Goal: Task Accomplishment & Management: Use online tool/utility

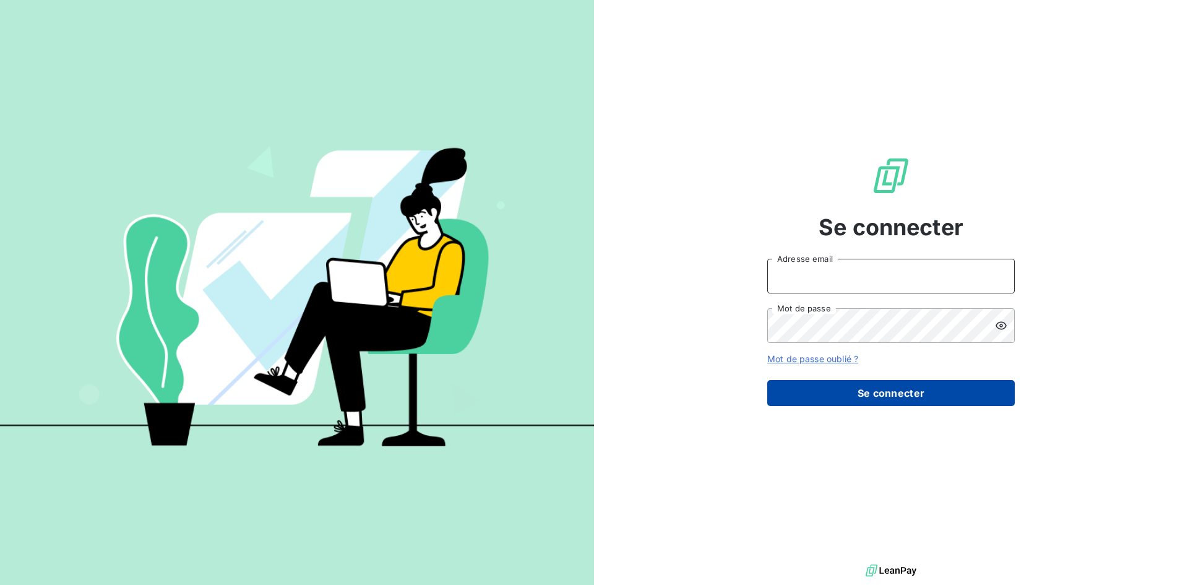
type input "[EMAIL_ADDRESS][PERSON_NAME][DOMAIN_NAME]"
click at [953, 398] on button "Se connecter" at bounding box center [890, 393] width 247 height 26
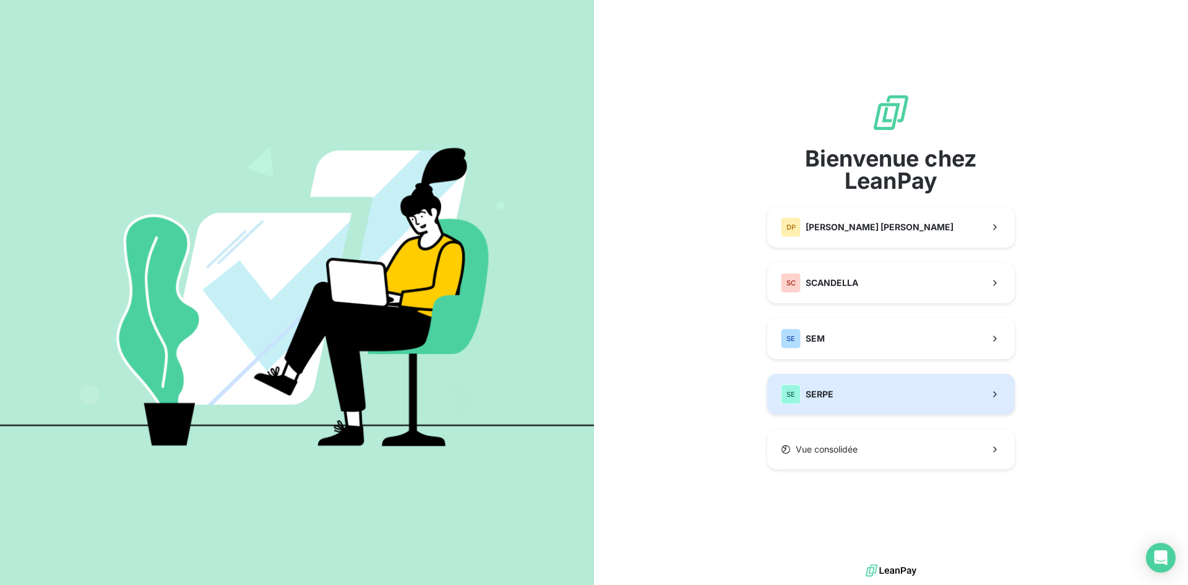
click at [861, 401] on button "SE SERPE" at bounding box center [890, 394] width 247 height 41
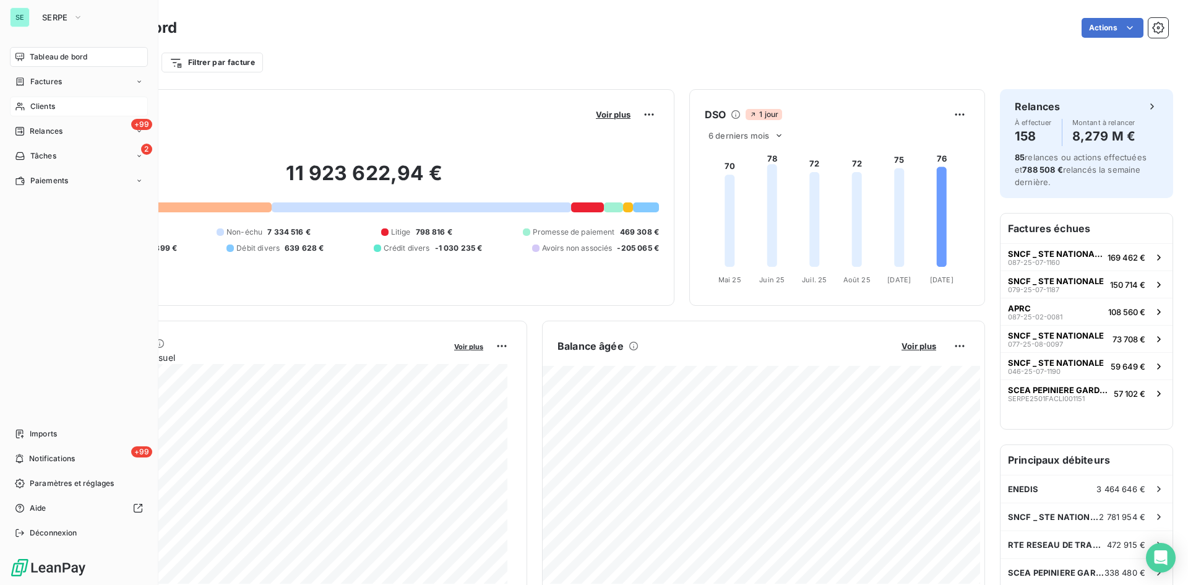
click at [50, 105] on span "Clients" at bounding box center [42, 106] width 25 height 11
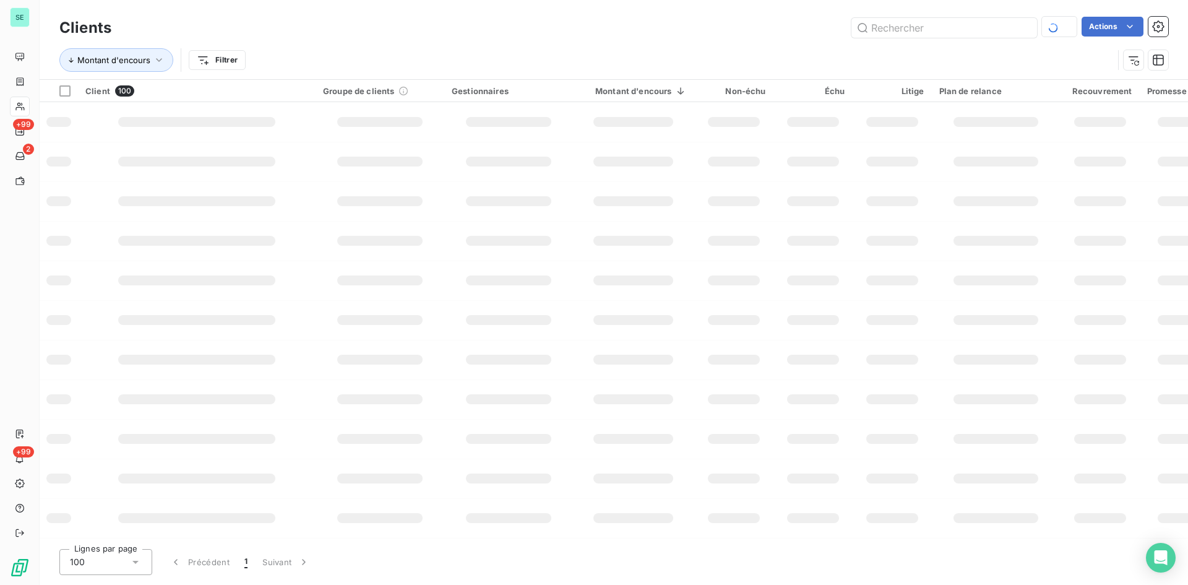
click at [953, 38] on div at bounding box center [944, 28] width 186 height 22
click at [942, 25] on input "text" at bounding box center [944, 28] width 186 height 20
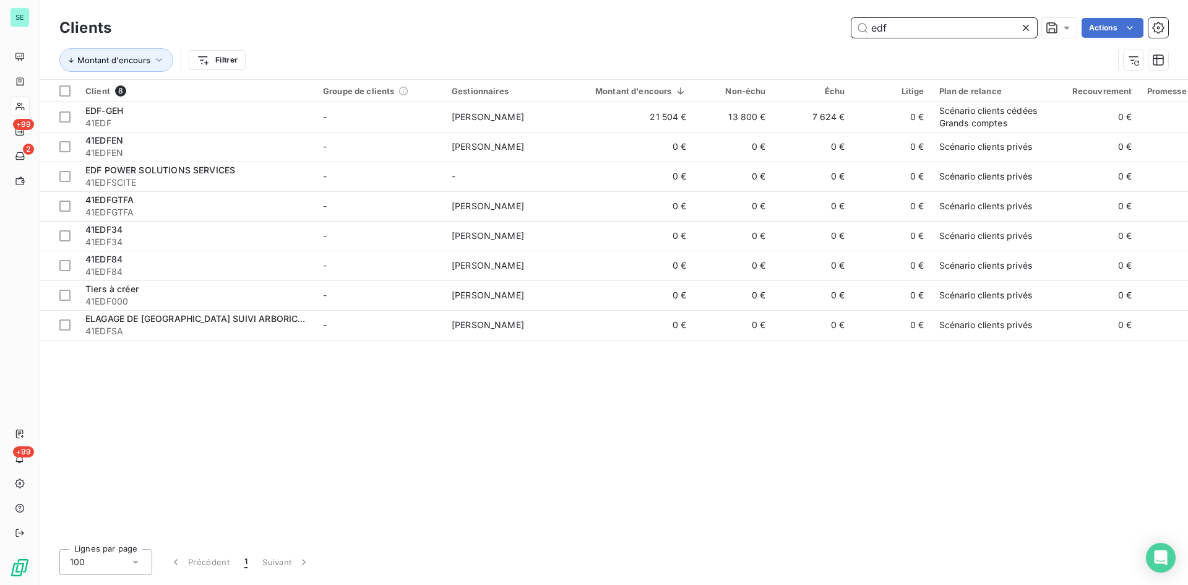
drag, startPoint x: 942, startPoint y: 25, endPoint x: 870, endPoint y: 37, distance: 72.1
click at [870, 37] on input "edf" at bounding box center [944, 28] width 186 height 20
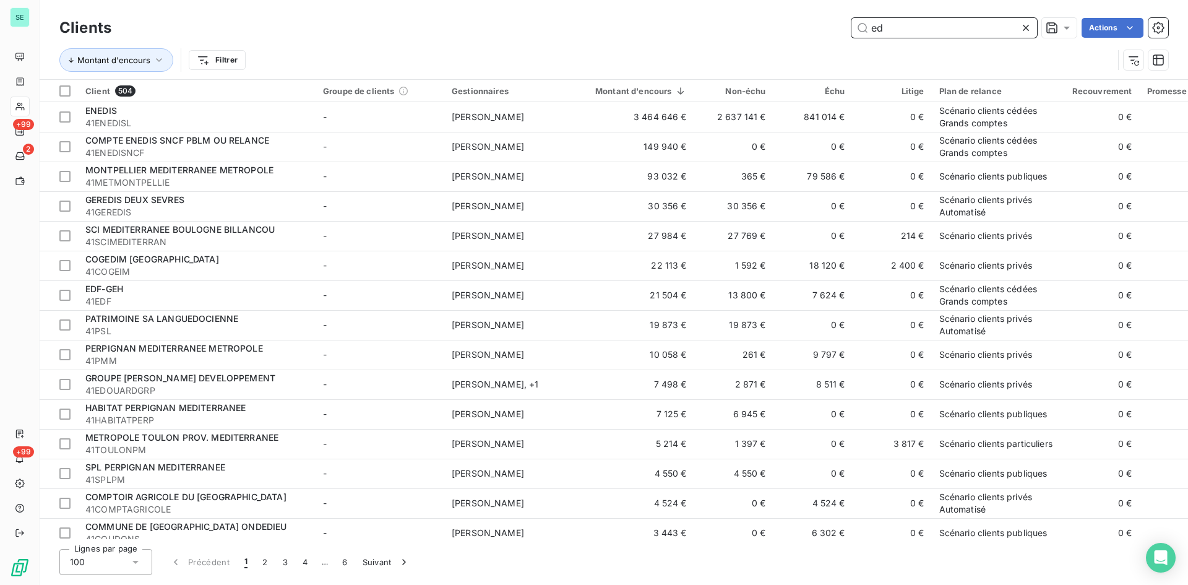
type input "e"
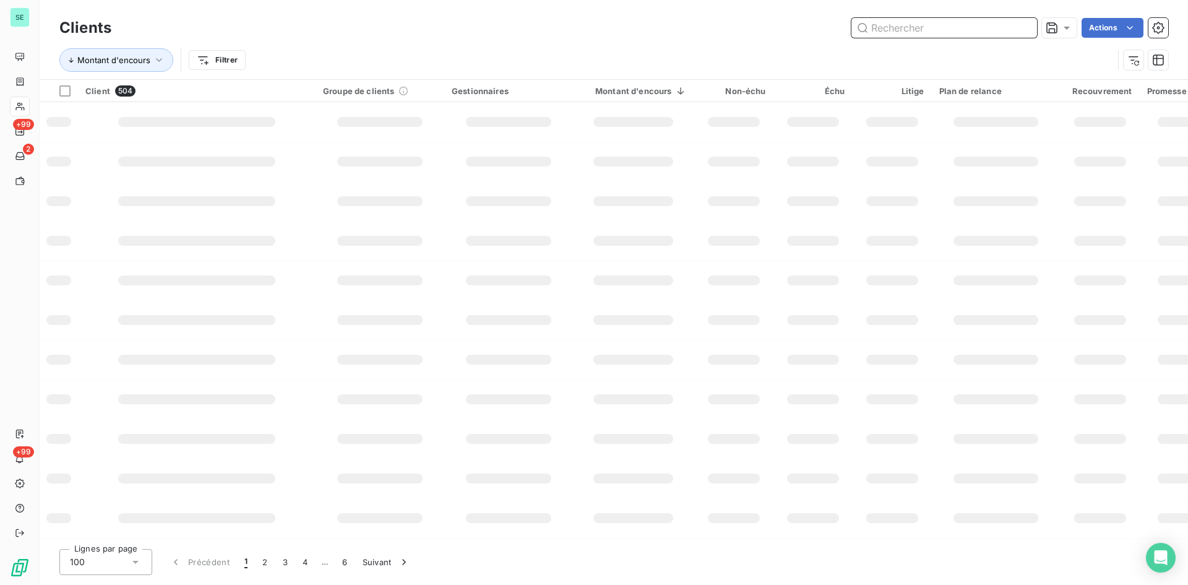
type input "e"
type input "EDF"
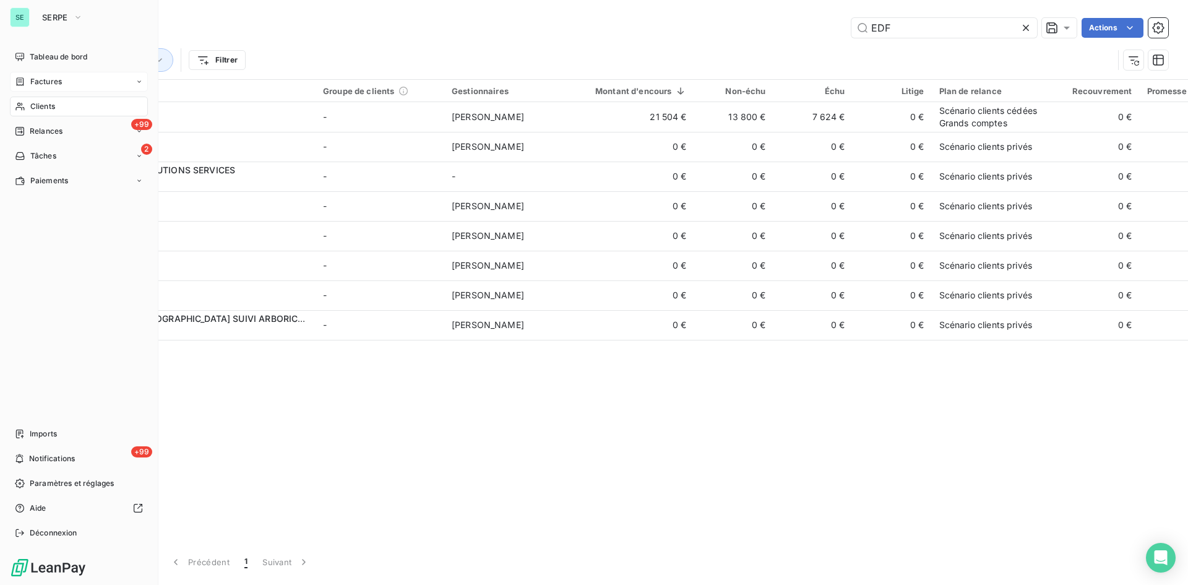
click at [35, 80] on span "Factures" at bounding box center [46, 81] width 32 height 11
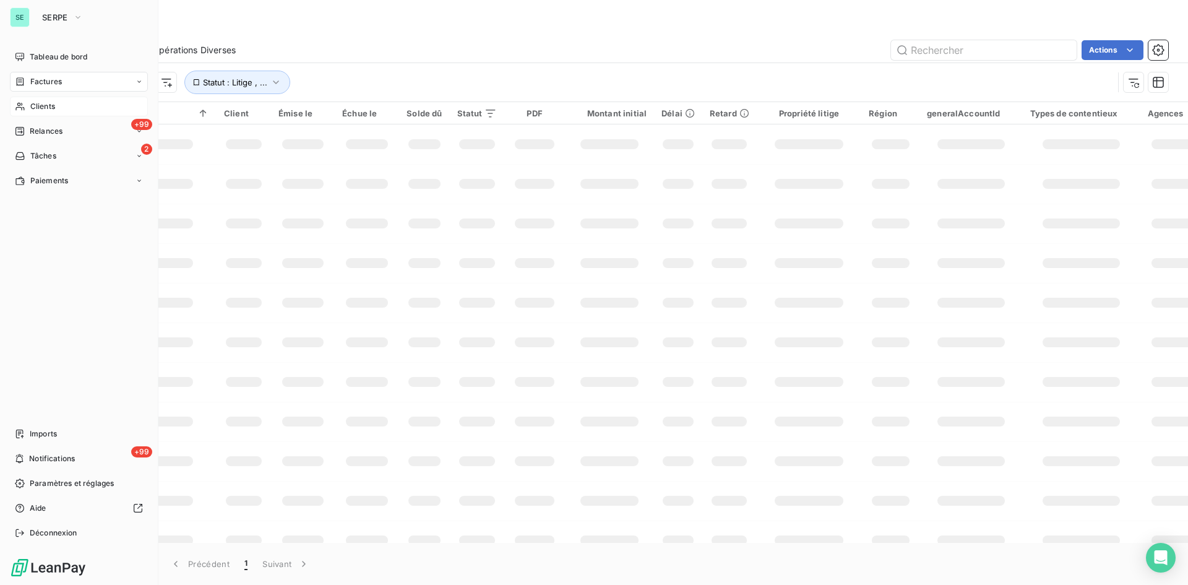
click at [57, 79] on span "Factures" at bounding box center [46, 81] width 32 height 11
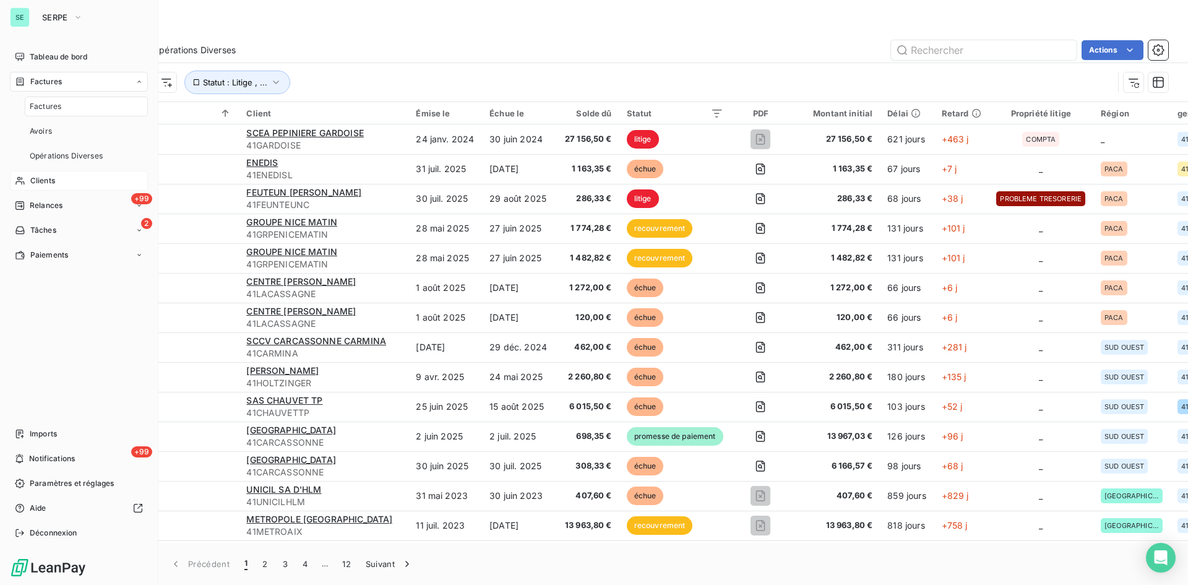
click at [56, 100] on div "Factures" at bounding box center [86, 107] width 123 height 20
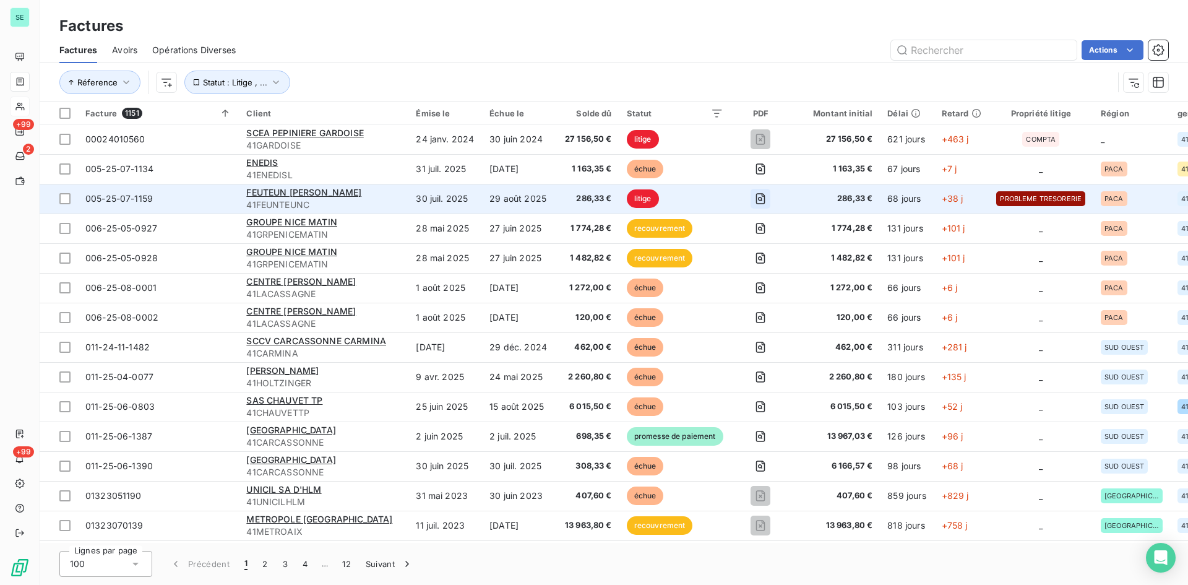
click at [762, 200] on icon "button" at bounding box center [760, 199] width 4 height 4
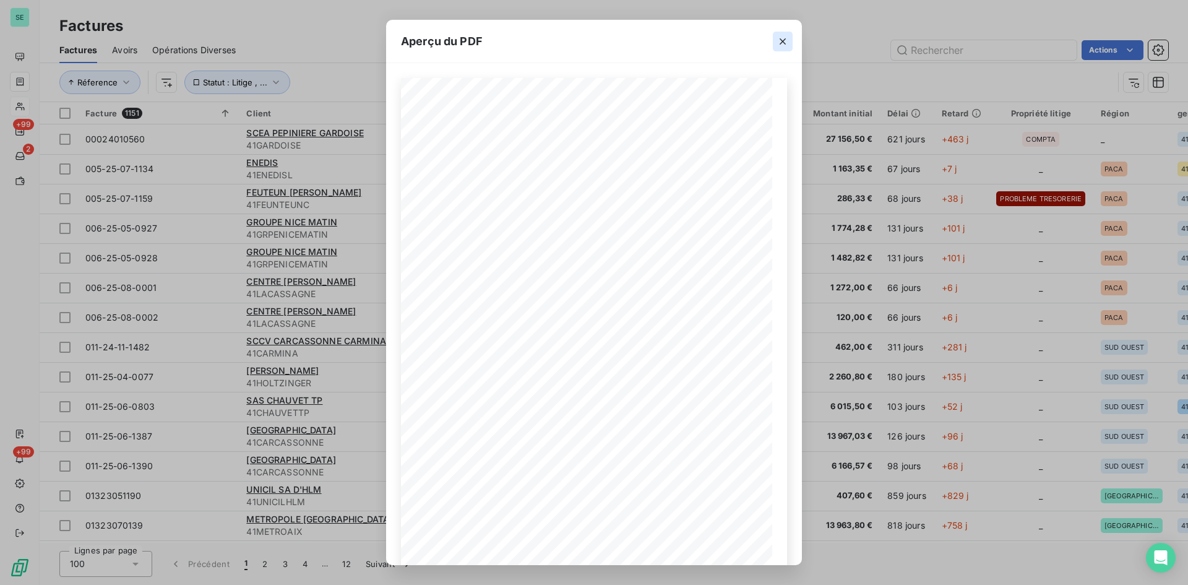
click at [787, 41] on icon "button" at bounding box center [782, 41] width 12 height 12
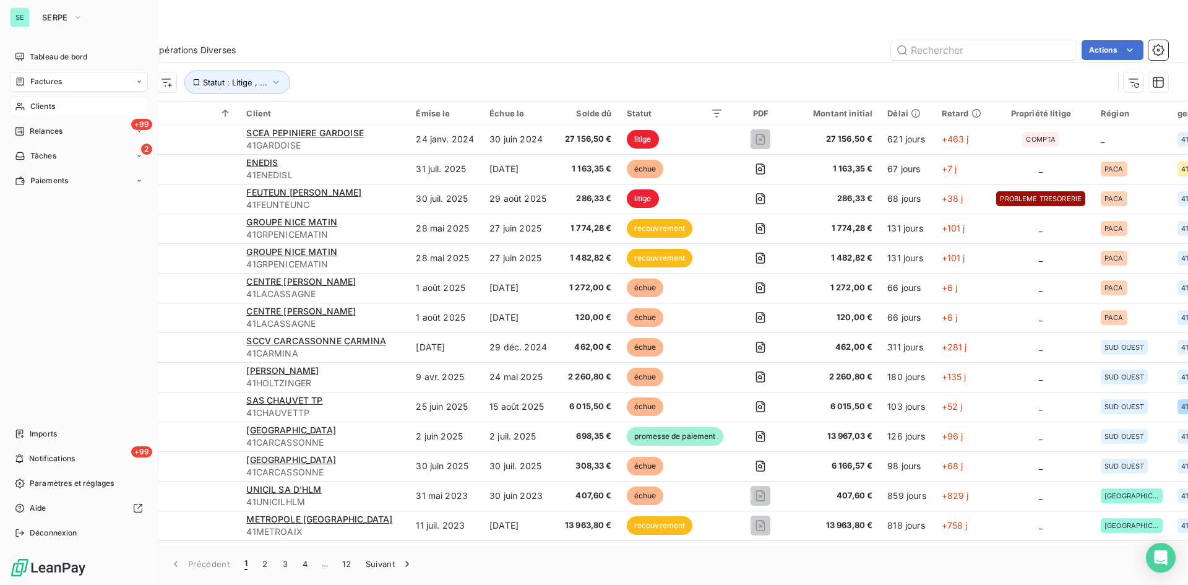
click at [54, 101] on span "Clients" at bounding box center [42, 106] width 25 height 11
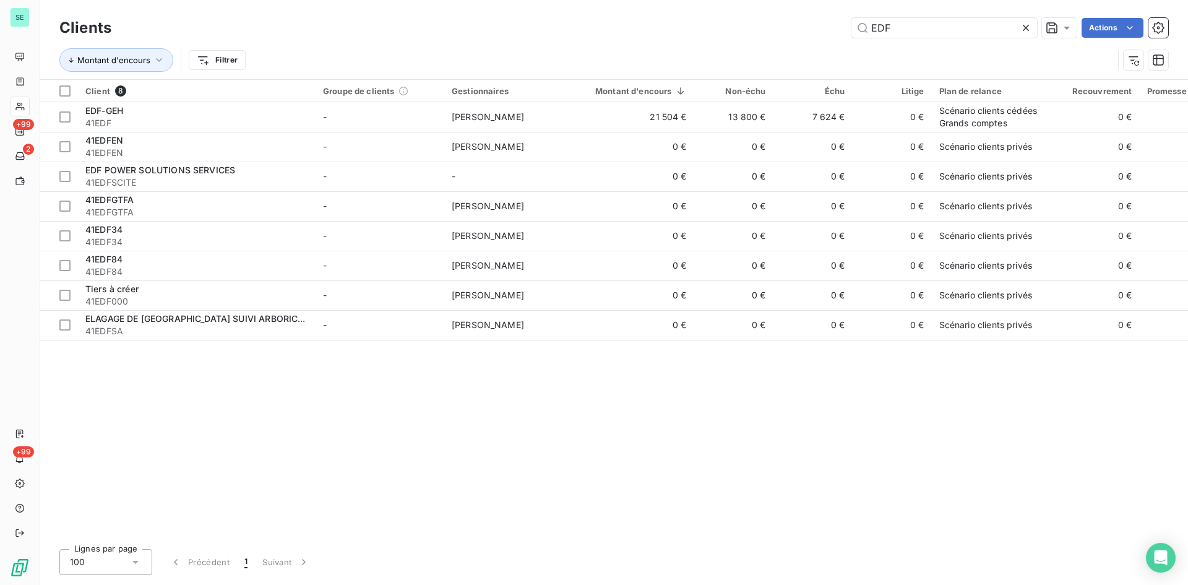
click at [953, 28] on icon at bounding box center [1026, 28] width 12 height 12
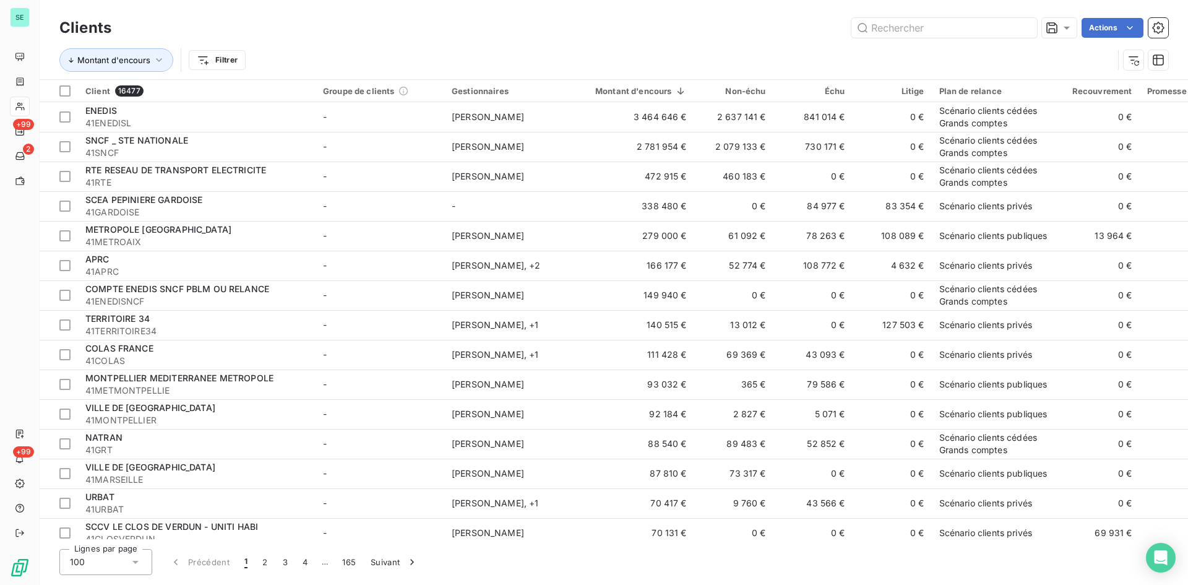
click at [953, 27] on html "SE +99 2 +99 Clients Actions Montant d'encours Filtrer Client 16477 Groupe de c…" at bounding box center [594, 292] width 1188 height 585
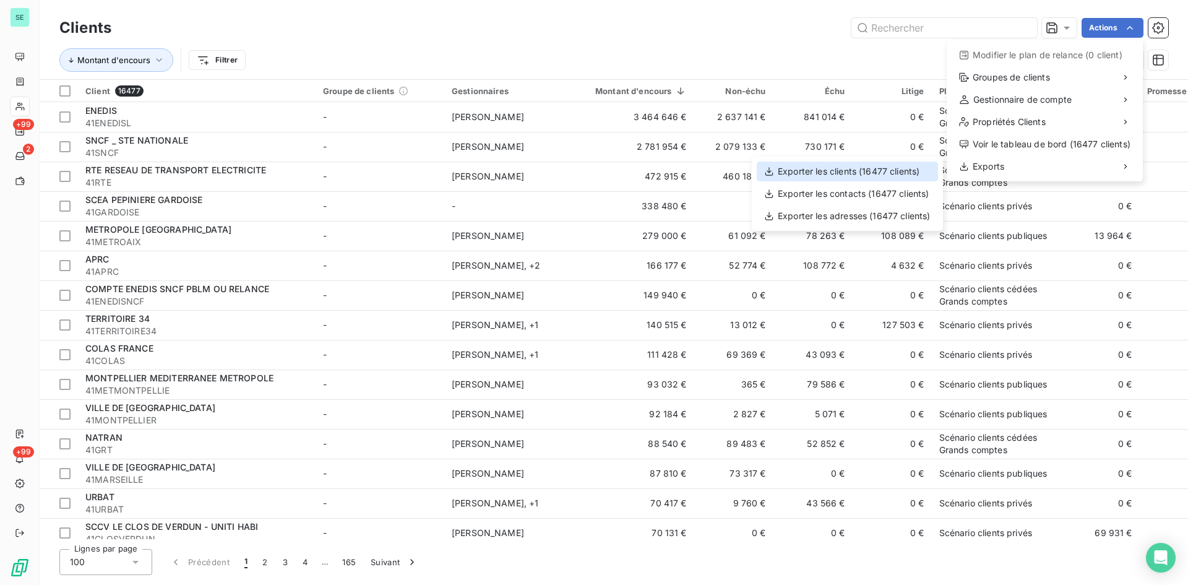
click at [870, 170] on div "Exporter les clients (16477 clients)" at bounding box center [847, 171] width 181 height 20
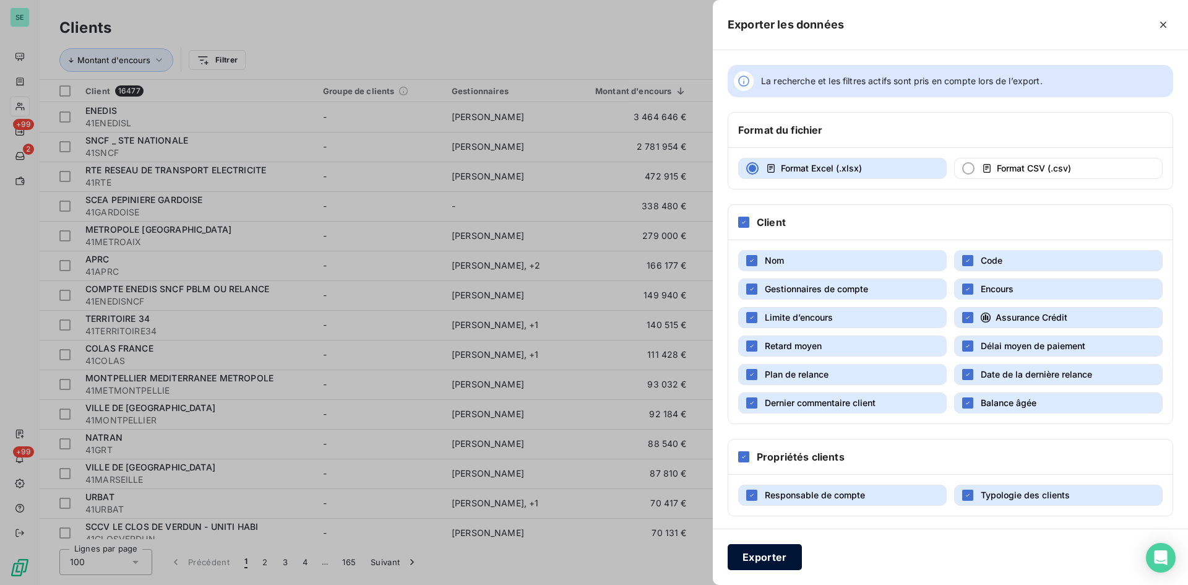
click at [769, 558] on button "Exporter" at bounding box center [765, 557] width 74 height 26
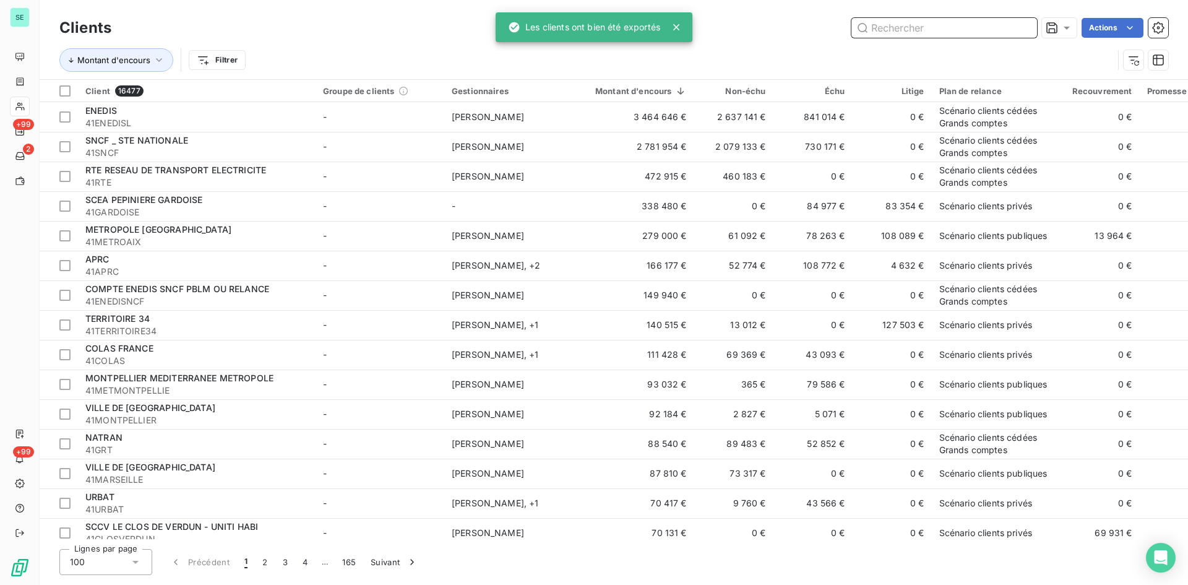
click at [901, 27] on input "text" at bounding box center [944, 28] width 186 height 20
paste input "41ENEDISL"
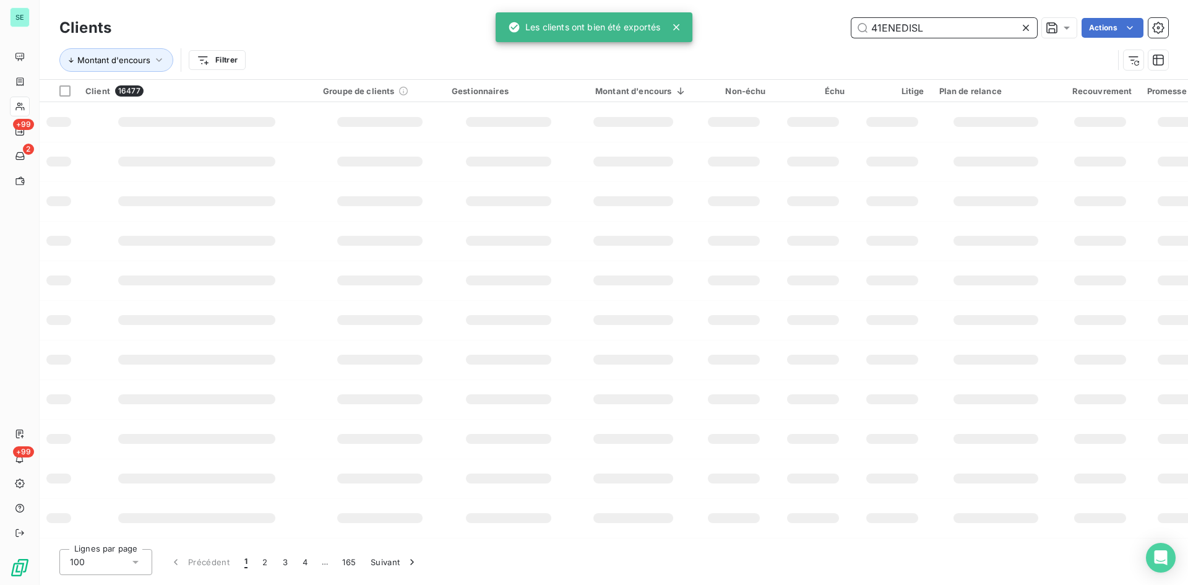
type input "41ENEDISL"
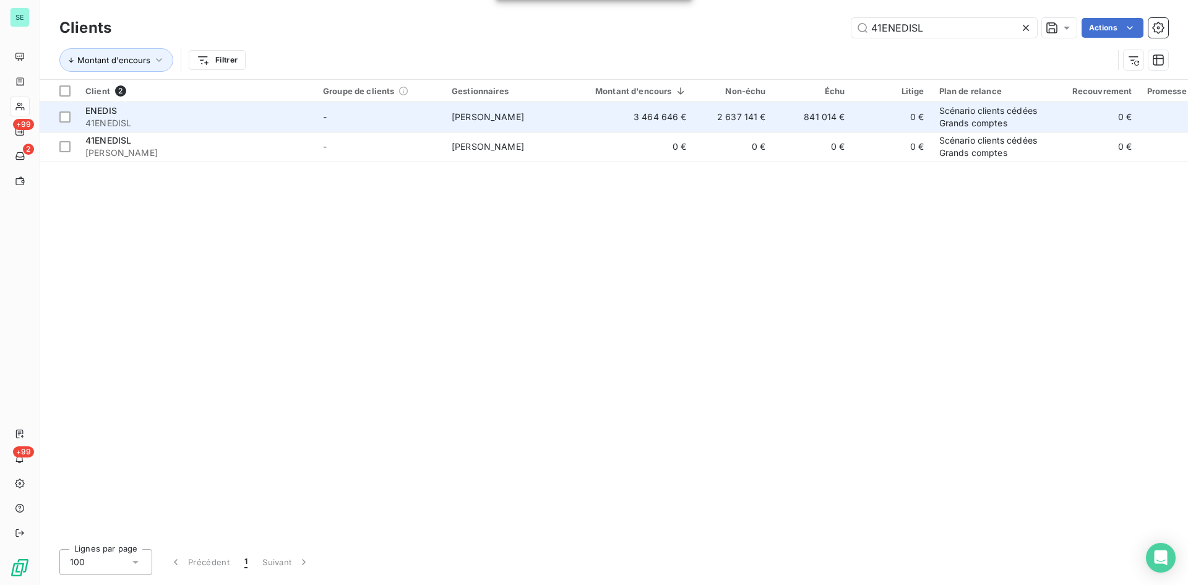
click at [507, 114] on span "[PERSON_NAME]" at bounding box center [488, 116] width 72 height 11
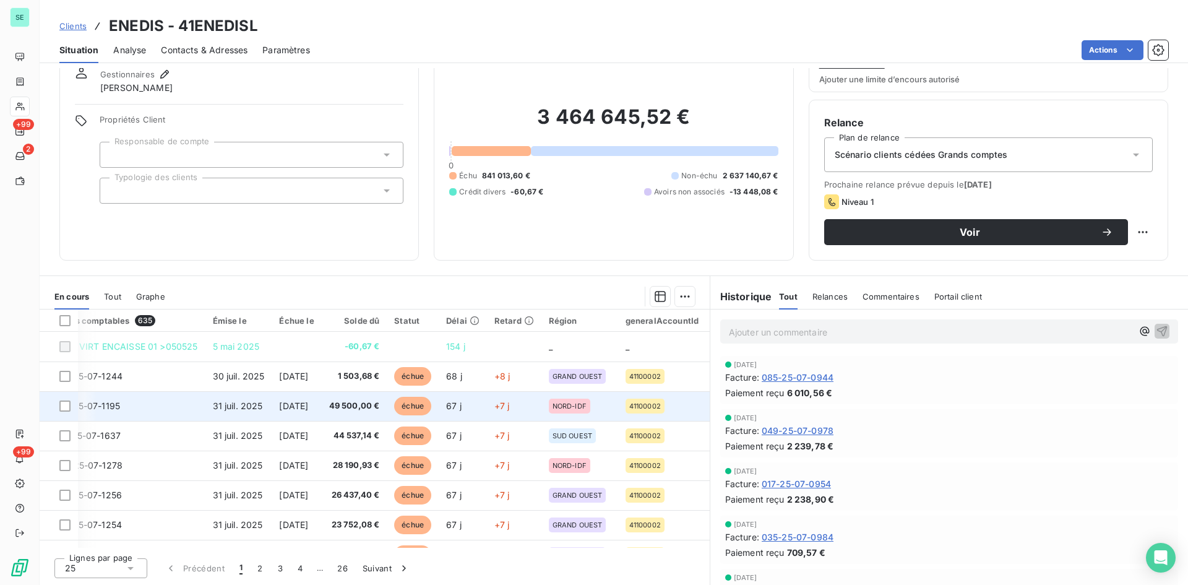
scroll to position [0, 20]
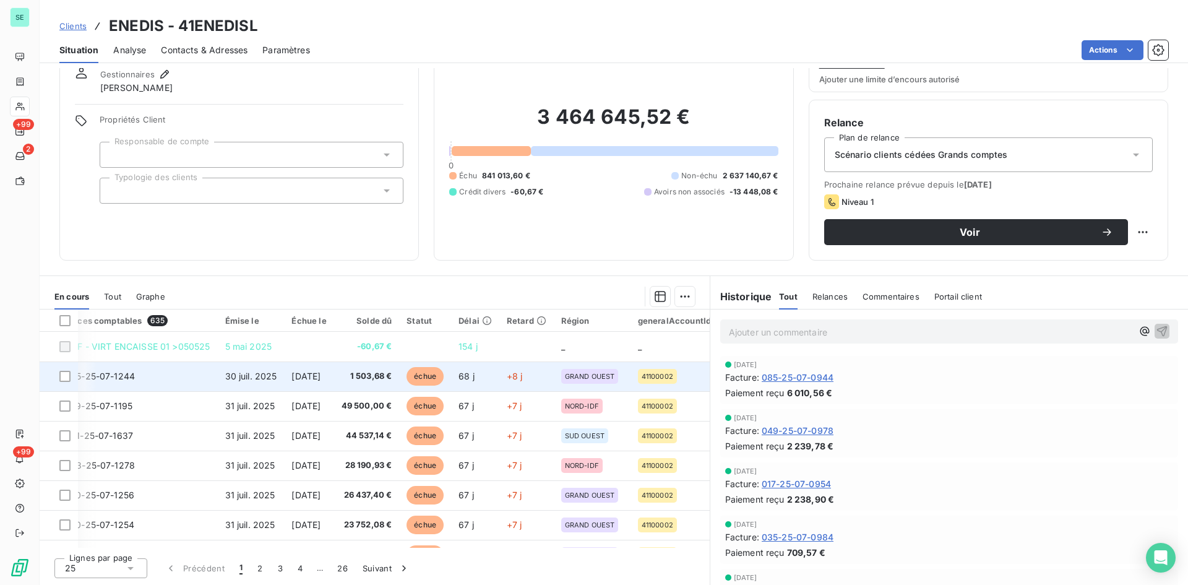
click at [302, 380] on span "[DATE]" at bounding box center [305, 376] width 29 height 11
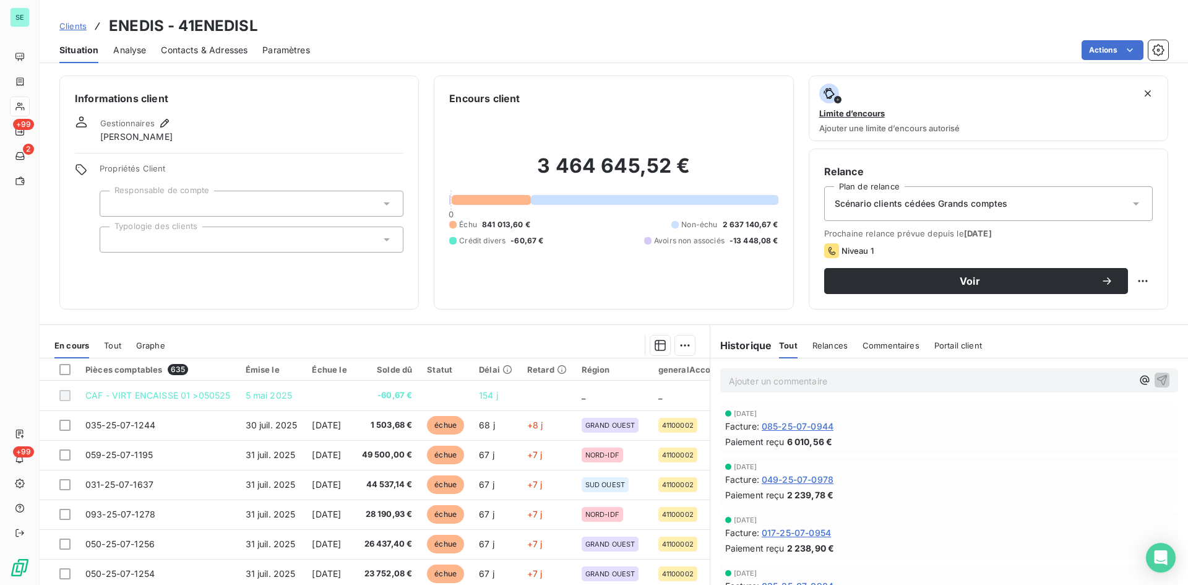
scroll to position [49, 0]
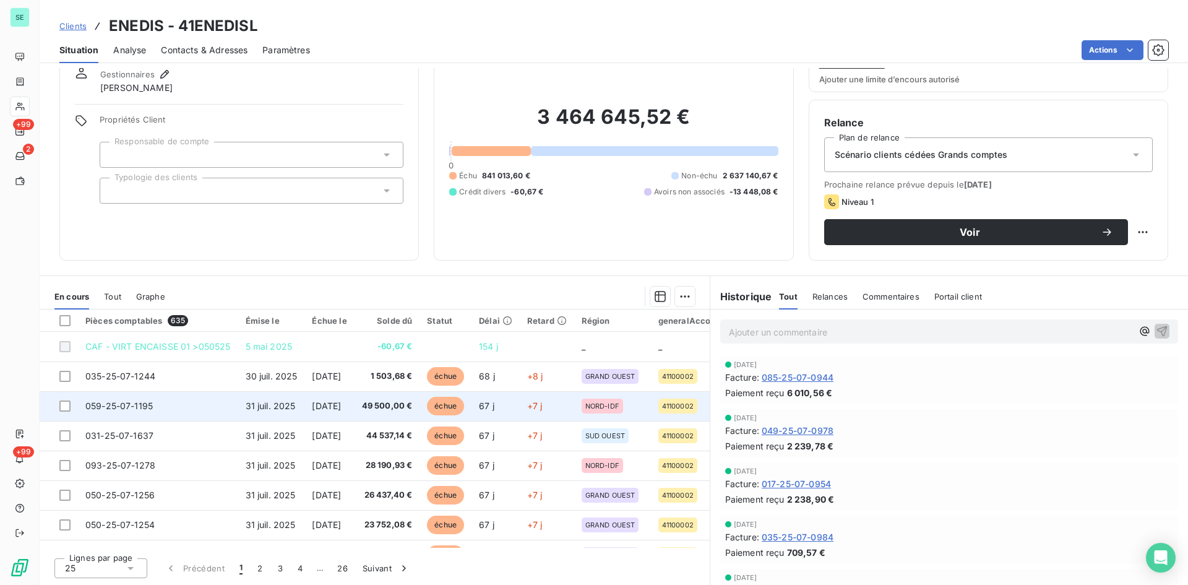
click at [257, 408] on span "31 juil. 2025" at bounding box center [271, 405] width 50 height 11
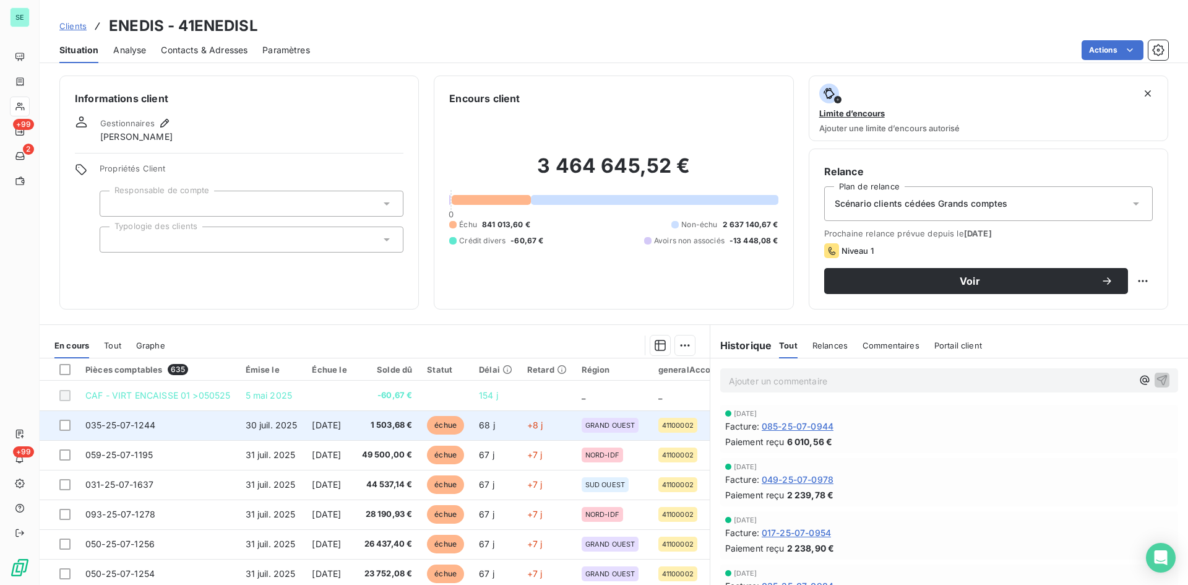
click at [273, 421] on span "30 juil. 2025" at bounding box center [272, 424] width 52 height 11
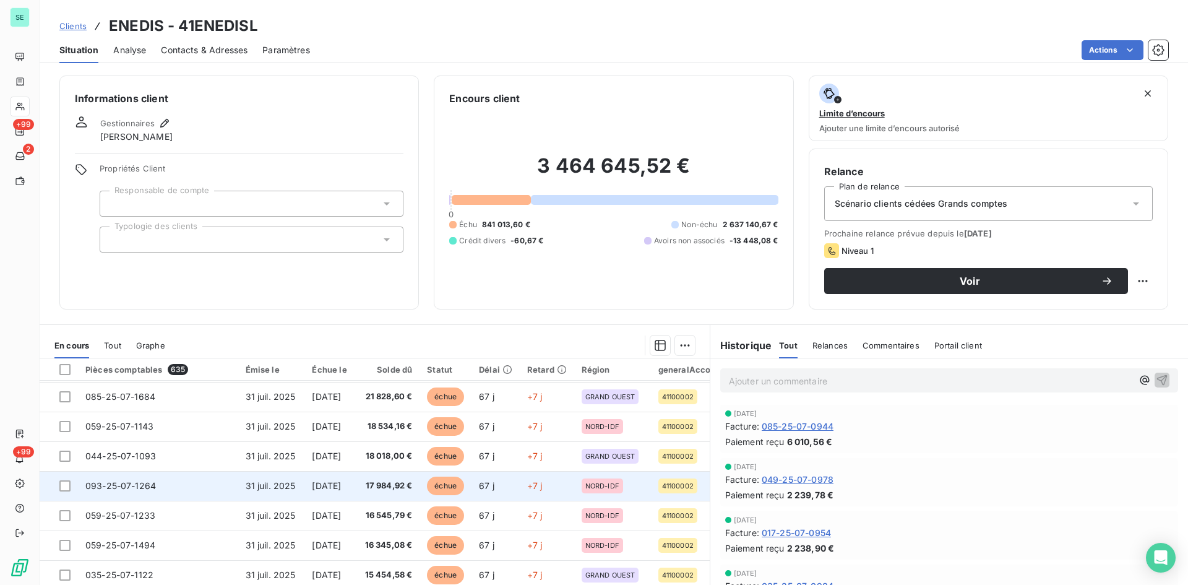
scroll to position [309, 0]
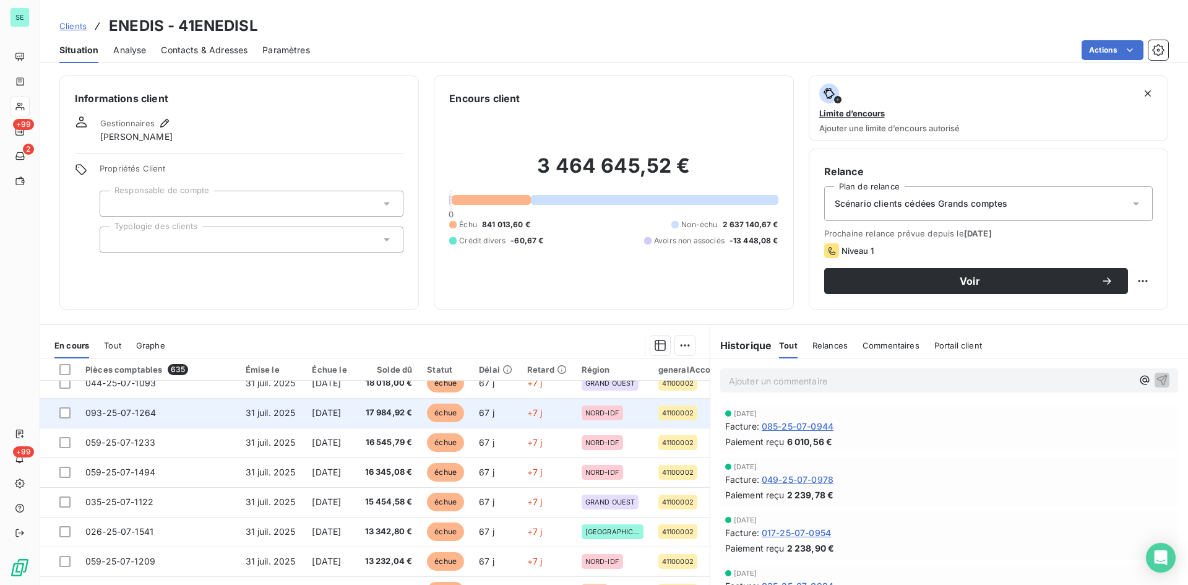
click at [354, 406] on td "[DATE]" at bounding box center [328, 413] width 49 height 30
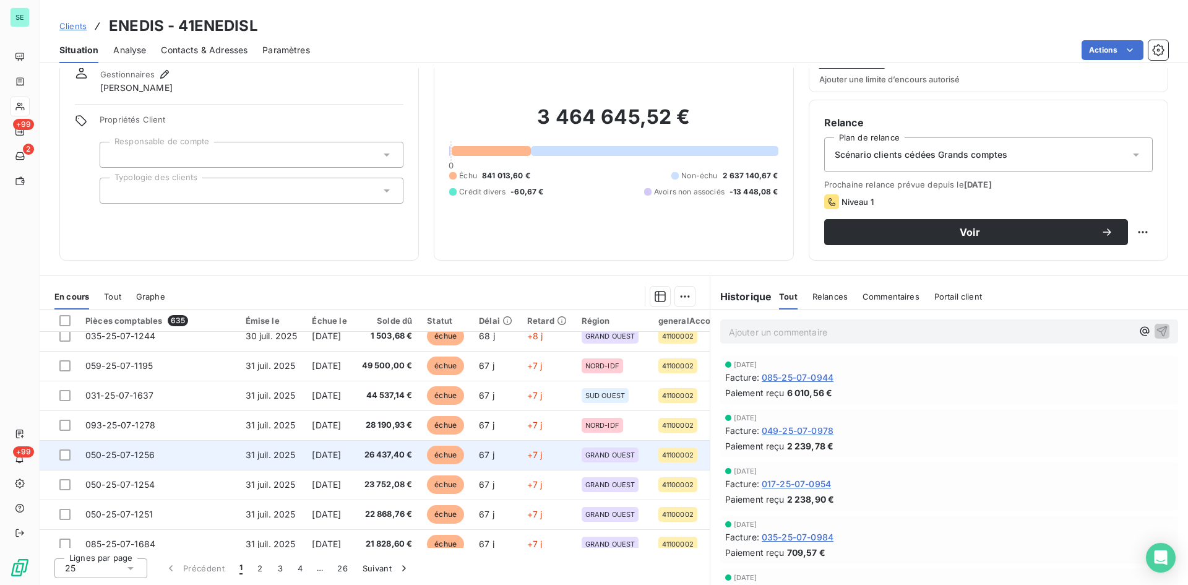
scroll to position [62, 0]
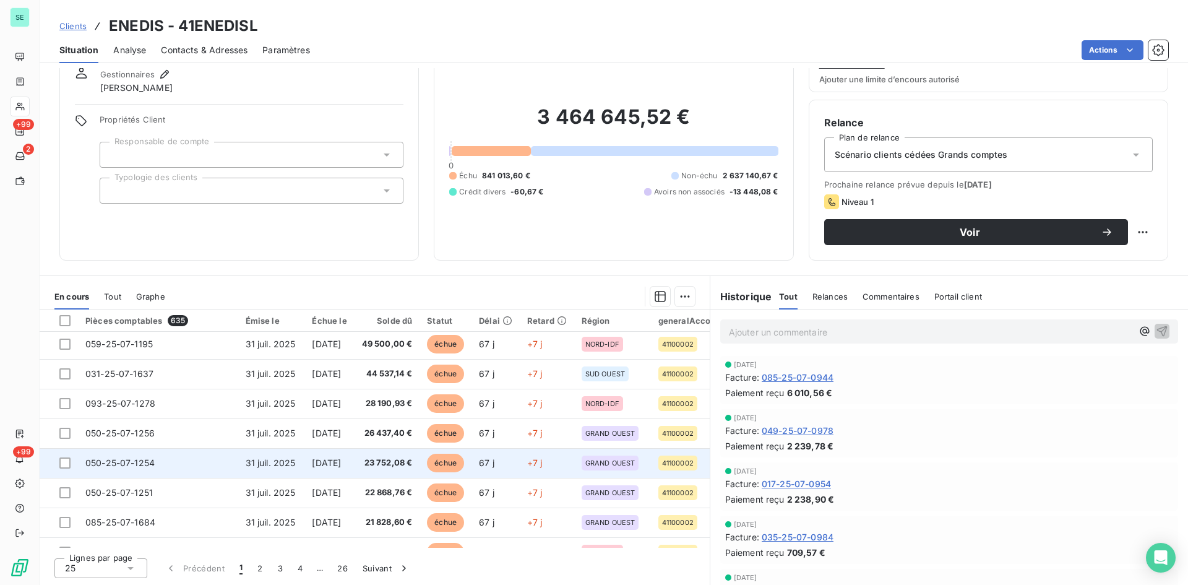
click at [354, 458] on td "[DATE]" at bounding box center [328, 463] width 49 height 30
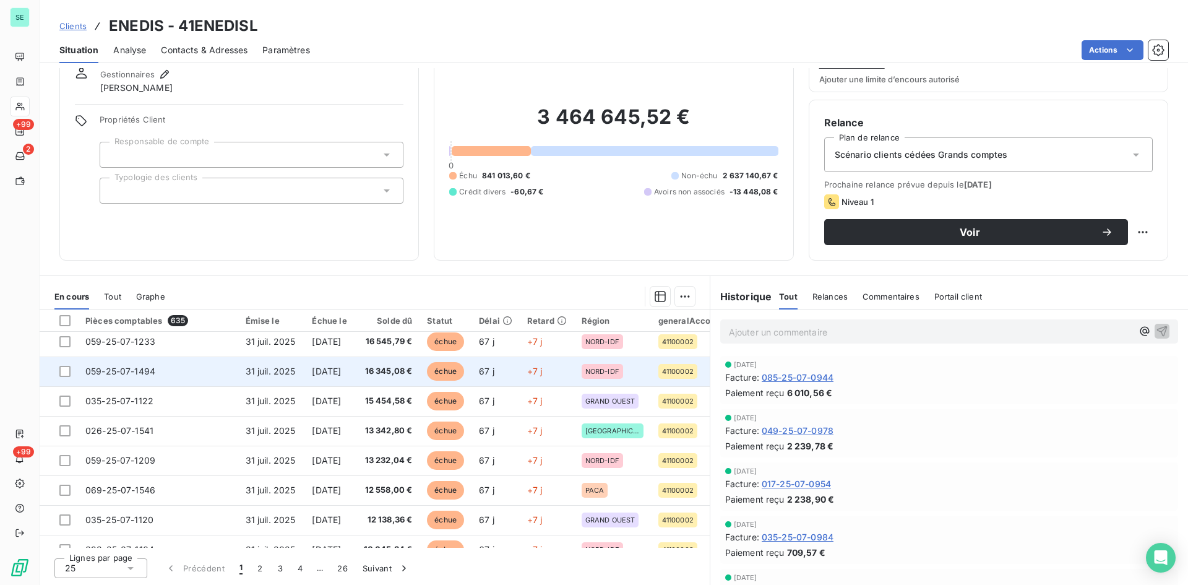
scroll to position [433, 0]
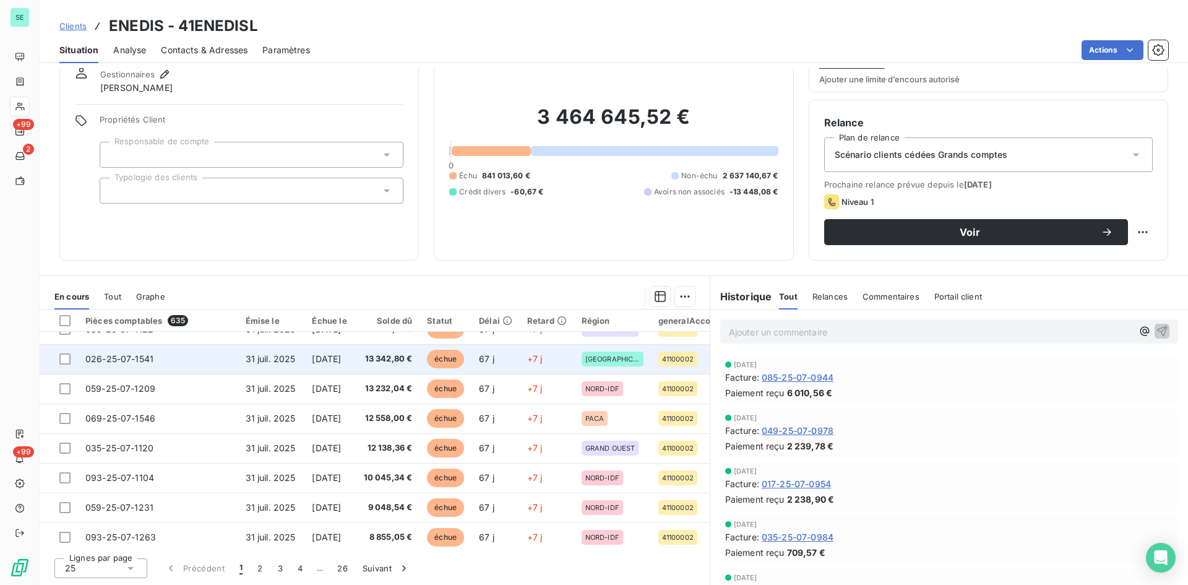
click at [341, 356] on span "[DATE]" at bounding box center [326, 358] width 29 height 11
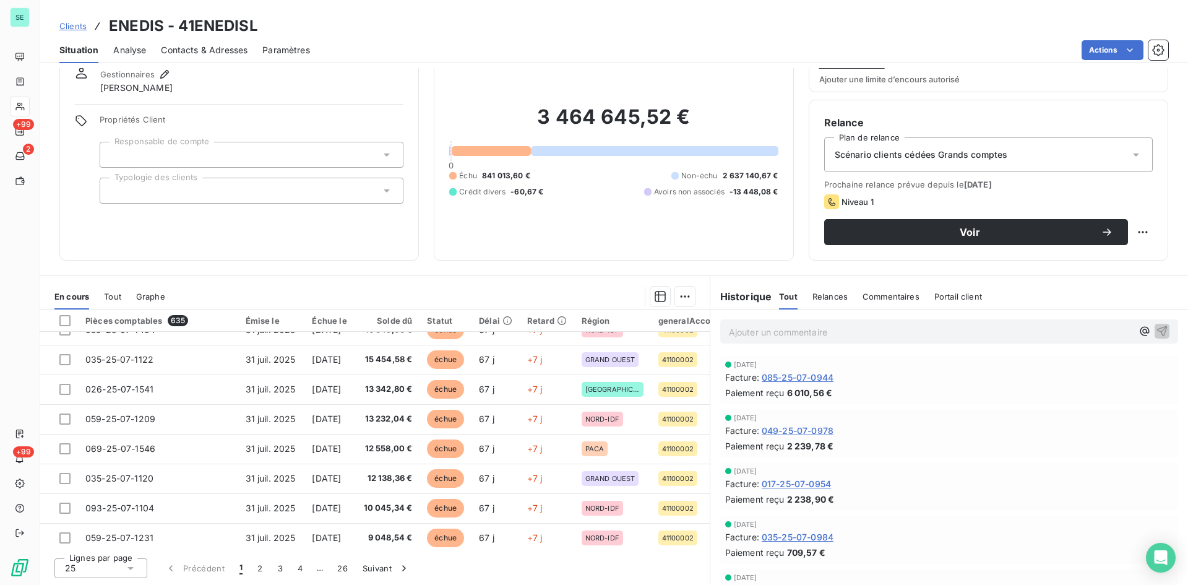
scroll to position [433, 0]
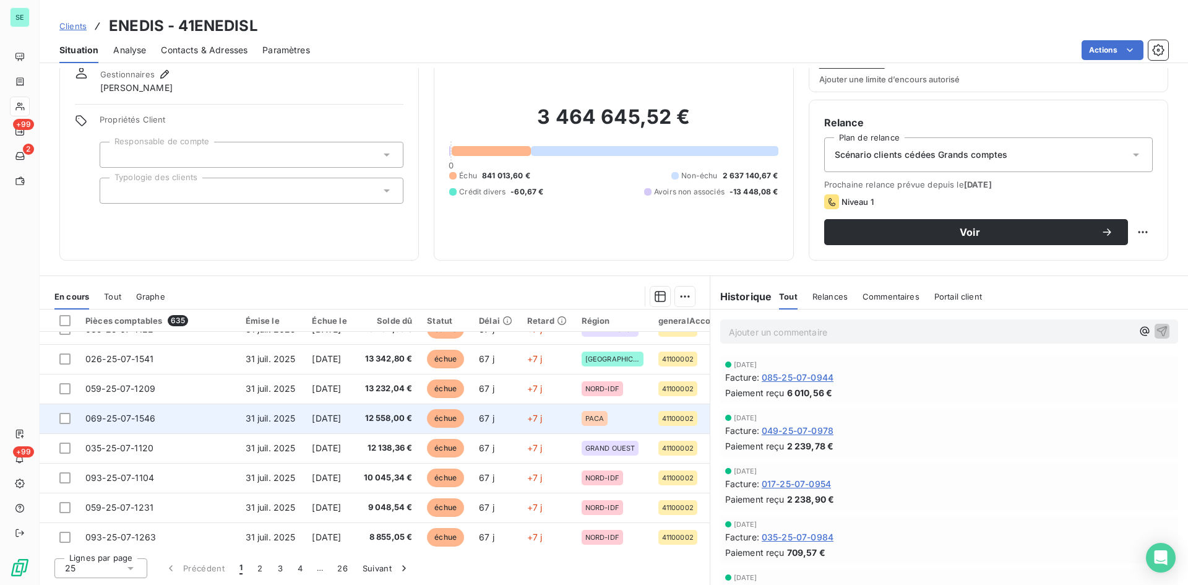
click at [395, 413] on span "12 558,00 €" at bounding box center [387, 418] width 51 height 12
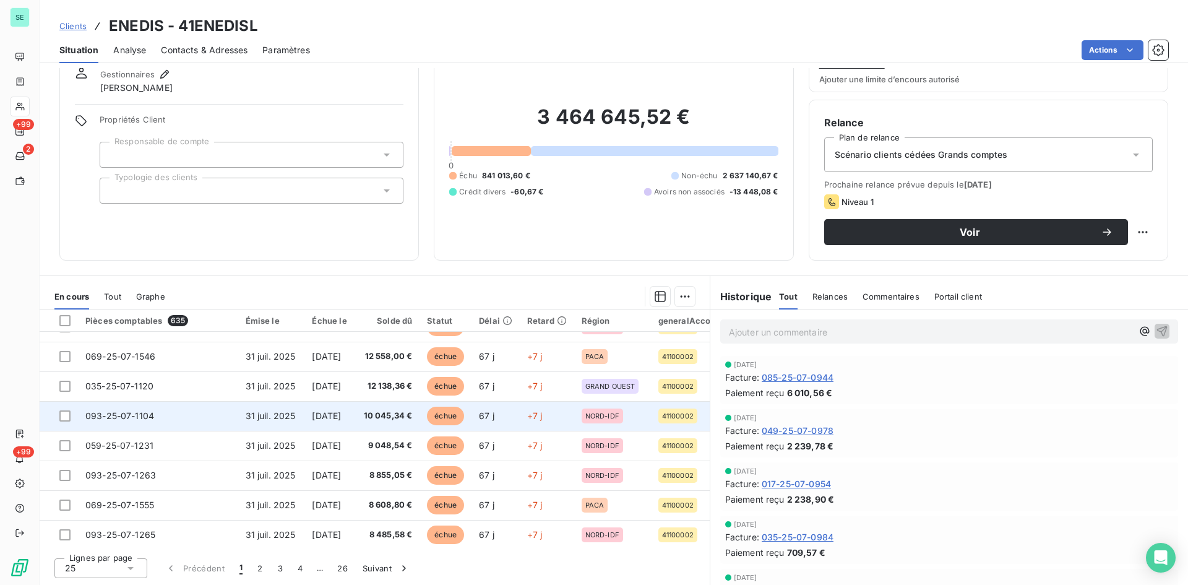
scroll to position [532, 0]
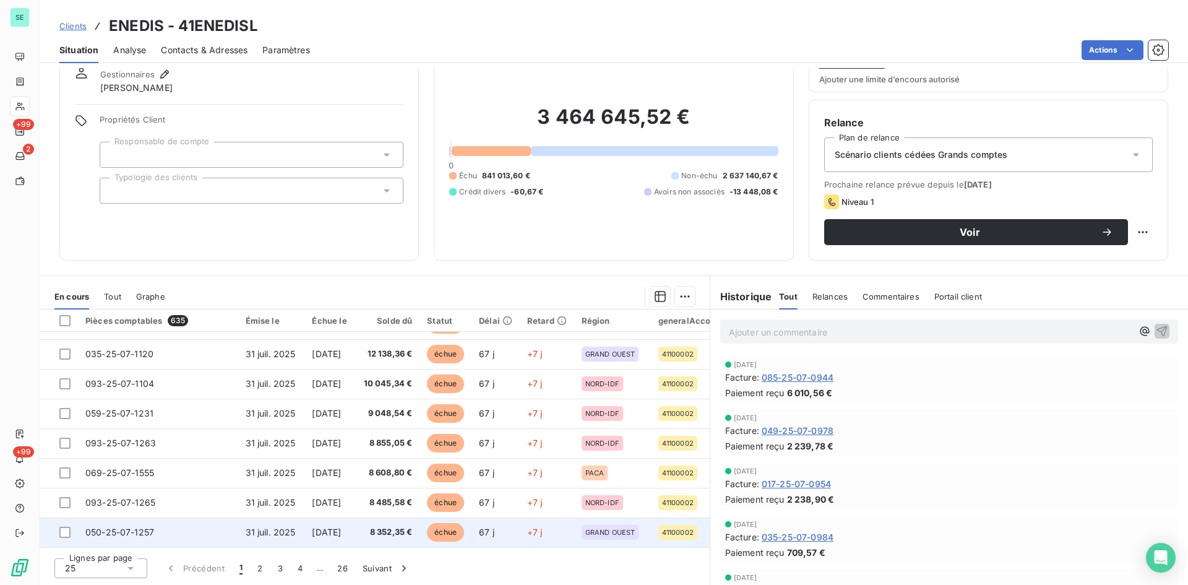
click at [399, 526] on span "8 352,35 €" at bounding box center [387, 532] width 51 height 12
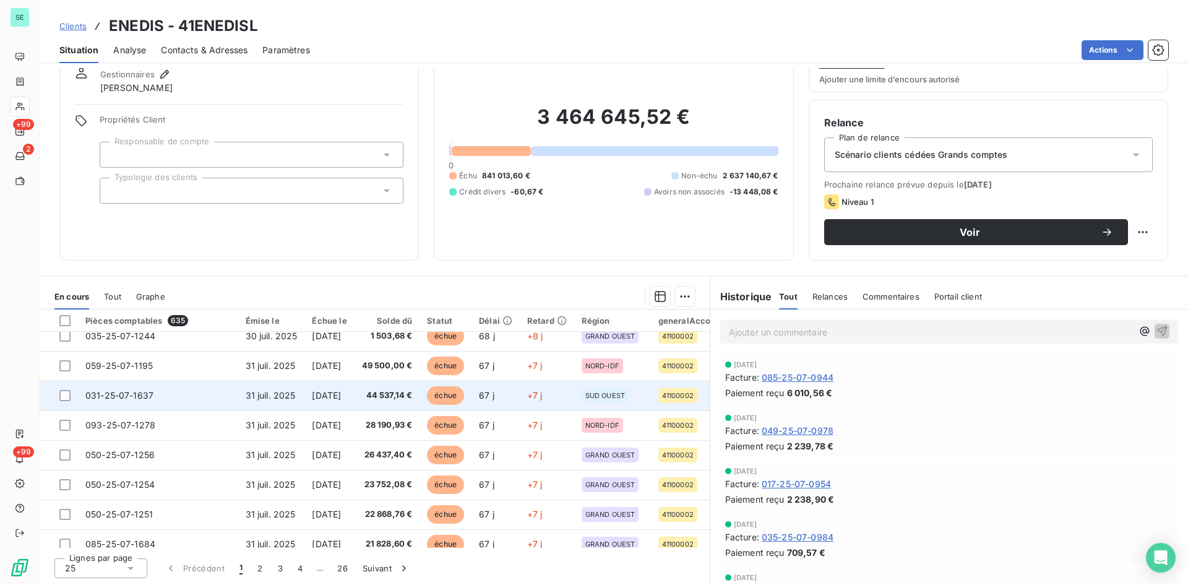
scroll to position [62, 0]
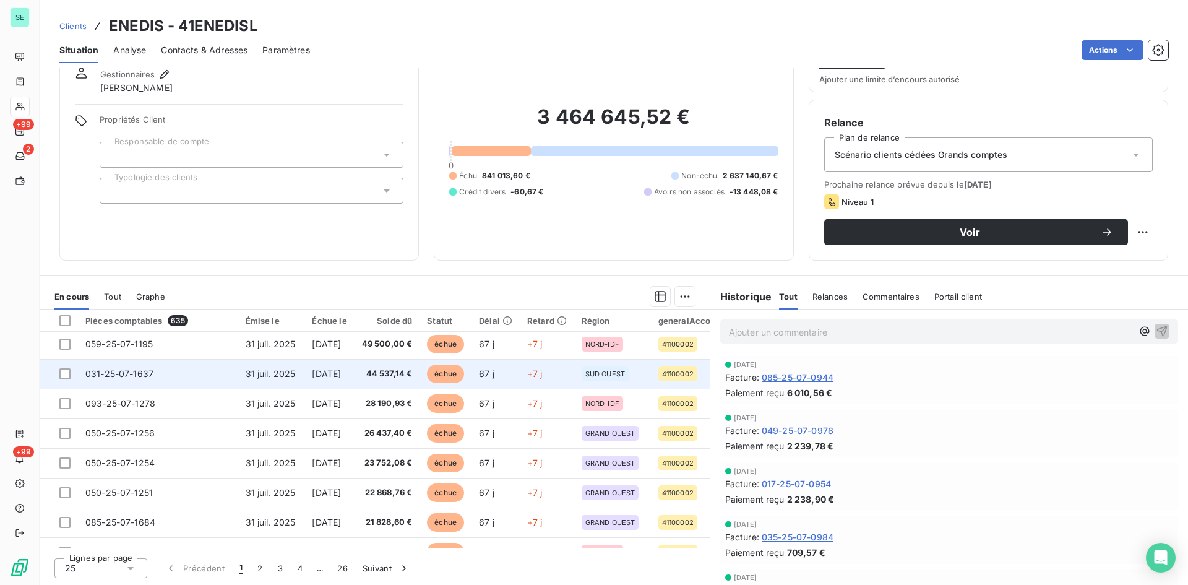
click at [405, 376] on span "44 537,14 €" at bounding box center [387, 373] width 51 height 12
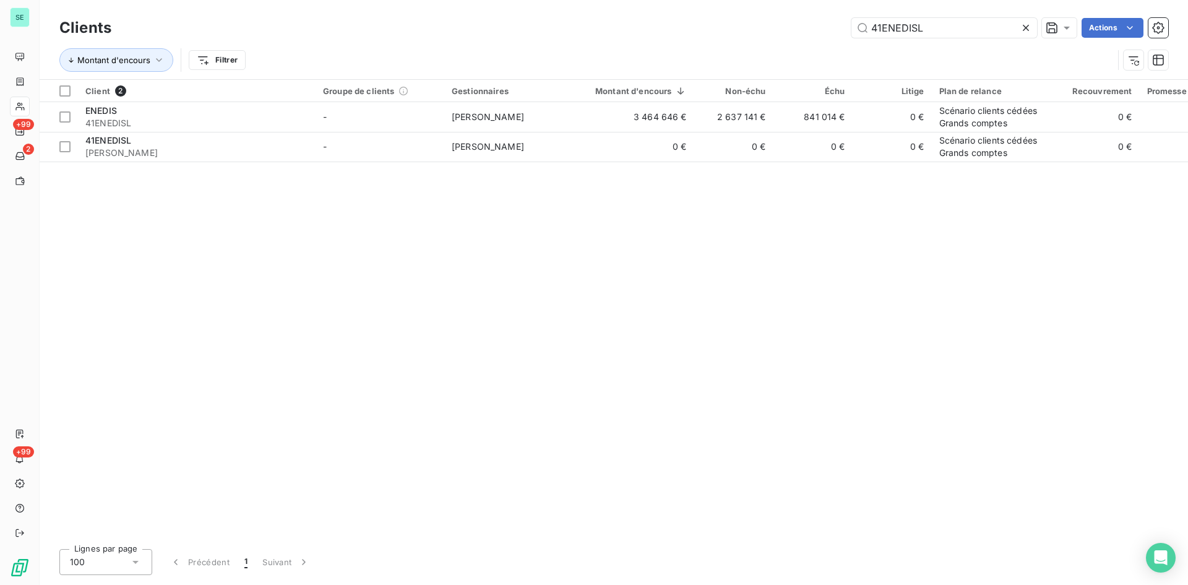
drag, startPoint x: 896, startPoint y: 37, endPoint x: 822, endPoint y: 42, distance: 74.4
click at [822, 42] on div "Clients 41ENEDISL Actions Montant d'encours Filtrer" at bounding box center [613, 47] width 1109 height 64
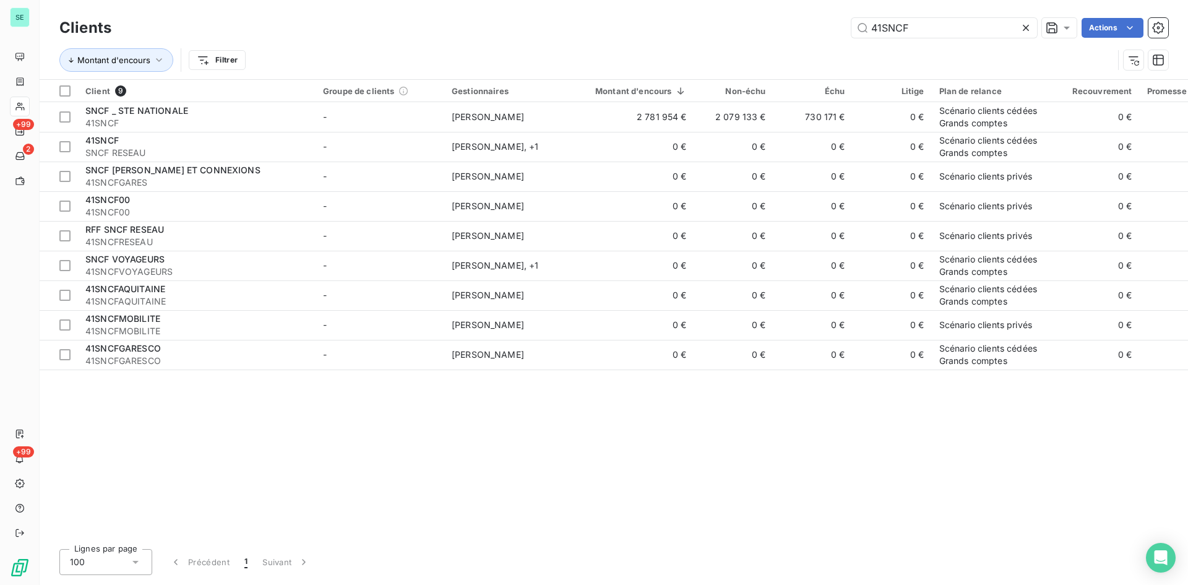
type input "41SNCF"
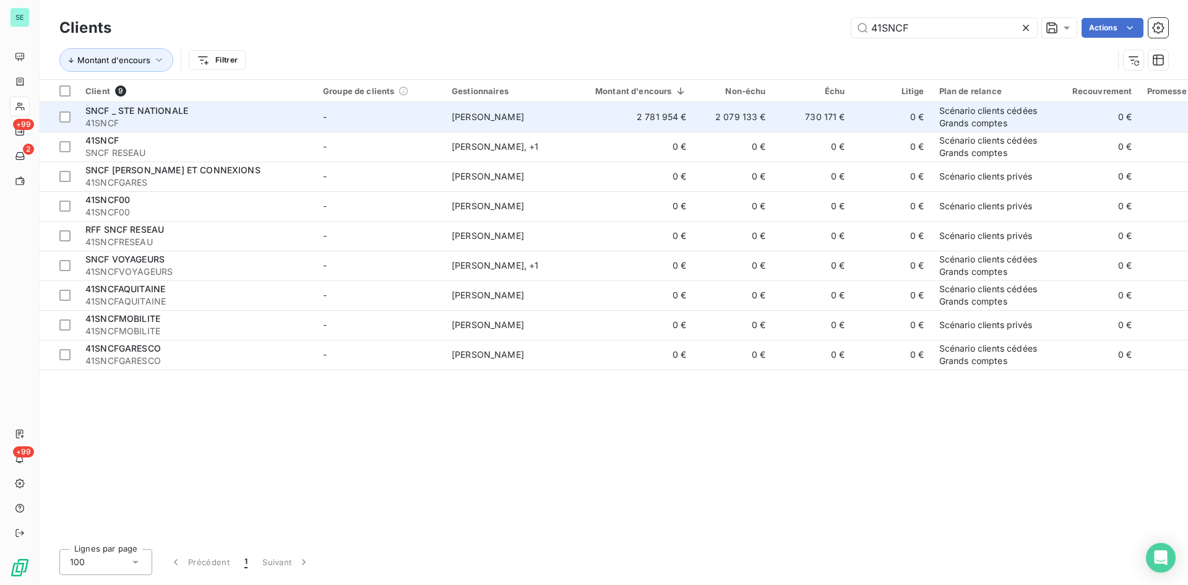
click at [145, 116] on div "SNCF _ STE NATIONALE" at bounding box center [196, 111] width 223 height 12
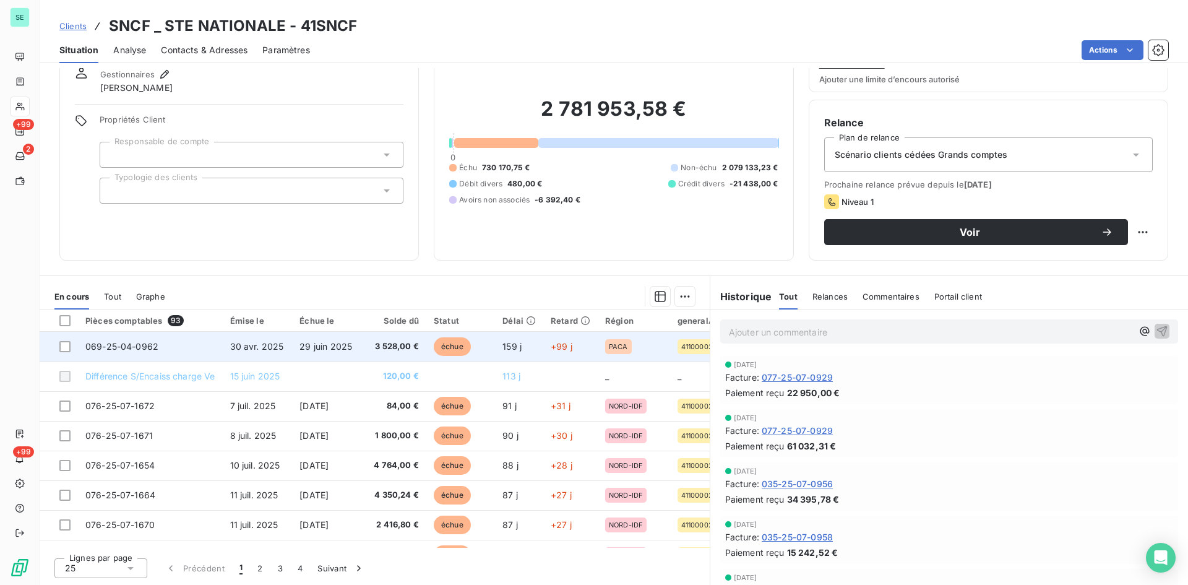
click at [392, 347] on span "3 528,00 €" at bounding box center [393, 346] width 52 height 12
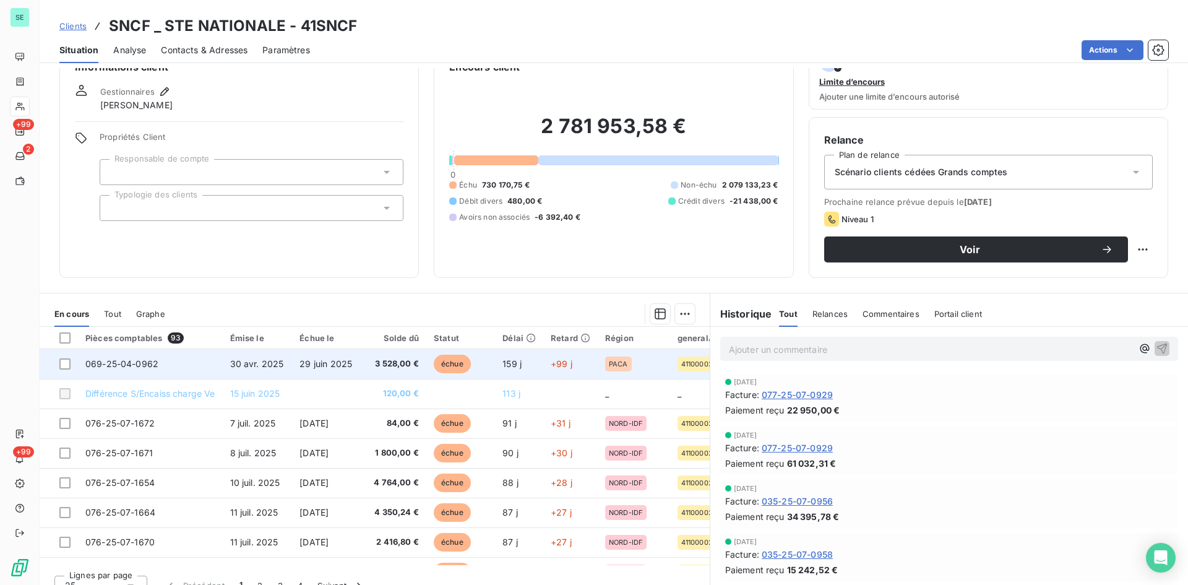
scroll to position [49, 0]
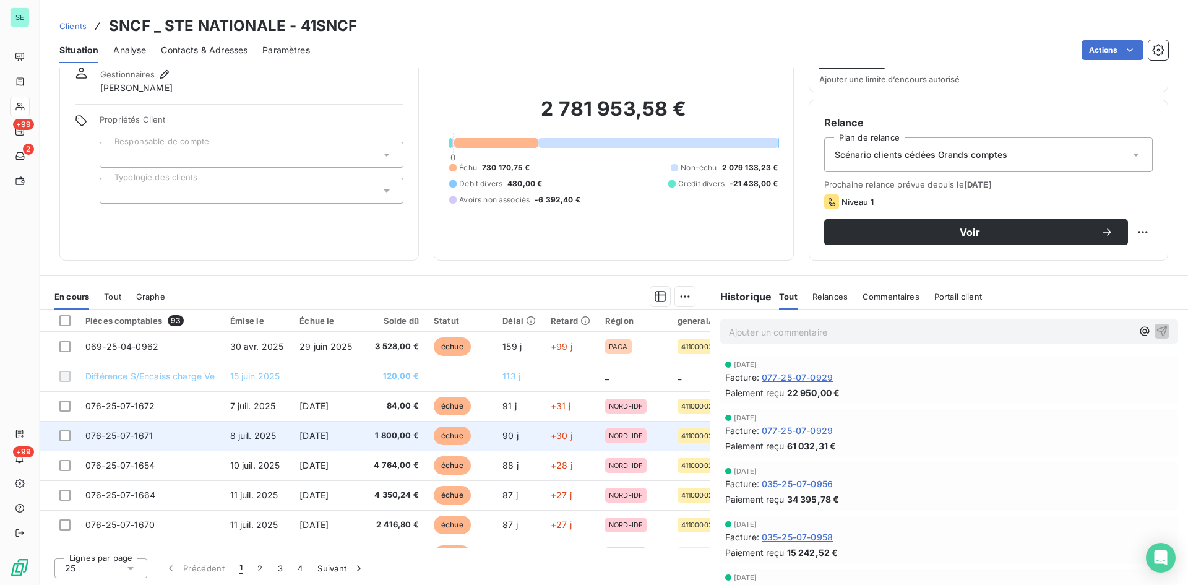
click at [395, 437] on span "1 800,00 €" at bounding box center [393, 435] width 52 height 12
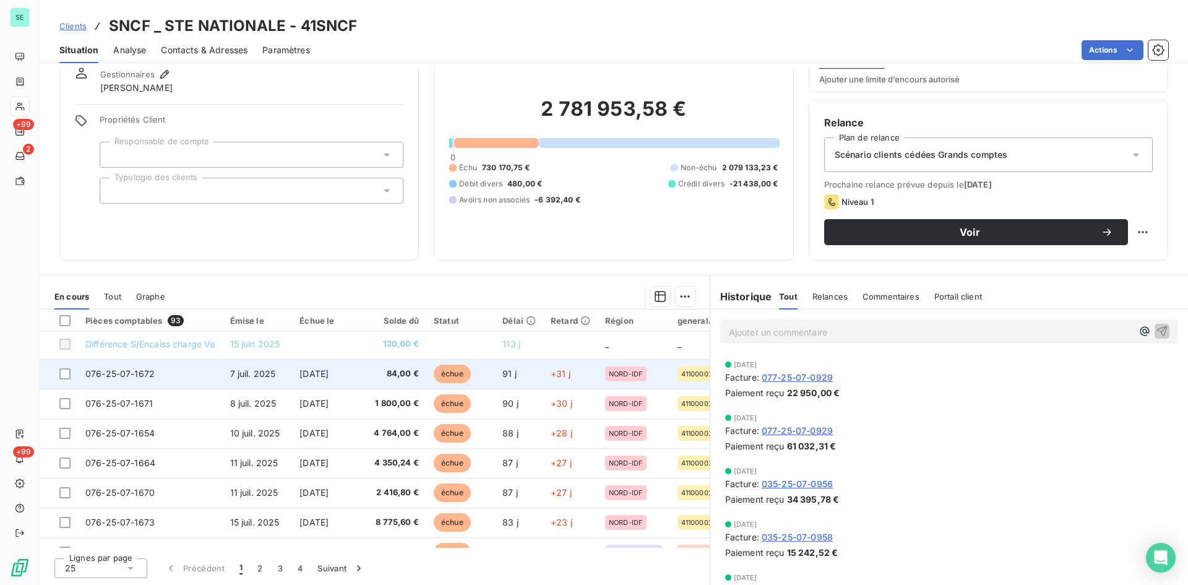
scroll to position [62, 0]
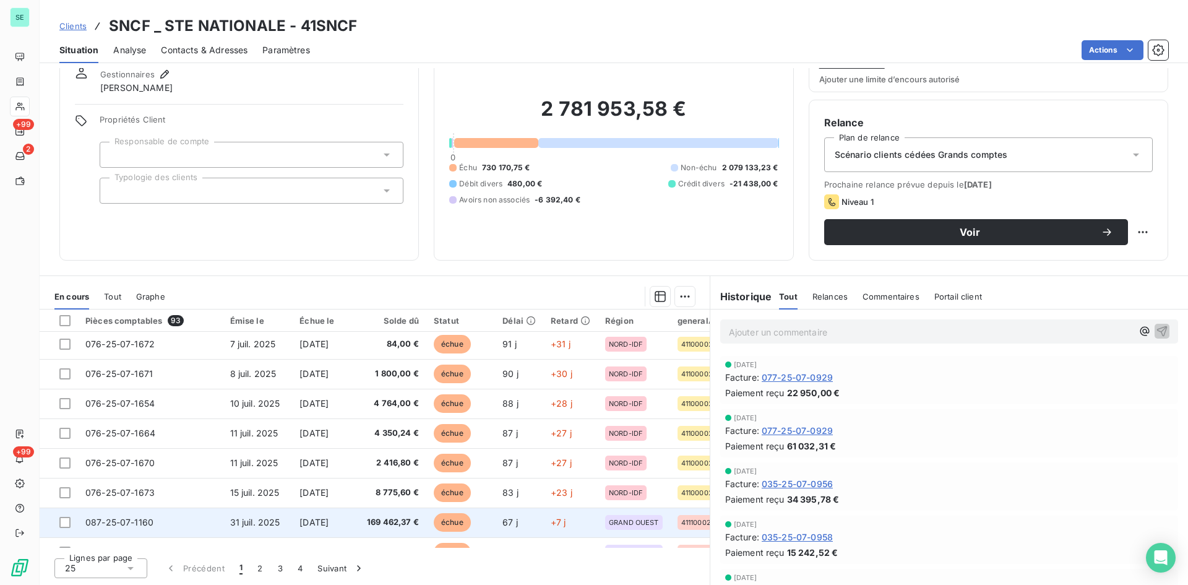
click at [398, 519] on span "169 462,37 €" at bounding box center [393, 522] width 52 height 12
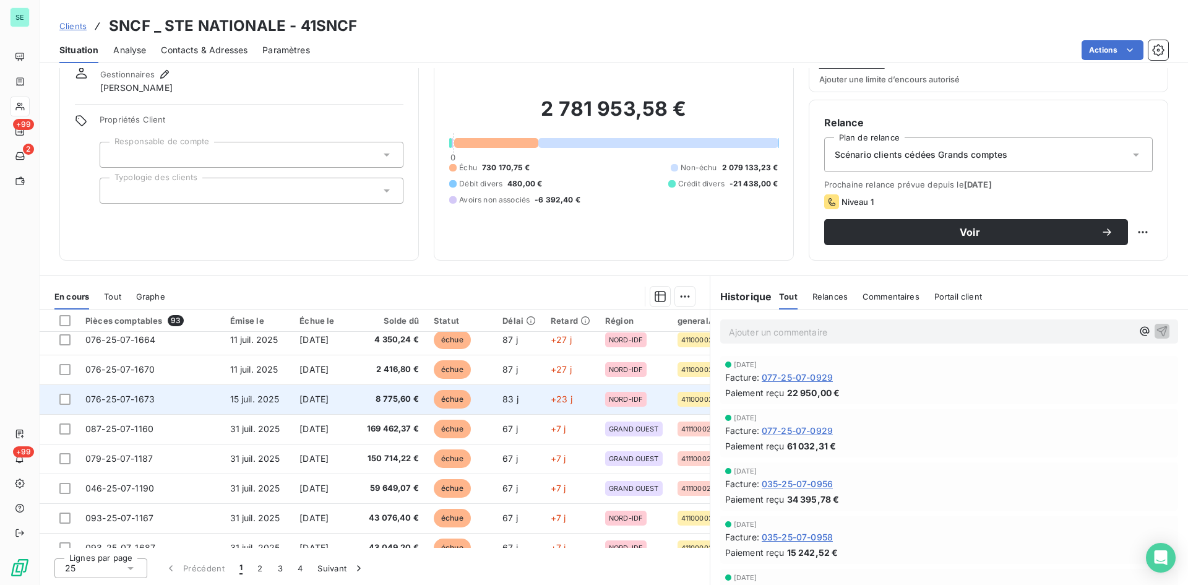
scroll to position [186, 0]
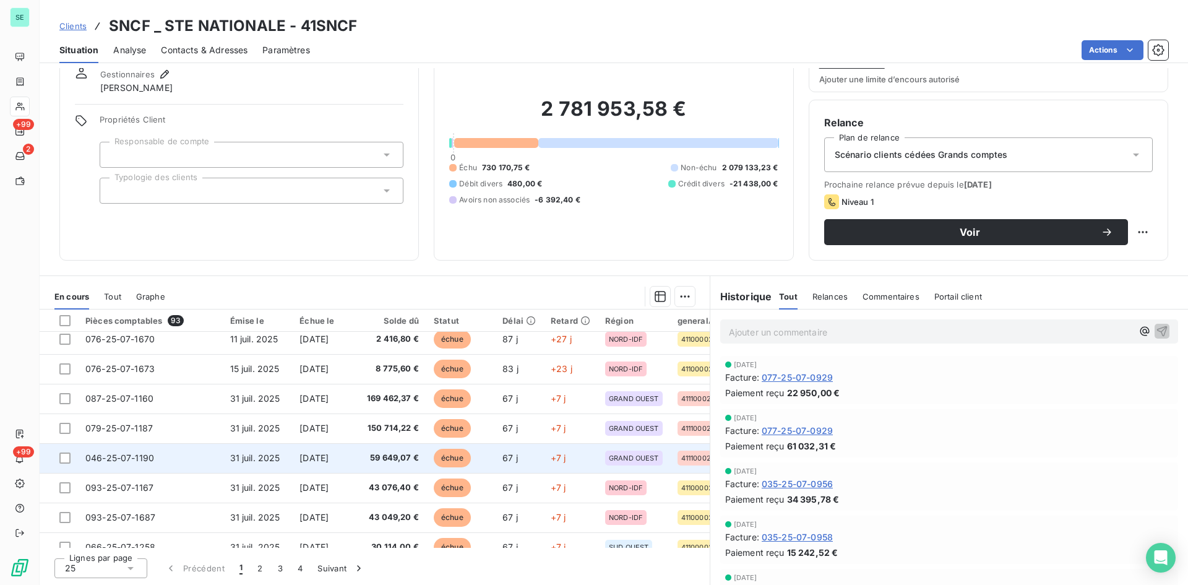
click at [403, 458] on span "59 649,07 €" at bounding box center [393, 458] width 52 height 12
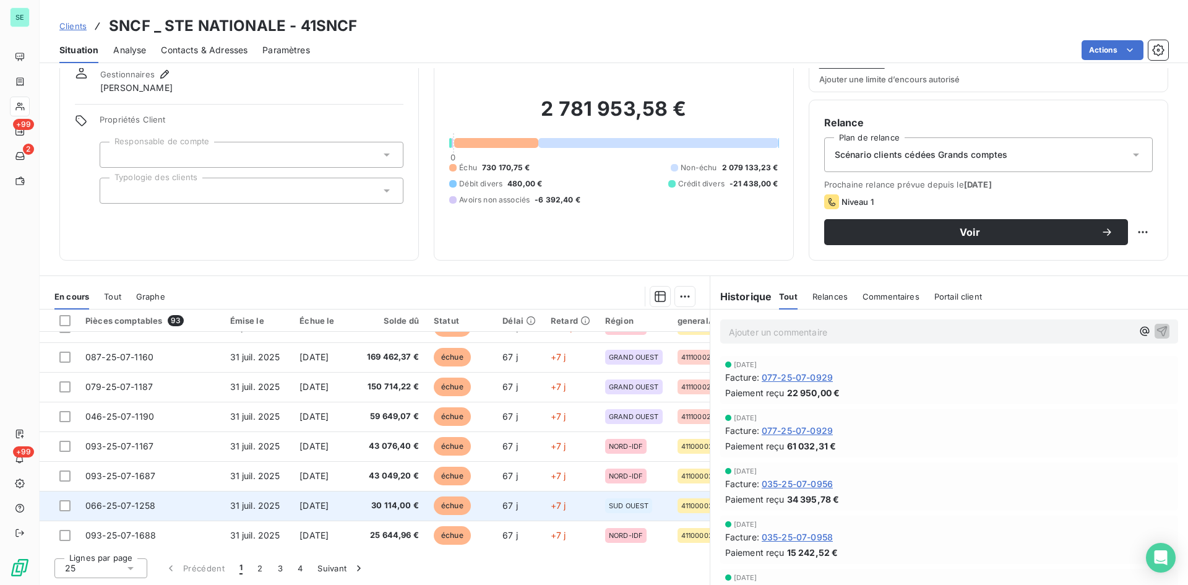
scroll to position [309, 0]
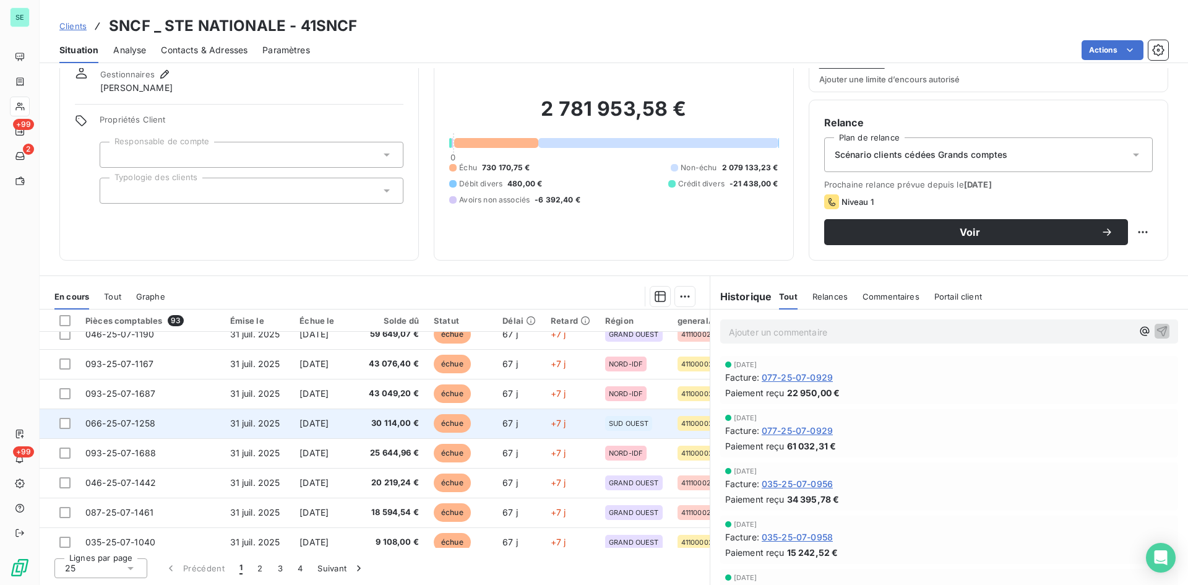
click at [409, 421] on span "30 114,00 €" at bounding box center [393, 423] width 52 height 12
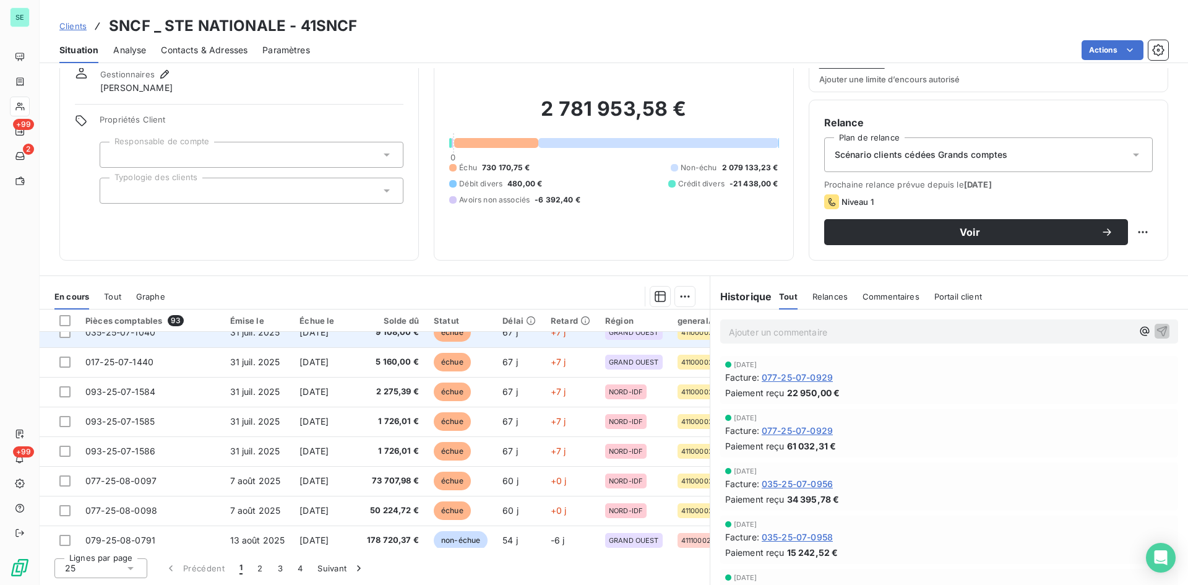
scroll to position [532, 0]
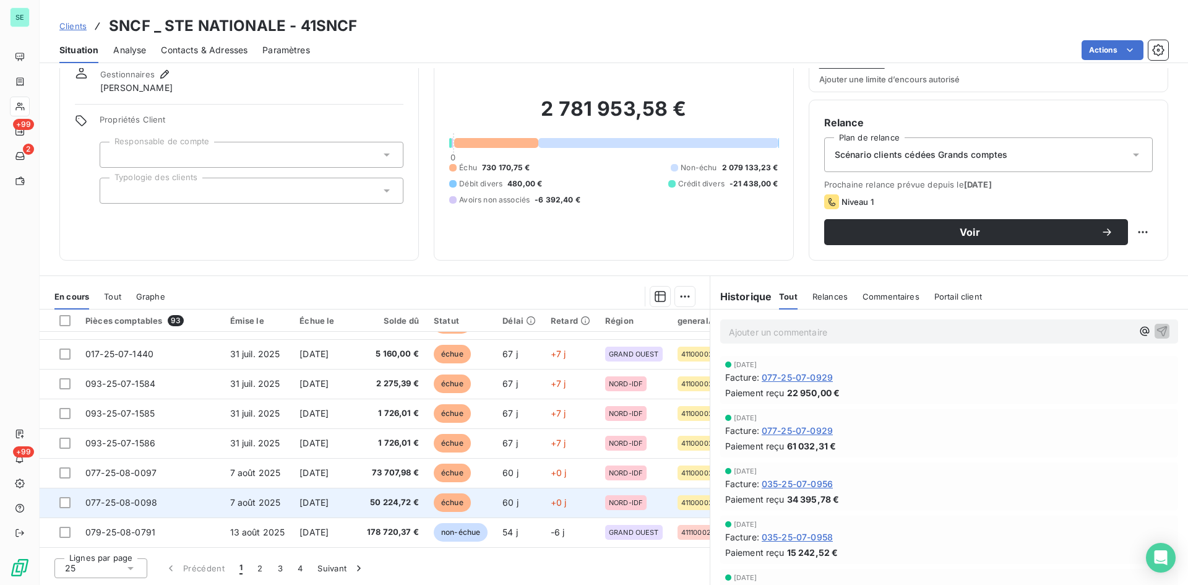
click at [389, 496] on span "50 224,72 €" at bounding box center [393, 502] width 52 height 12
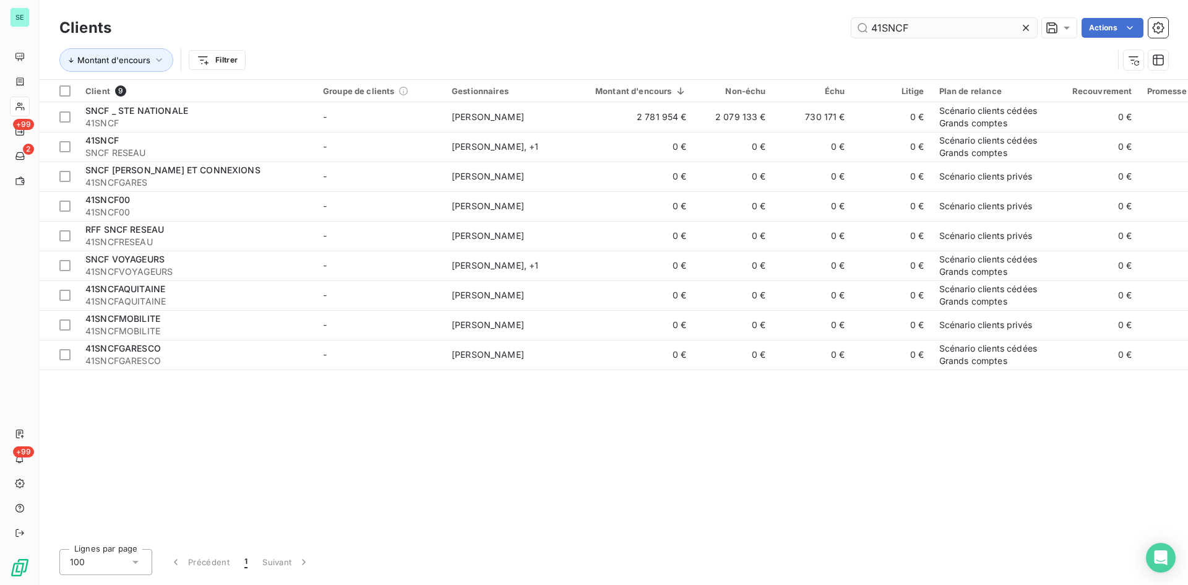
click at [934, 26] on input "41SNCF" at bounding box center [944, 28] width 186 height 20
drag, startPoint x: 934, startPoint y: 26, endPoint x: 768, endPoint y: 15, distance: 166.1
click at [768, 15] on div "Clients 41SNCF Actions" at bounding box center [613, 28] width 1109 height 26
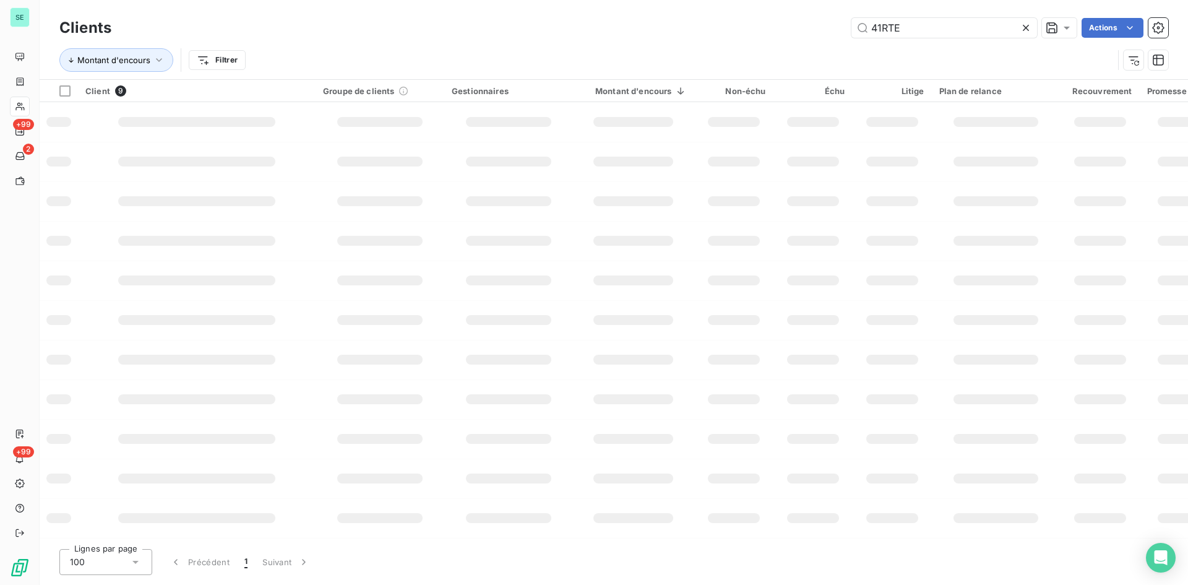
type input "41RTE"
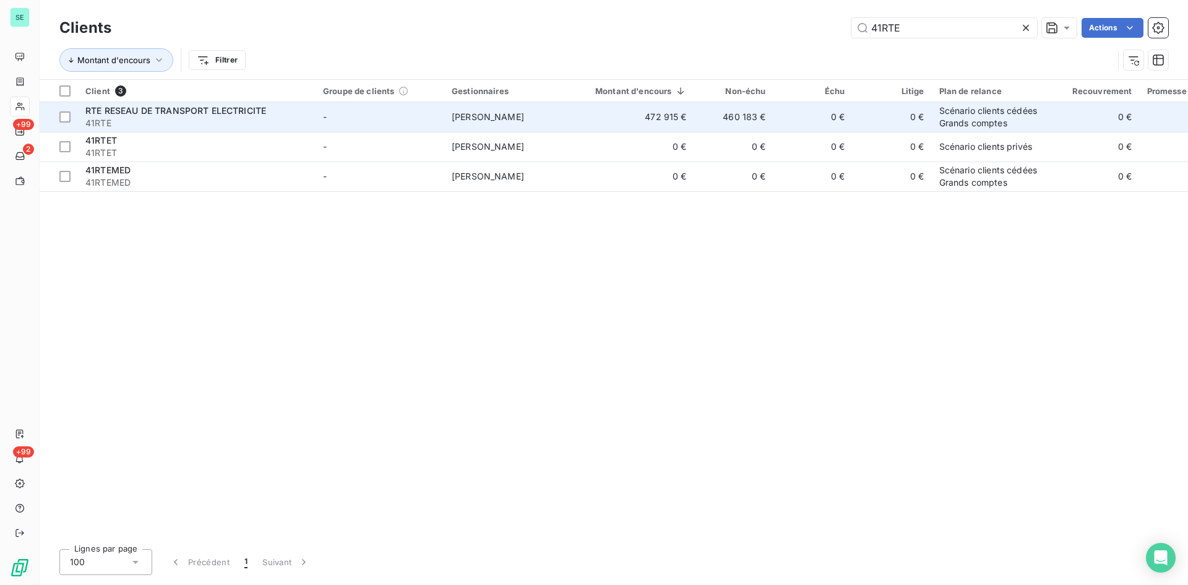
click at [242, 116] on div "RTE RESEAU DE TRANSPORT ELECTRICITE" at bounding box center [196, 111] width 223 height 12
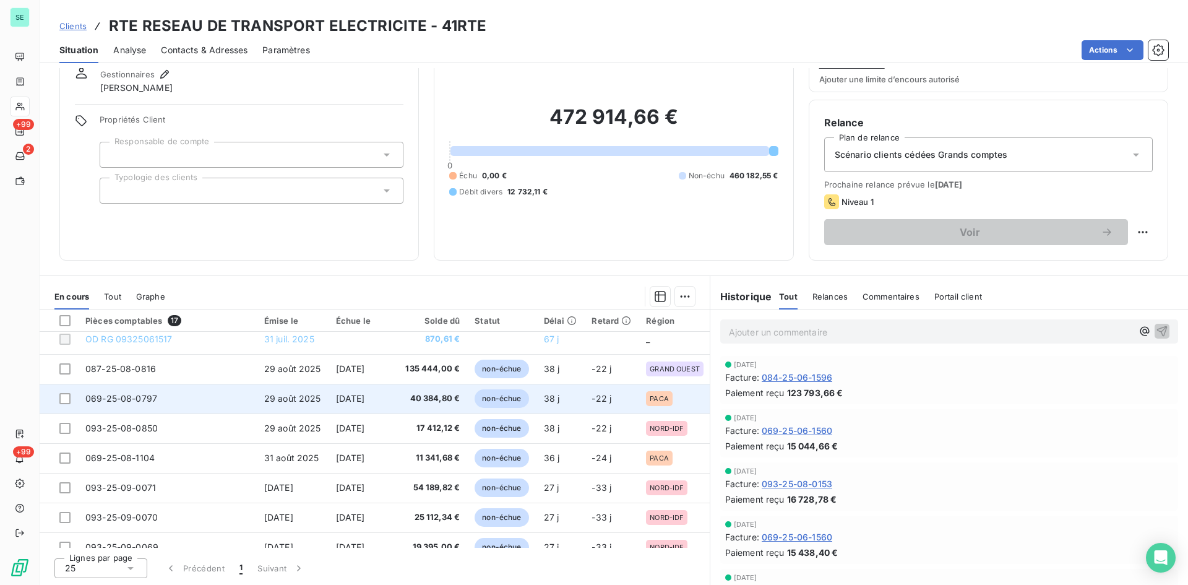
scroll to position [247, 0]
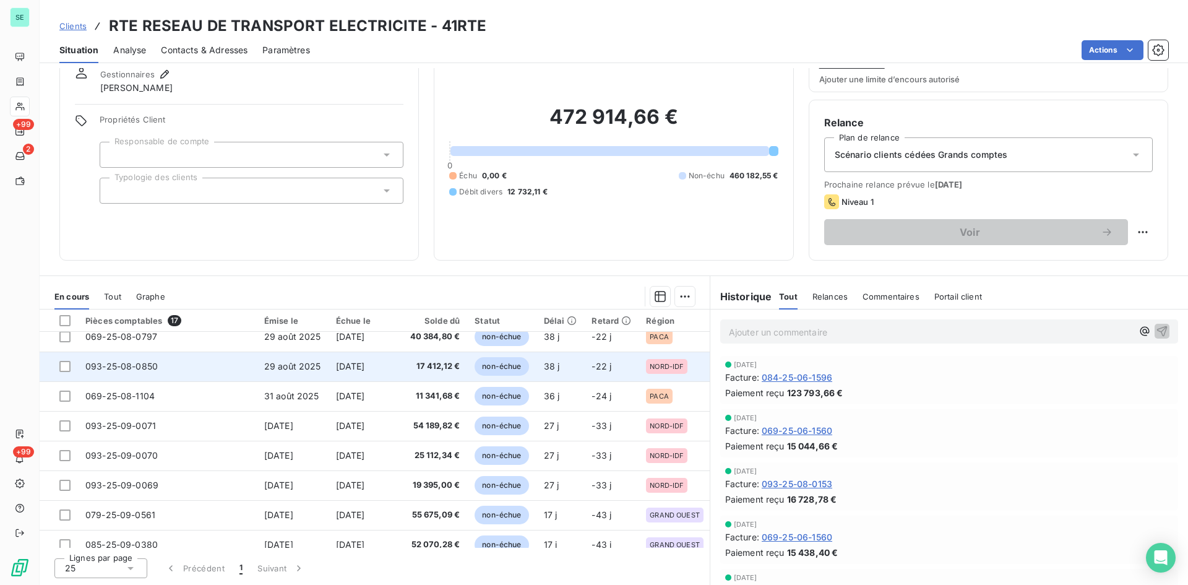
click at [405, 366] on span "17 412,12 €" at bounding box center [432, 366] width 54 height 12
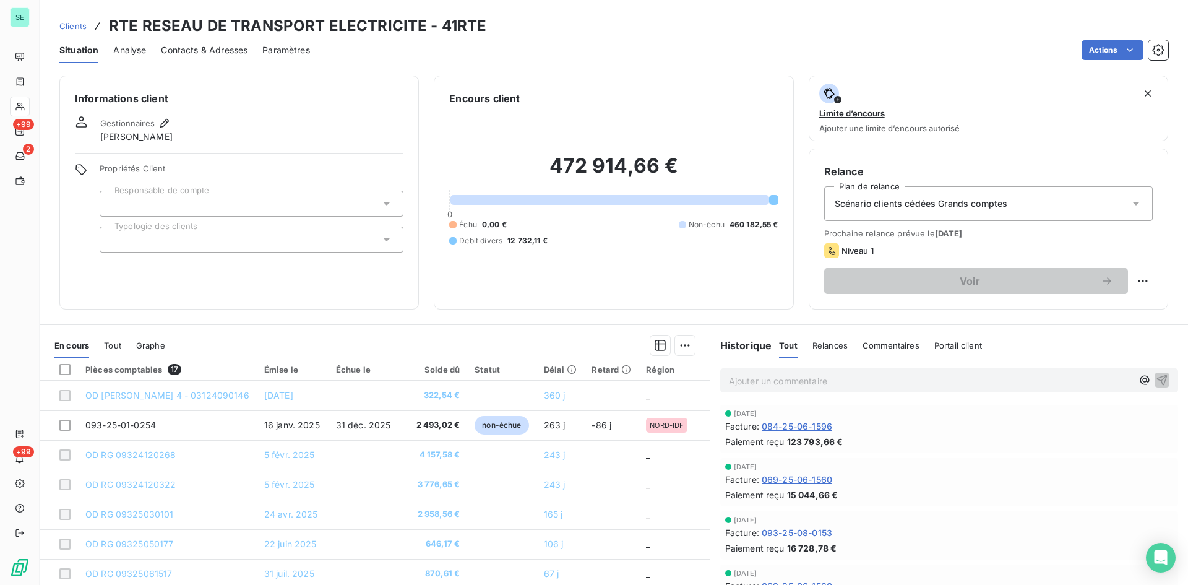
scroll to position [294, 0]
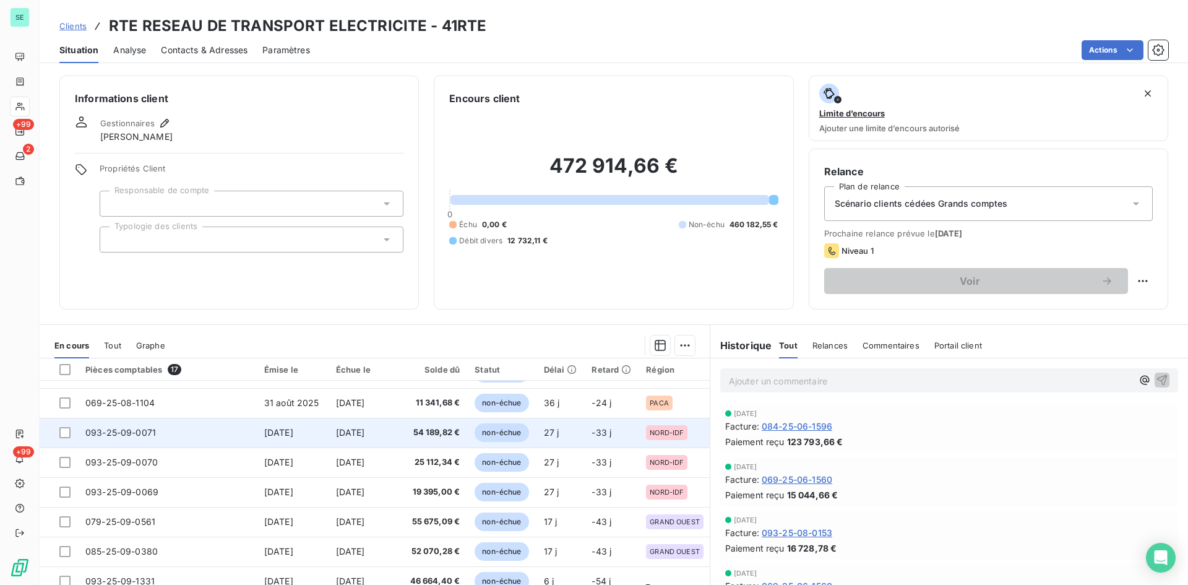
click at [405, 427] on span "54 189,82 €" at bounding box center [432, 432] width 54 height 12
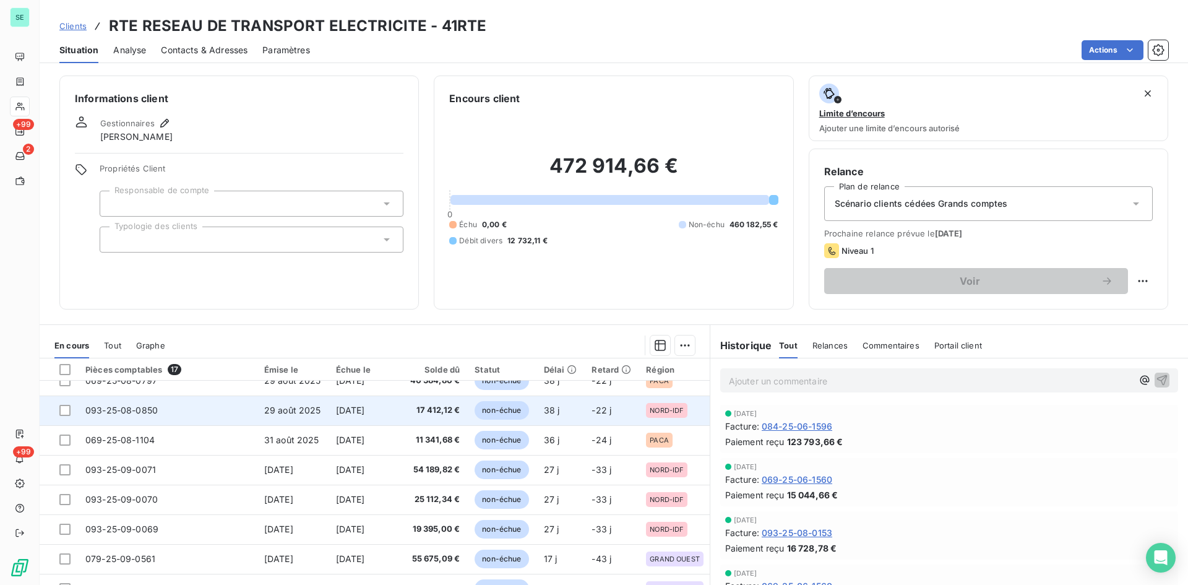
scroll to position [233, 0]
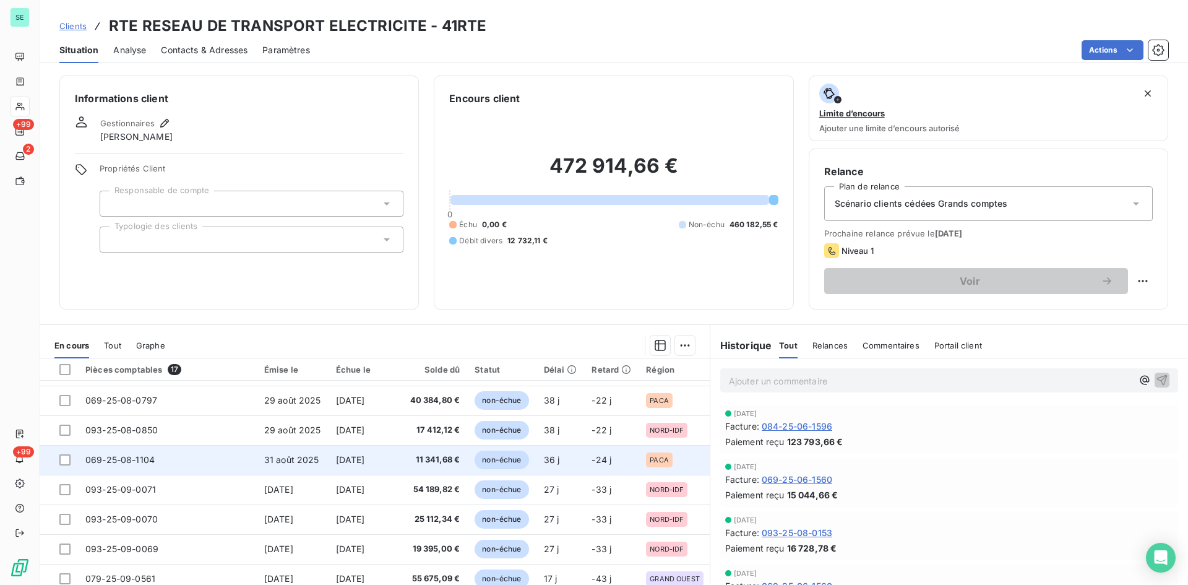
click at [405, 458] on span "11 341,68 €" at bounding box center [432, 459] width 54 height 12
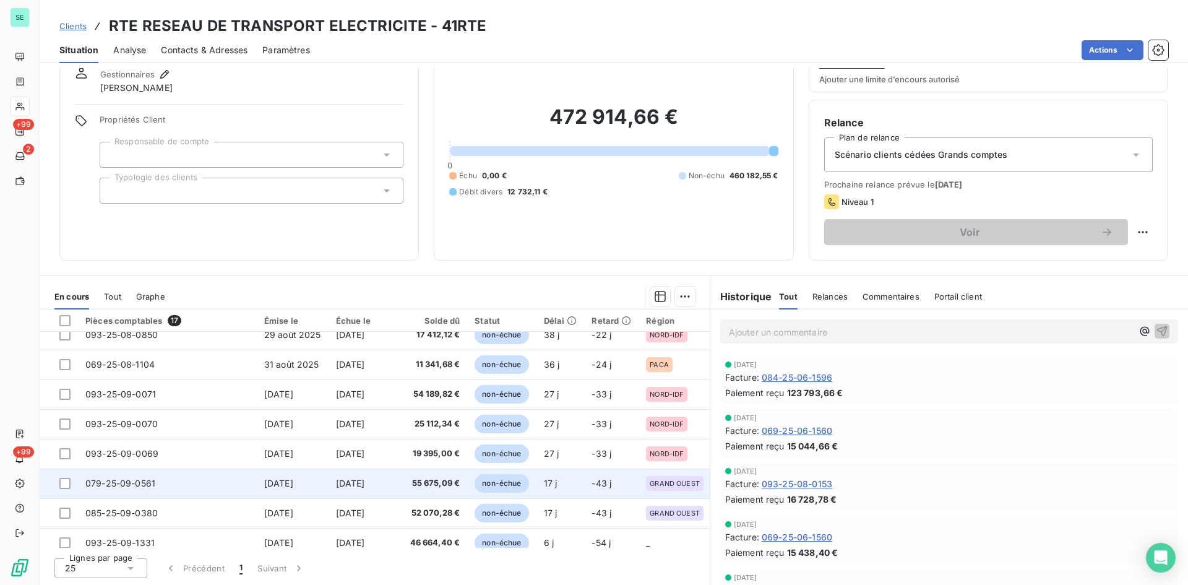
scroll to position [294, 0]
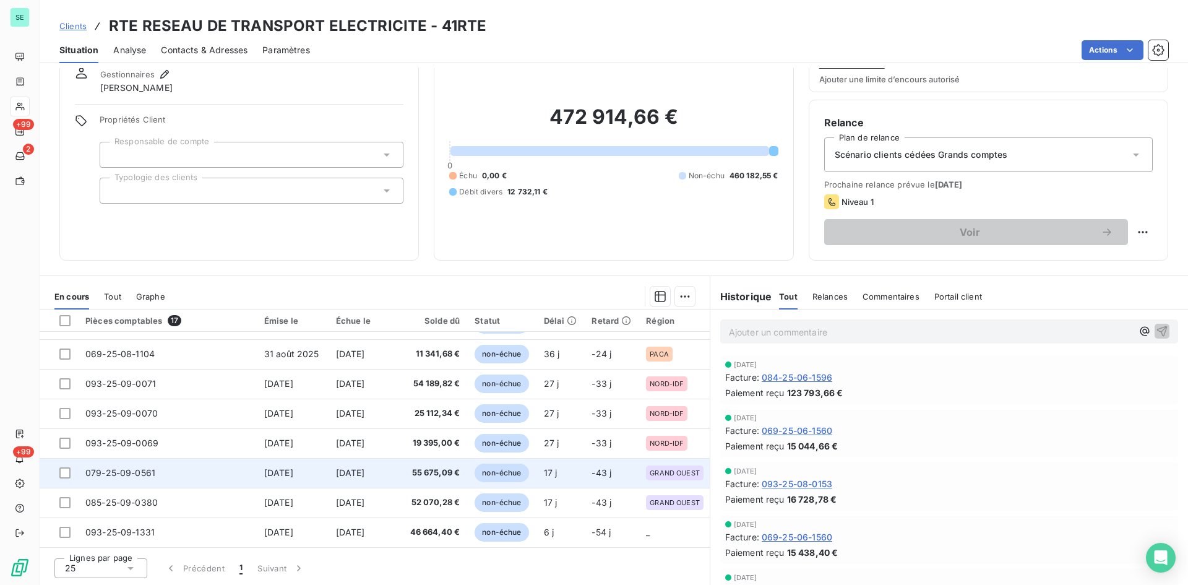
click at [405, 466] on span "55 675,09 €" at bounding box center [432, 472] width 54 height 12
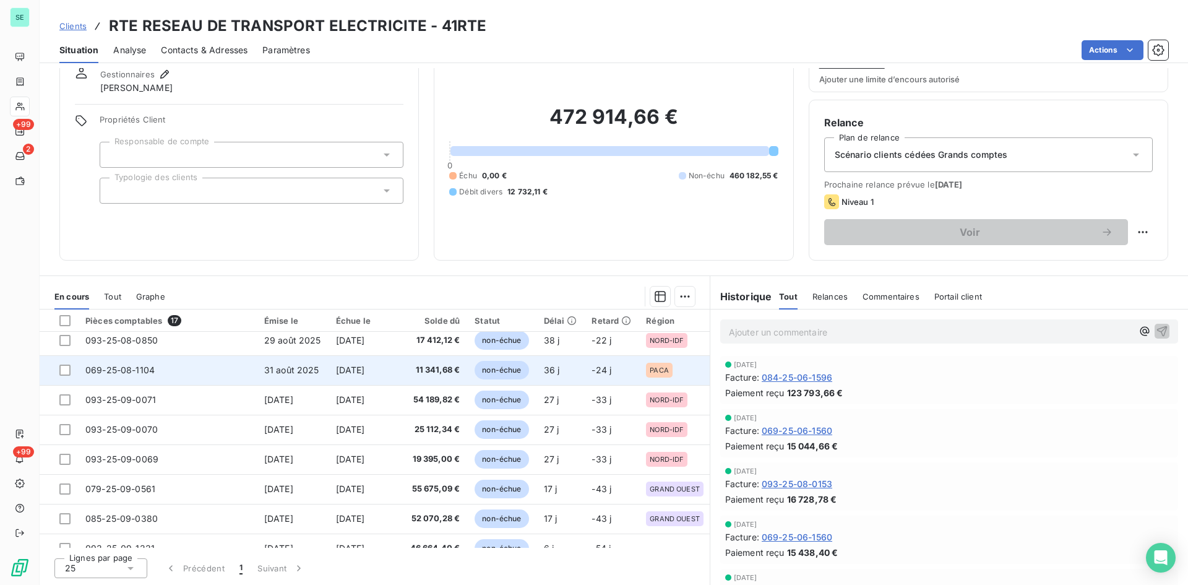
scroll to position [294, 0]
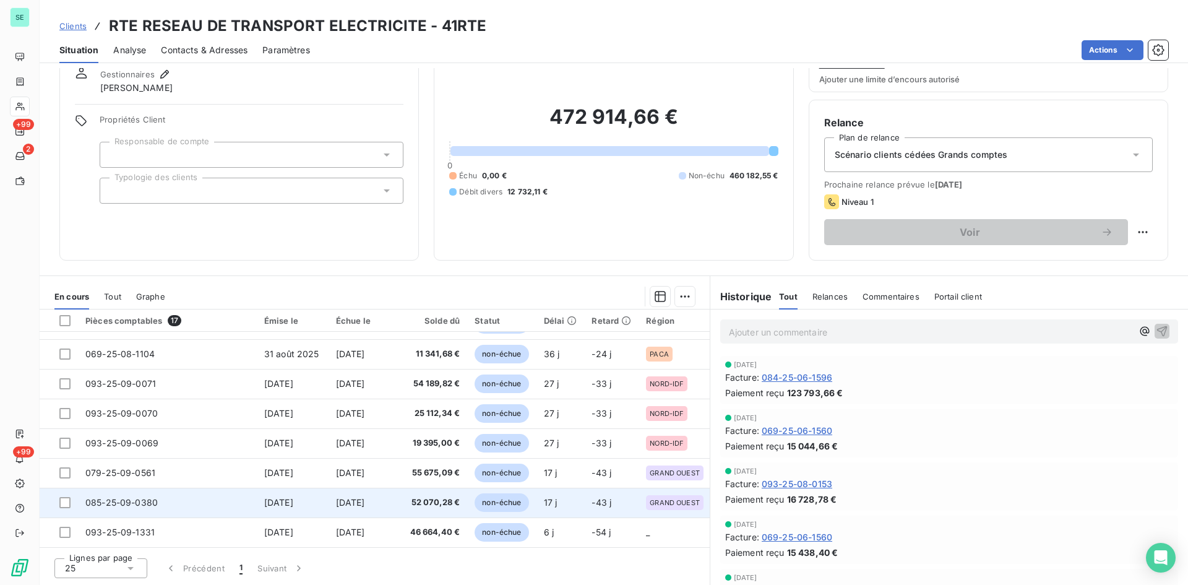
click at [405, 496] on span "52 070,28 €" at bounding box center [432, 502] width 54 height 12
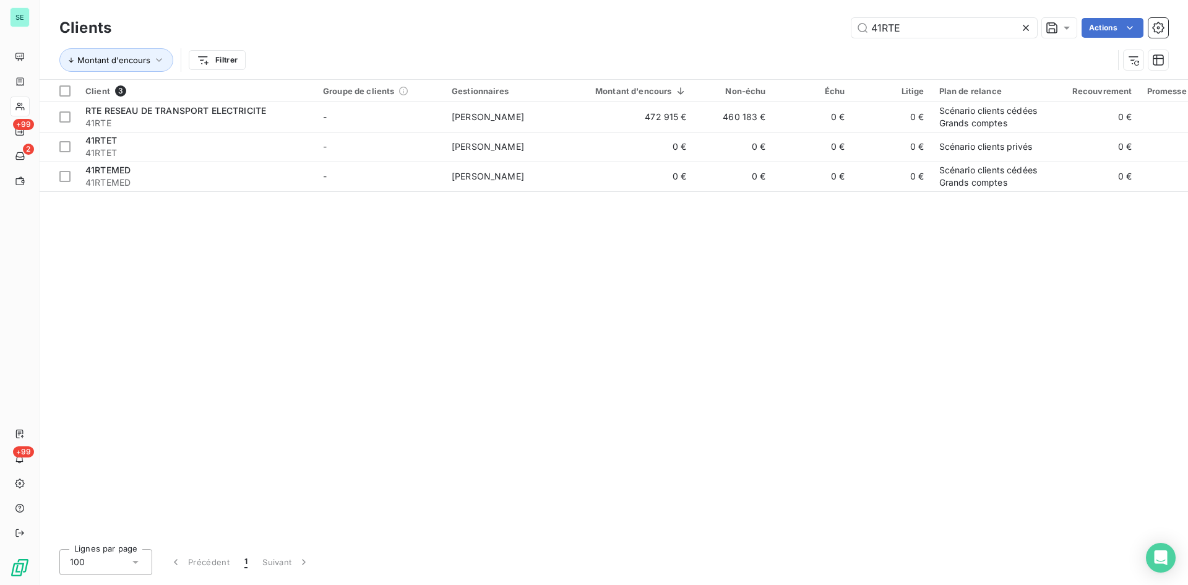
drag, startPoint x: 916, startPoint y: 25, endPoint x: 619, endPoint y: 32, distance: 297.0
click at [619, 32] on div "41RTE Actions" at bounding box center [647, 28] width 1042 height 20
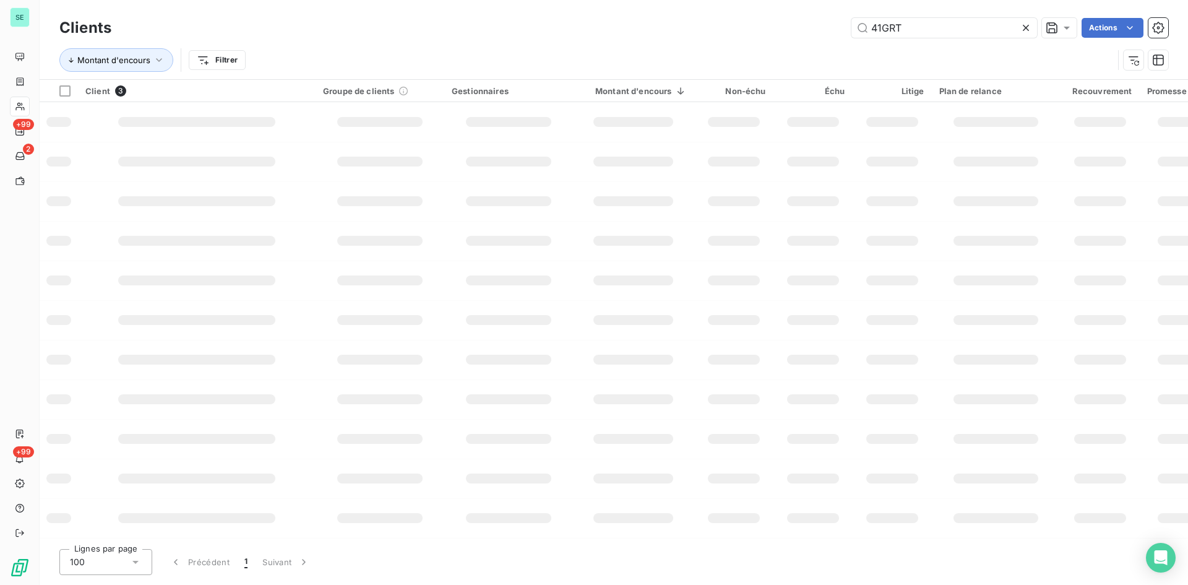
type input "41GRT"
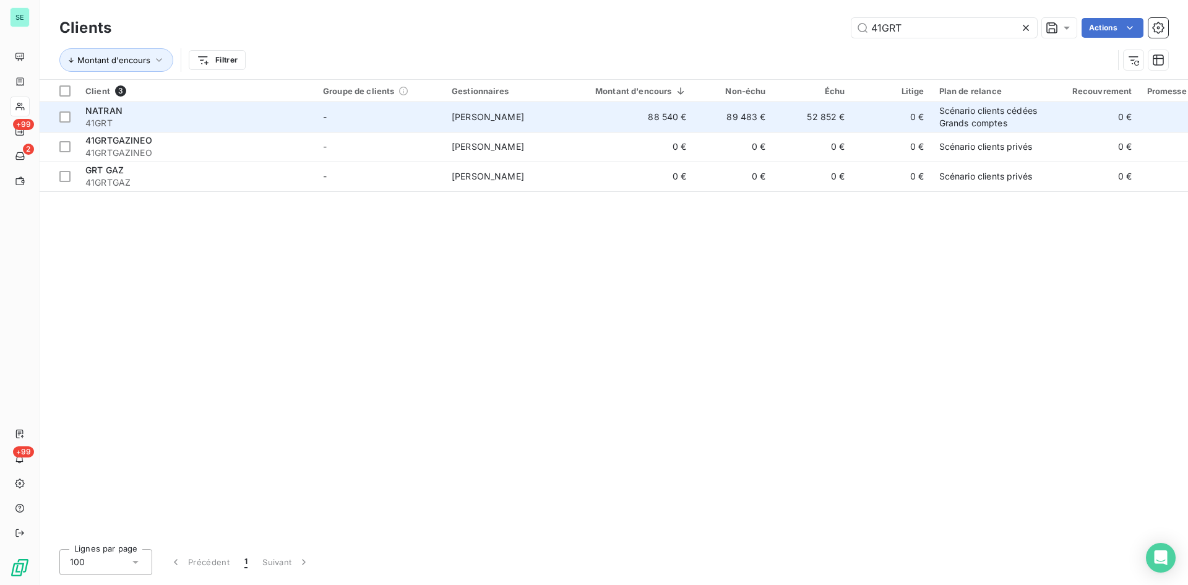
click at [91, 105] on span "NATRAN" at bounding box center [103, 110] width 37 height 11
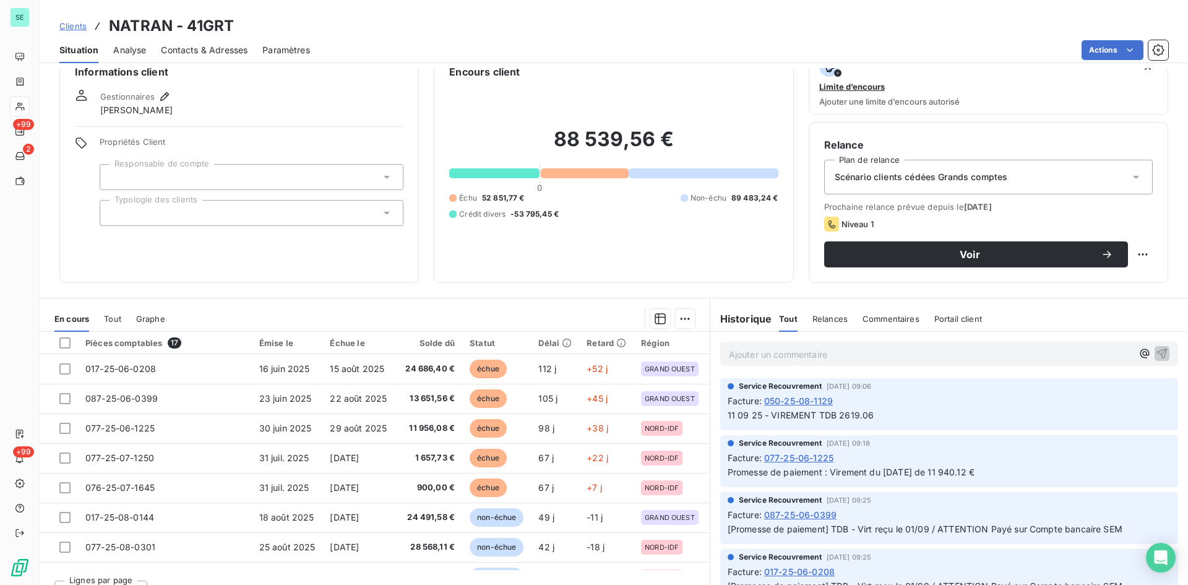
scroll to position [49, 0]
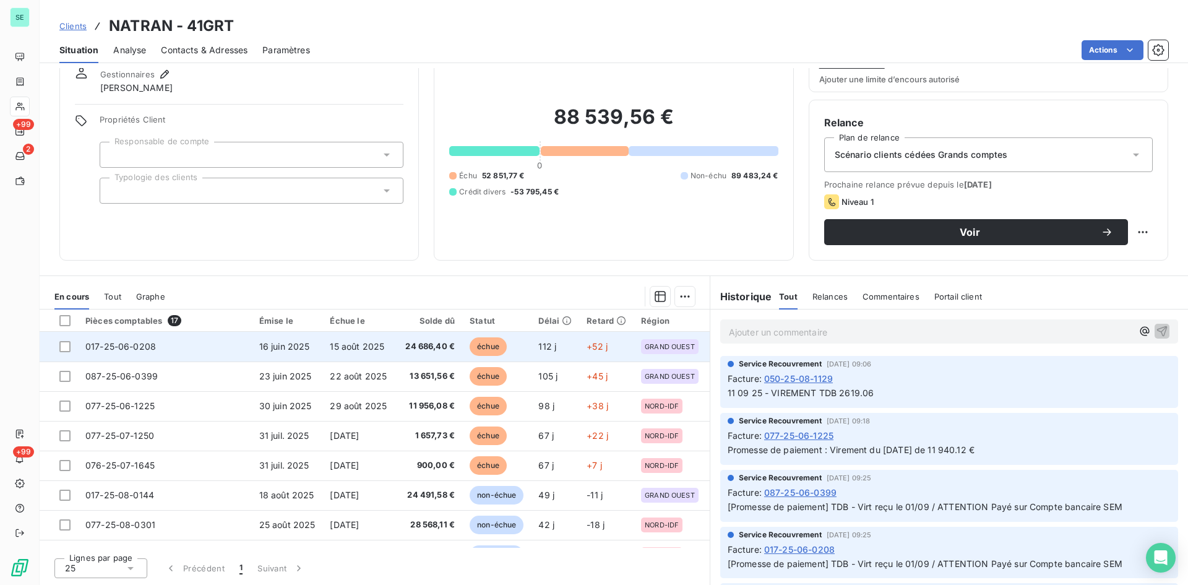
click at [413, 343] on span "24 686,40 €" at bounding box center [427, 346] width 53 height 12
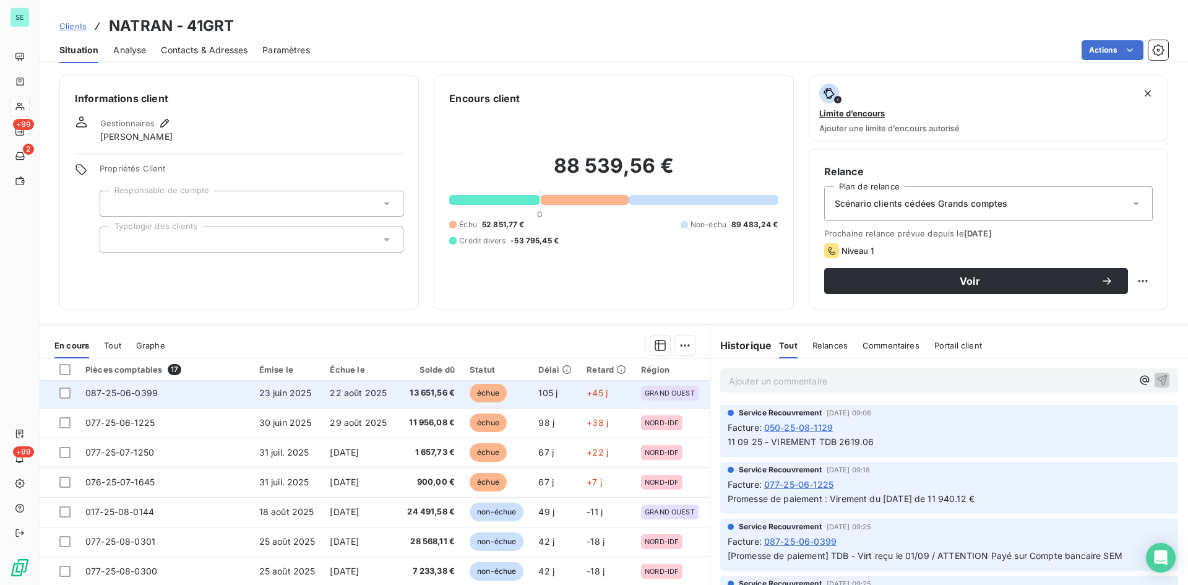
scroll to position [62, 0]
click at [432, 393] on span "11 956,08 €" at bounding box center [427, 393] width 53 height 12
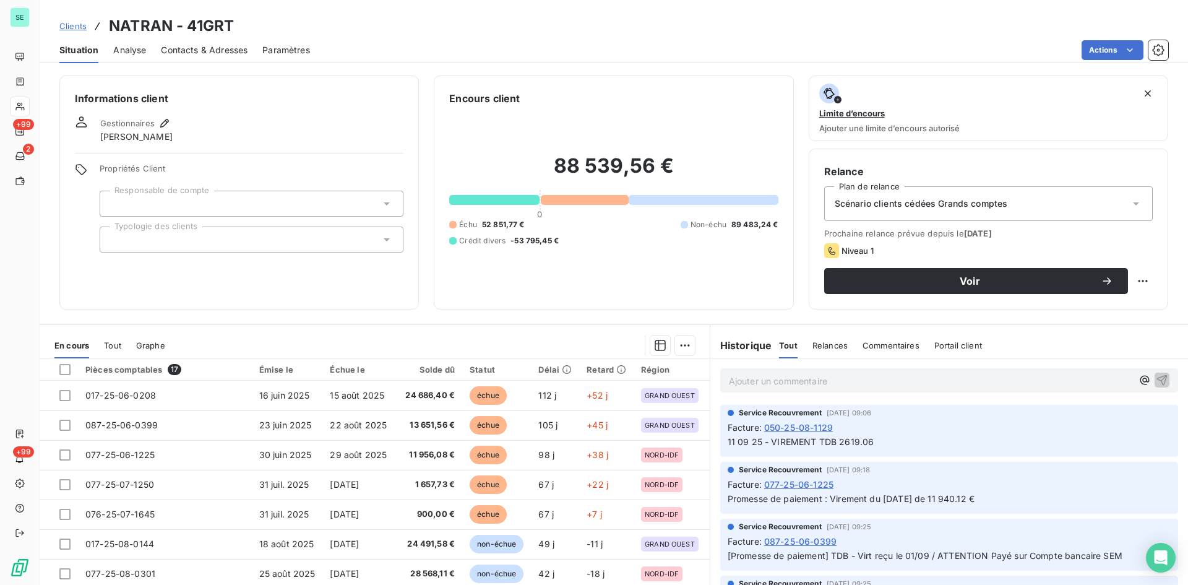
scroll to position [49, 0]
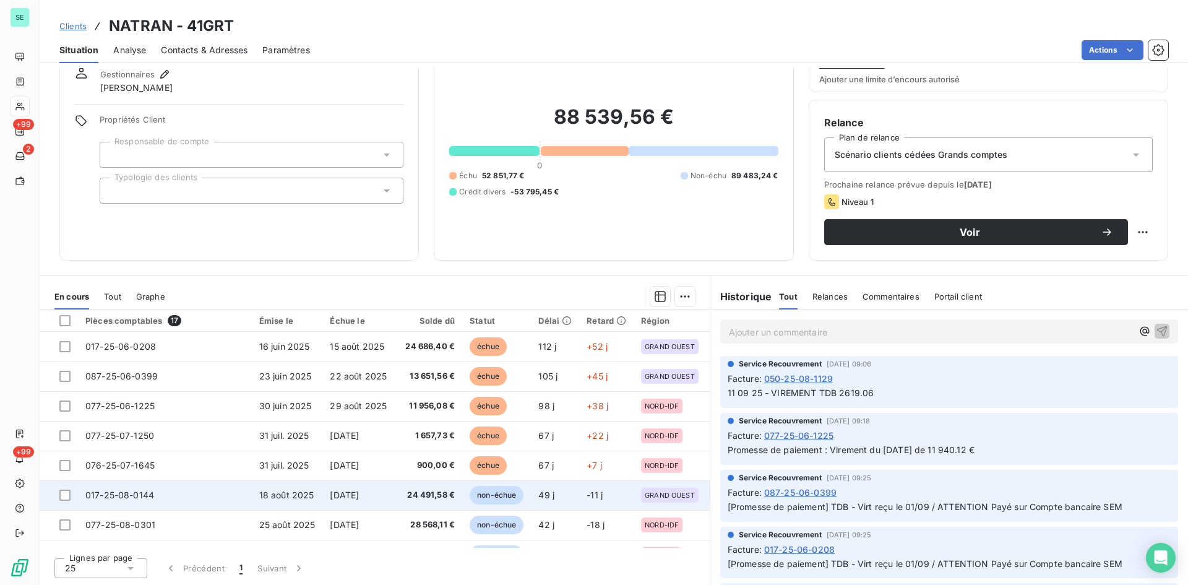
click at [437, 494] on span "24 491,58 €" at bounding box center [427, 495] width 53 height 12
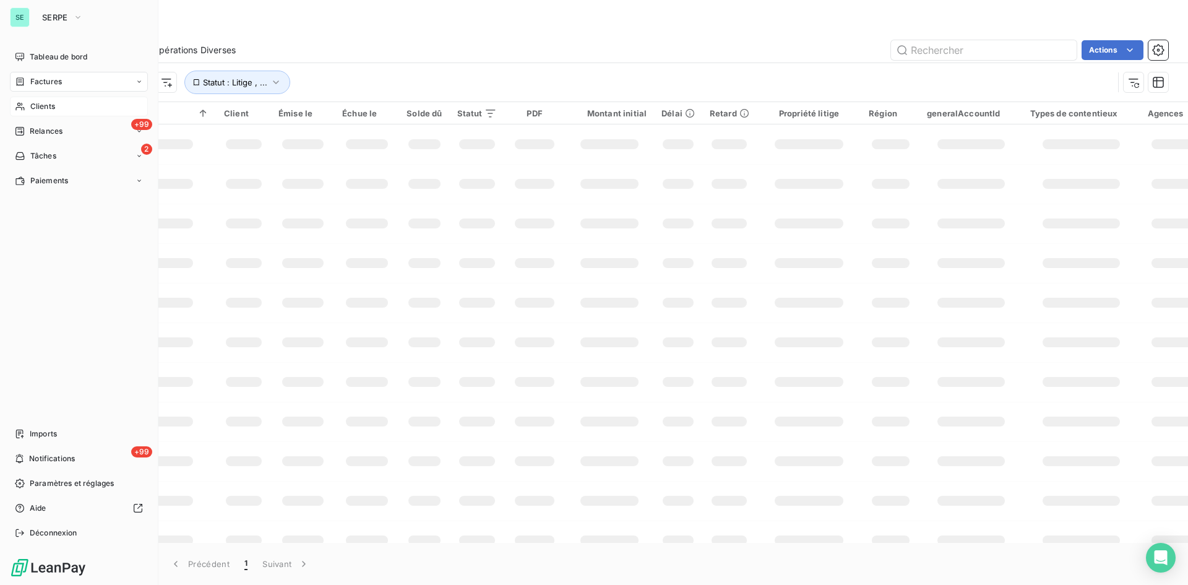
click at [34, 14] on div "SE SERPE" at bounding box center [79, 17] width 138 height 20
click at [82, 19] on icon "button" at bounding box center [78, 17] width 10 height 12
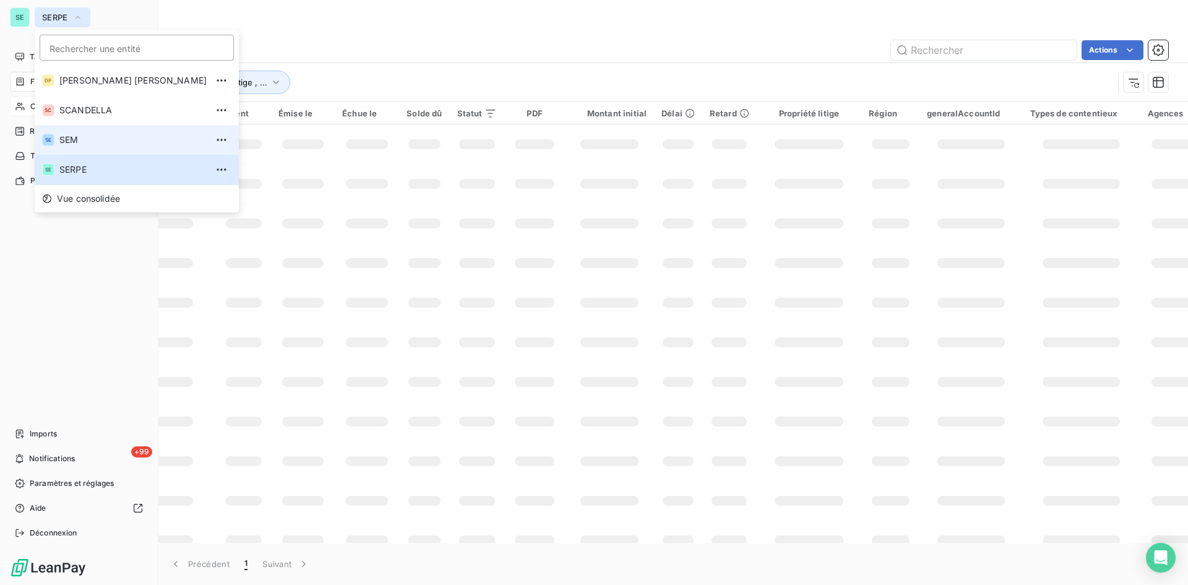
click at [81, 144] on span "SEM" at bounding box center [132, 140] width 147 height 12
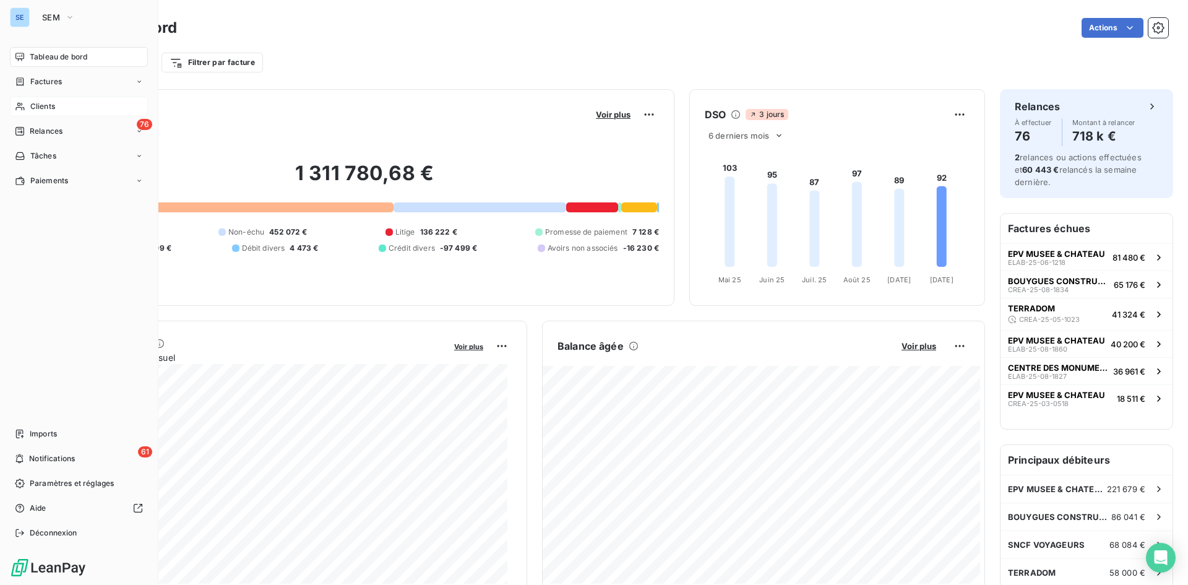
click at [44, 101] on span "Clients" at bounding box center [42, 106] width 25 height 11
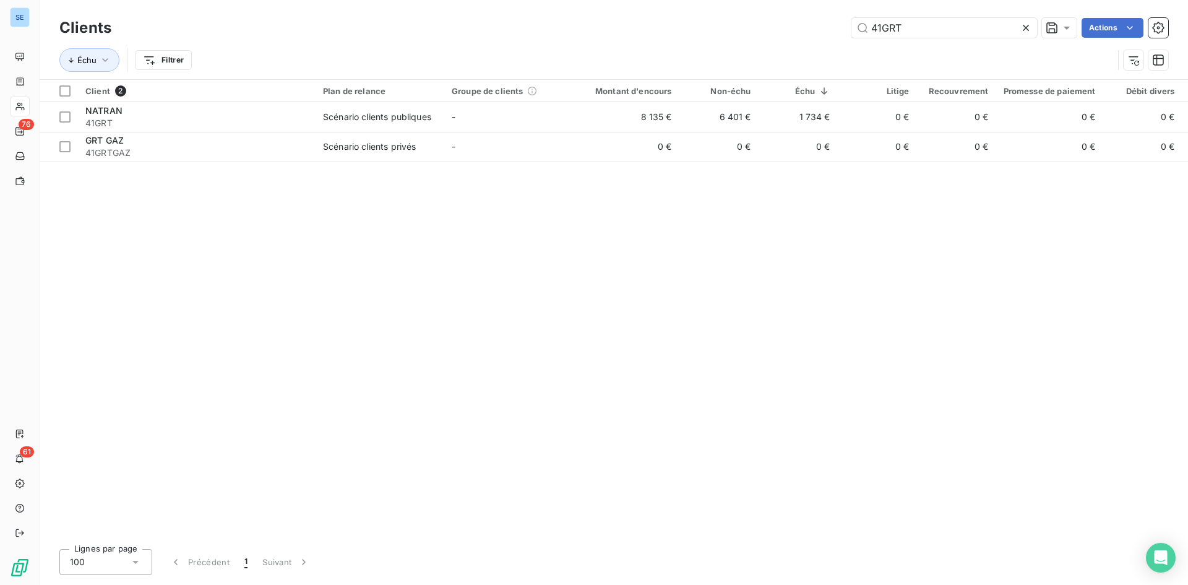
click at [953, 25] on div at bounding box center [1028, 28] width 17 height 20
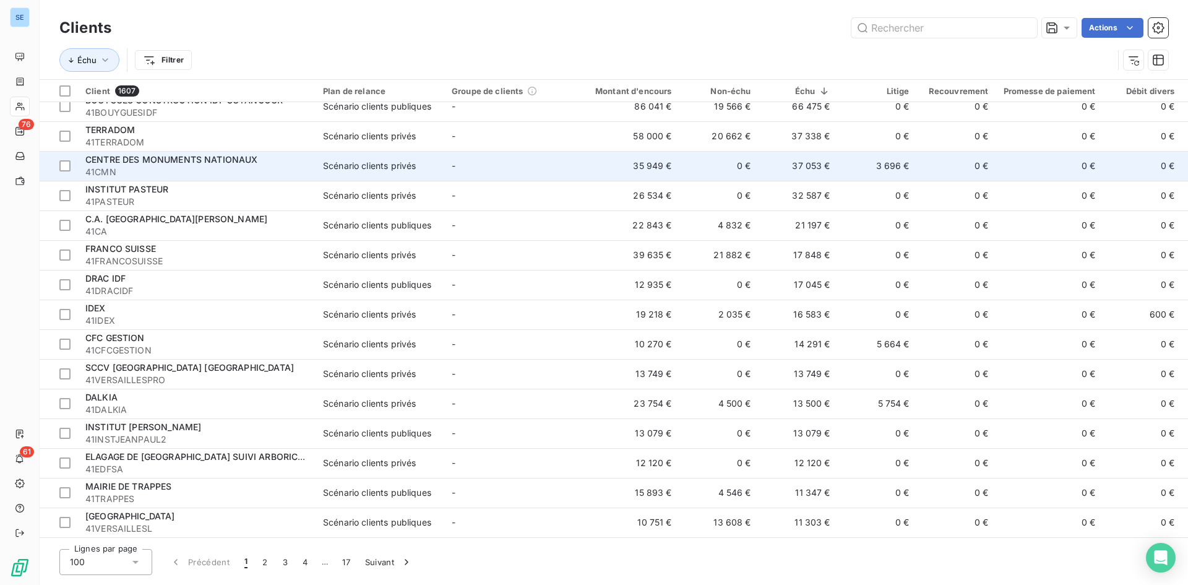
scroll to position [62, 0]
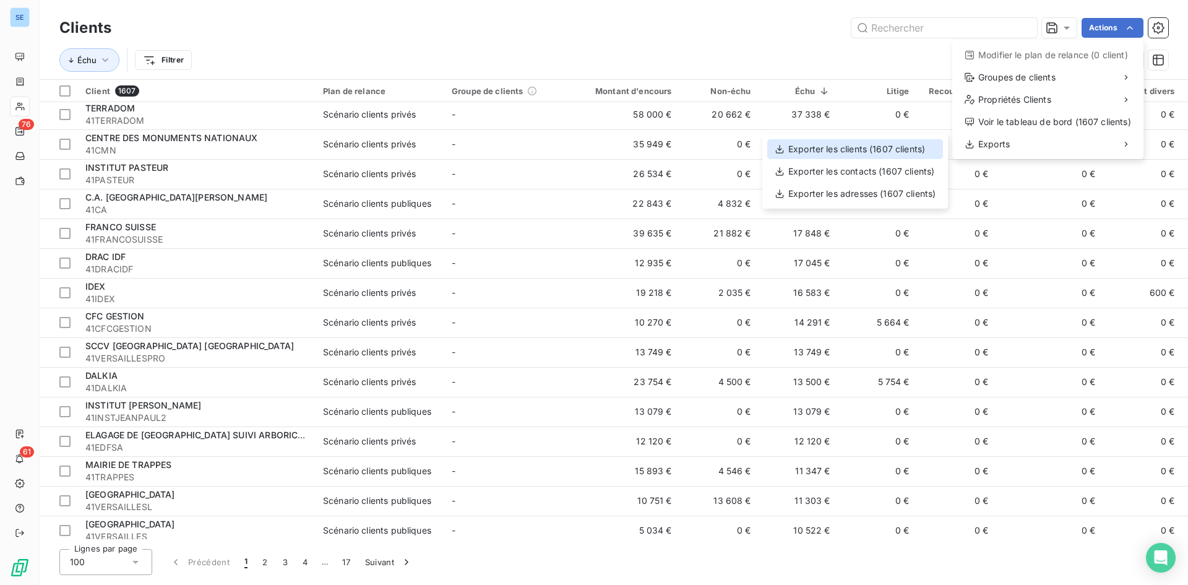
click at [877, 155] on div "Exporter les clients (1607 clients)" at bounding box center [855, 149] width 176 height 20
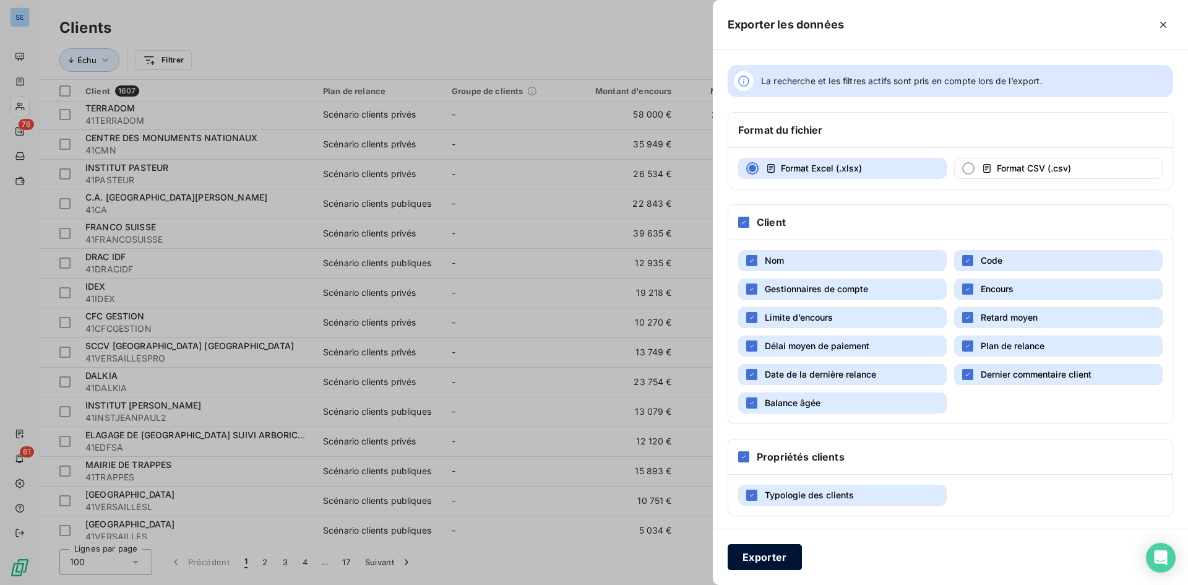
click at [768, 556] on button "Exporter" at bounding box center [765, 557] width 74 height 26
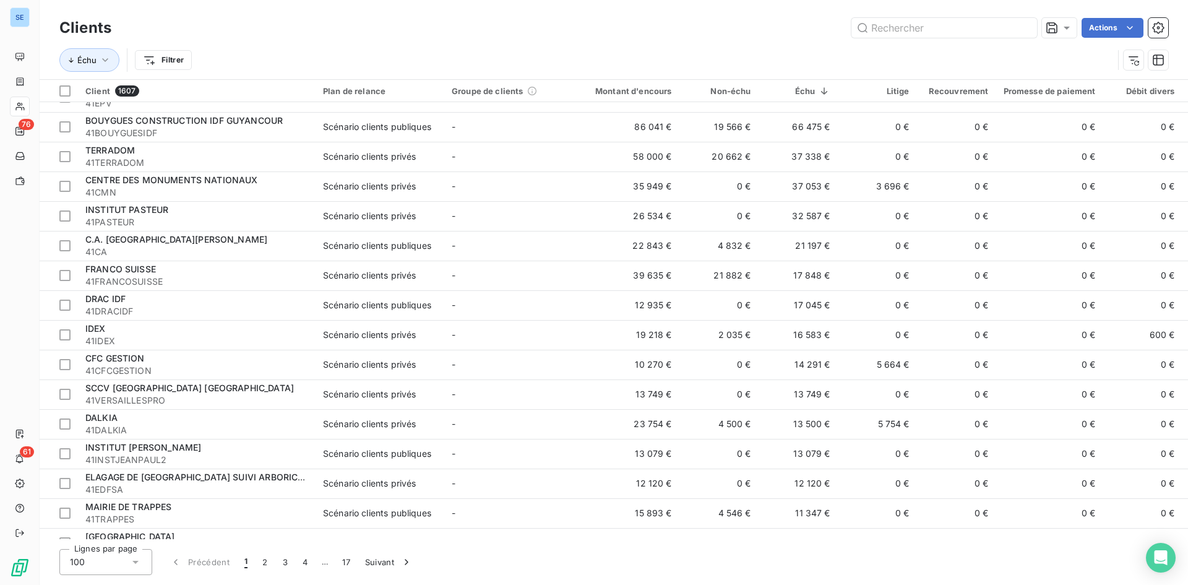
scroll to position [0, 0]
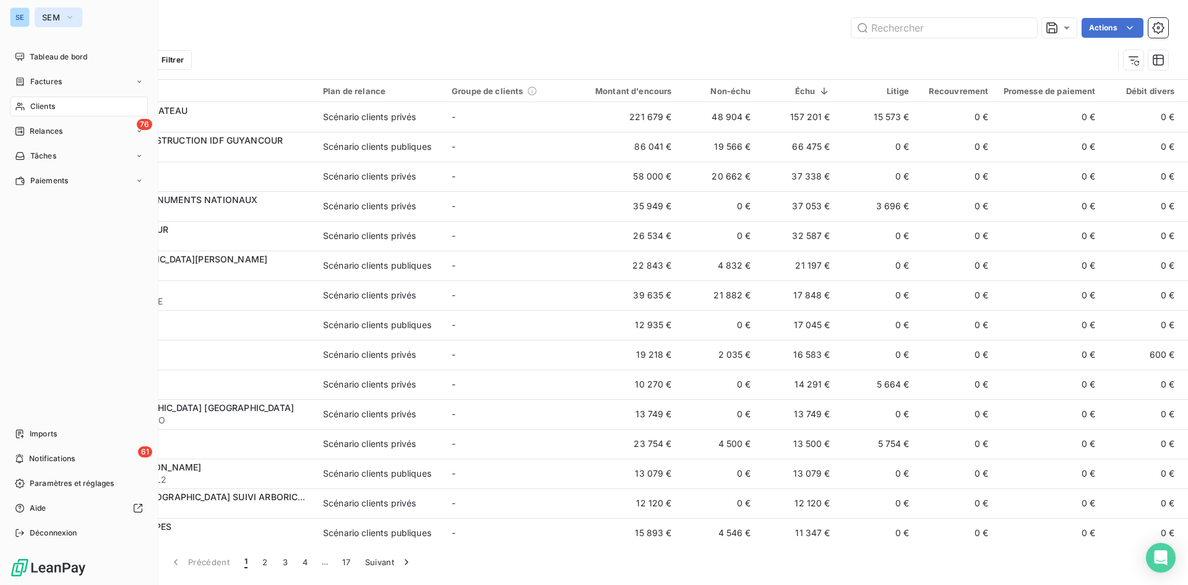
click at [45, 21] on span "SEM" at bounding box center [51, 17] width 18 height 10
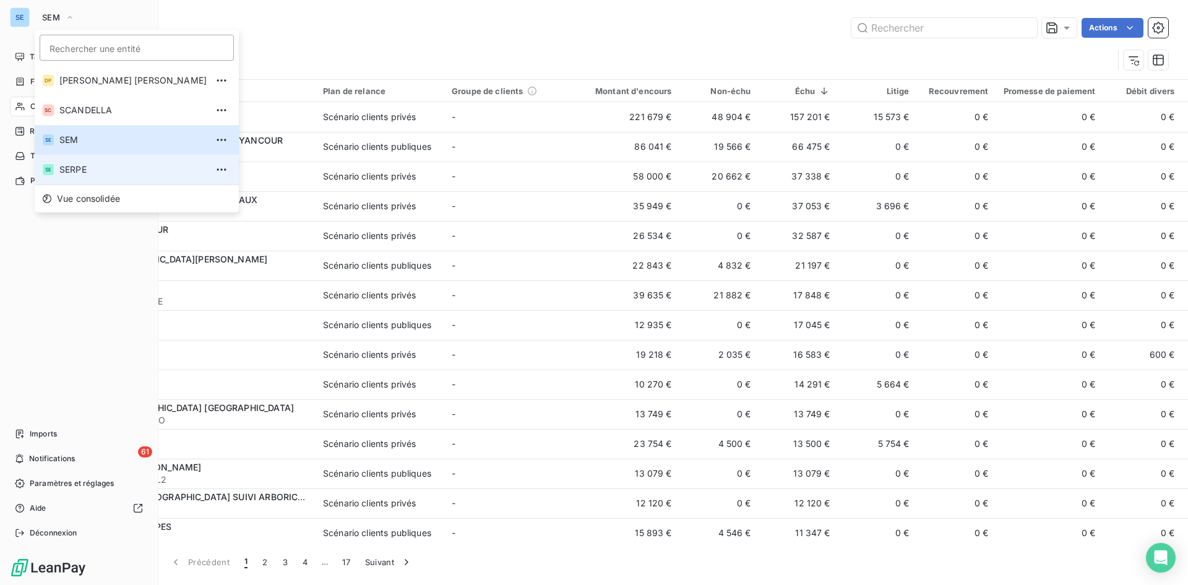
click at [80, 169] on span "SERPE" at bounding box center [132, 169] width 147 height 12
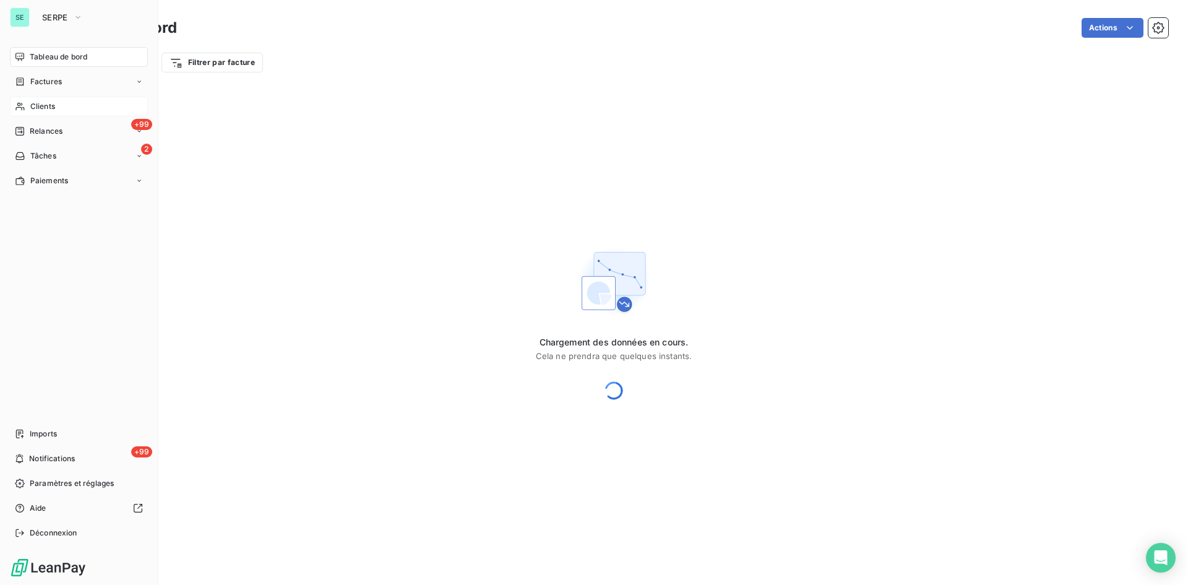
click at [46, 109] on span "Clients" at bounding box center [42, 106] width 25 height 11
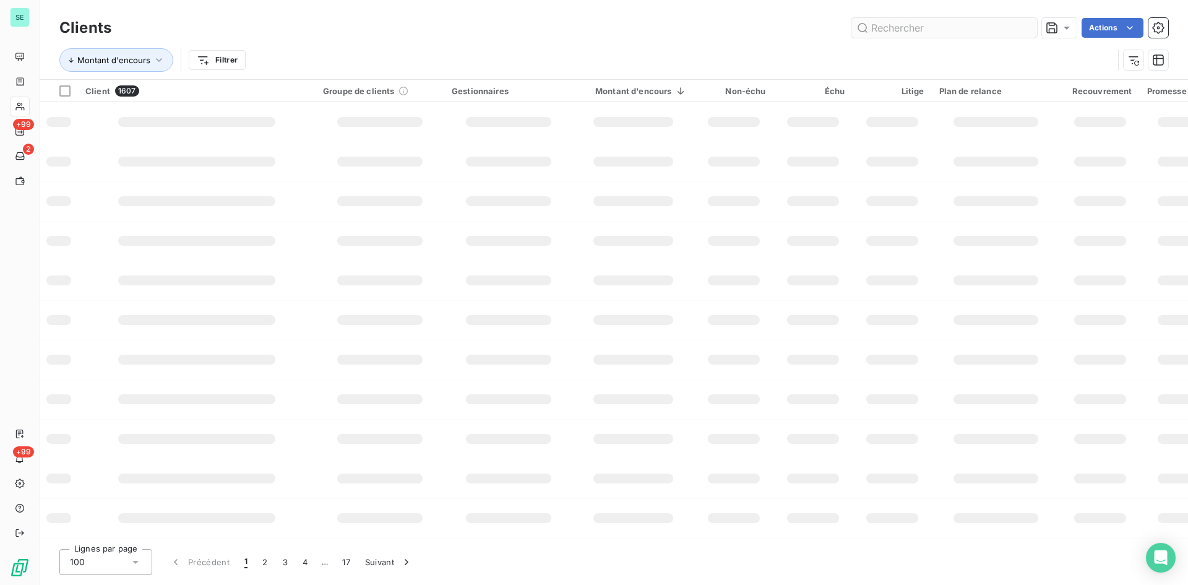
click at [950, 25] on input "text" at bounding box center [944, 28] width 186 height 20
type input "ENEDIS"
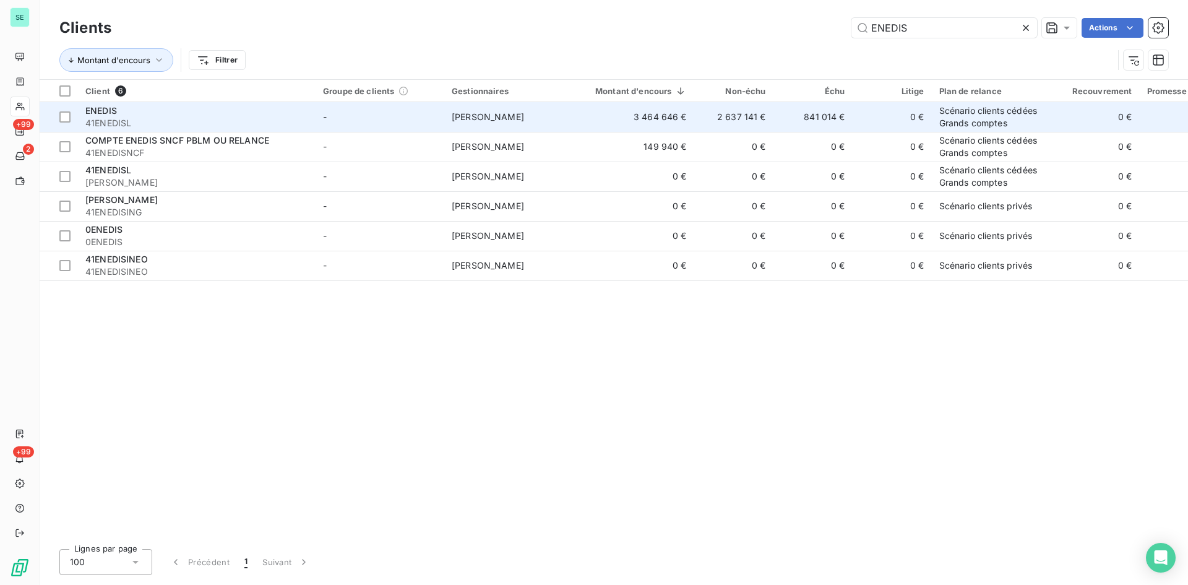
click at [97, 110] on span "ENEDIS" at bounding box center [101, 110] width 32 height 11
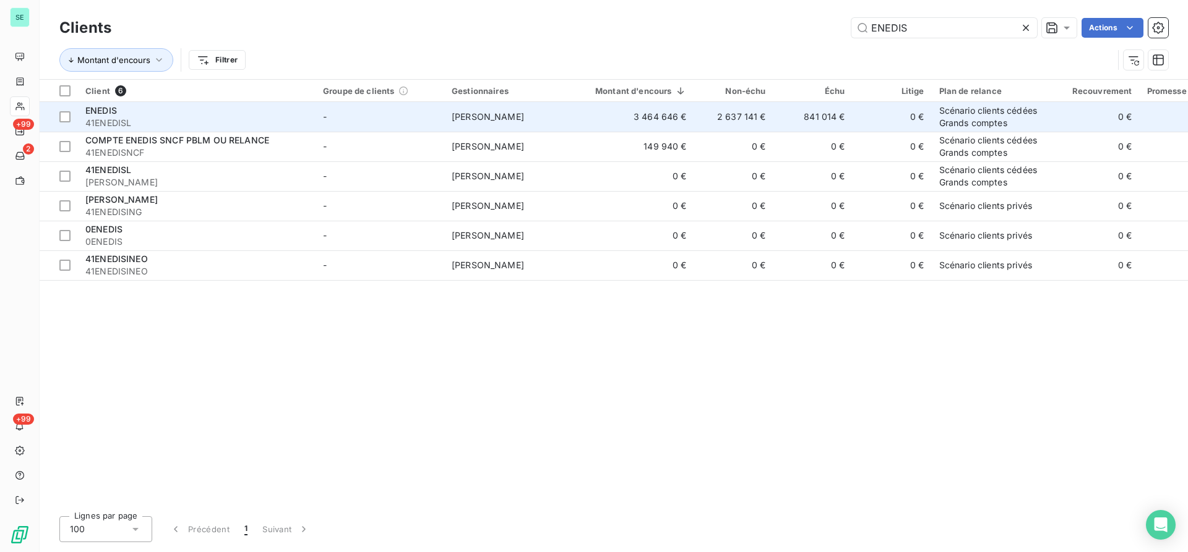
click at [698, 115] on td "2 637 141 €" at bounding box center [733, 117] width 79 height 30
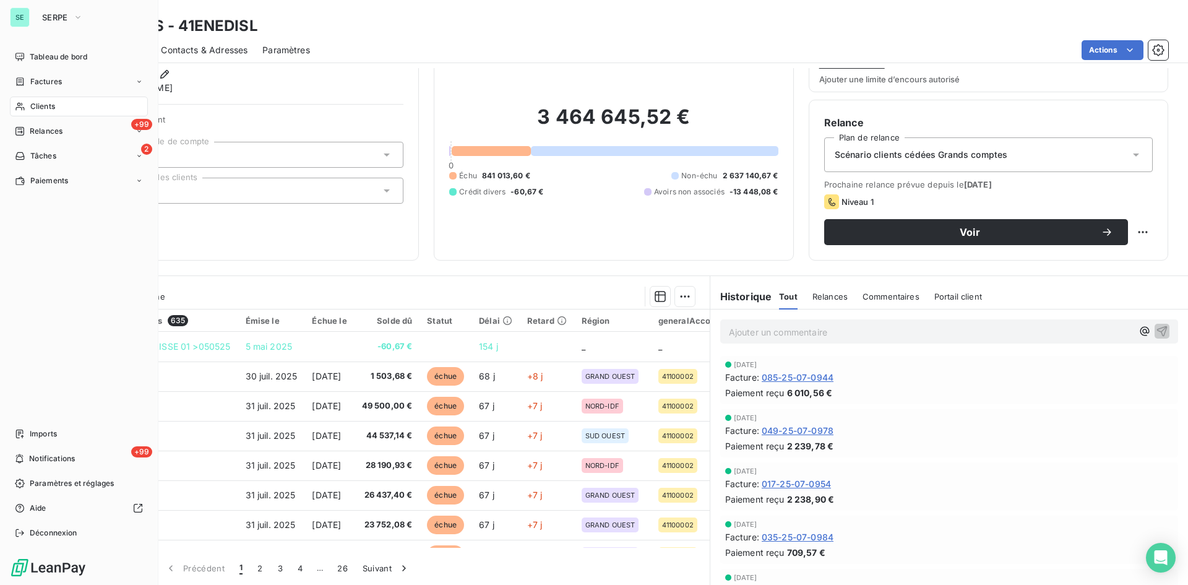
click at [53, 107] on span "Clients" at bounding box center [42, 106] width 25 height 11
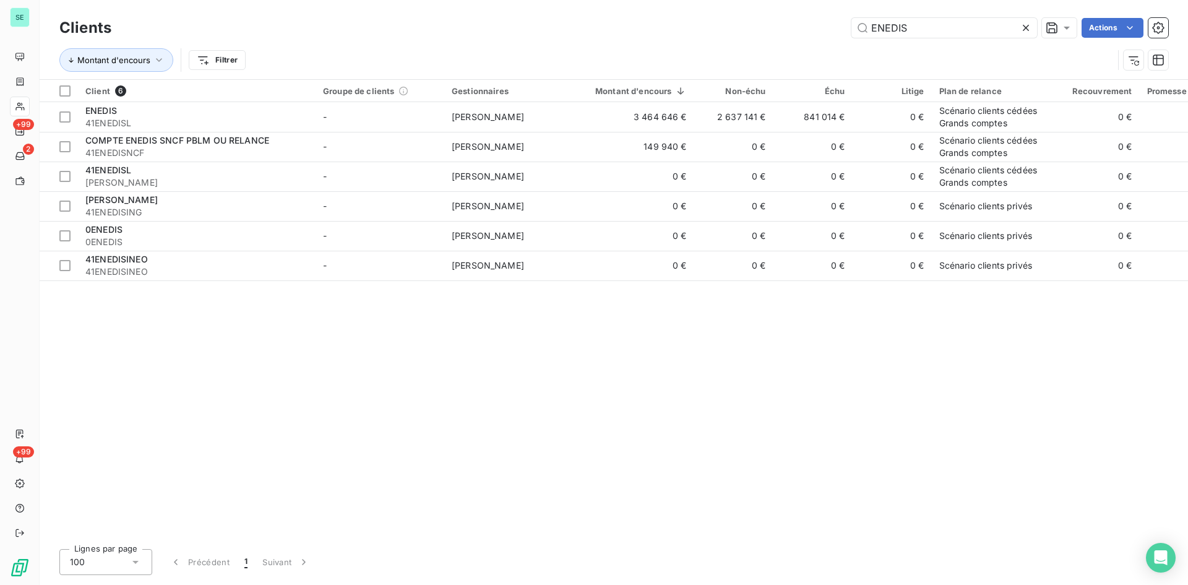
drag, startPoint x: 930, startPoint y: 35, endPoint x: 737, endPoint y: 51, distance: 193.7
click at [737, 51] on div "Clients ENEDIS Actions Montant d'encours Filtrer" at bounding box center [613, 47] width 1109 height 64
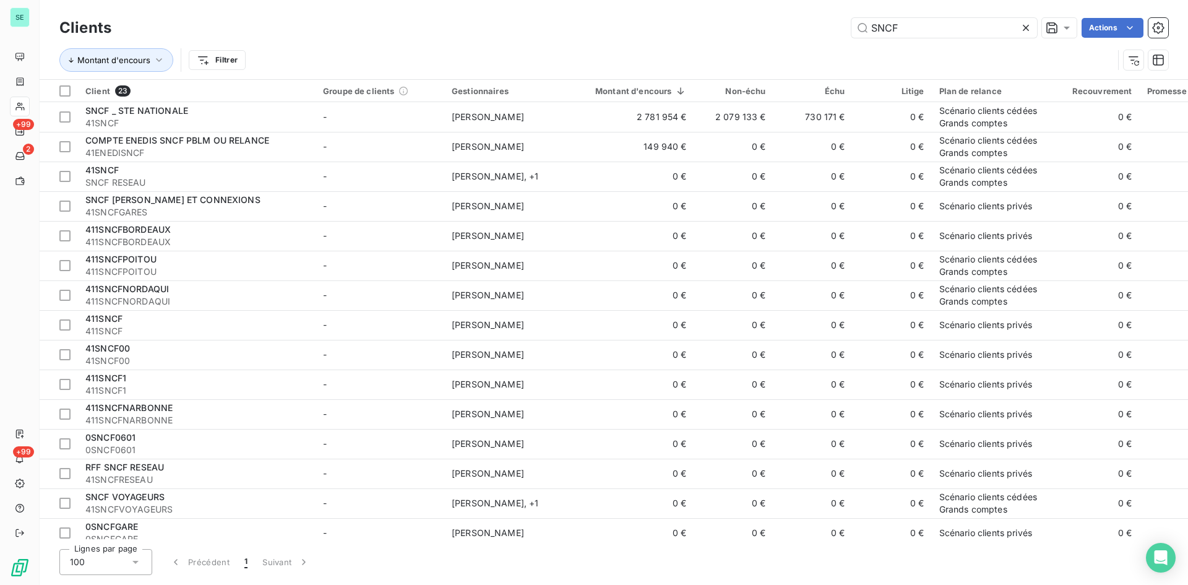
type input "SNCF"
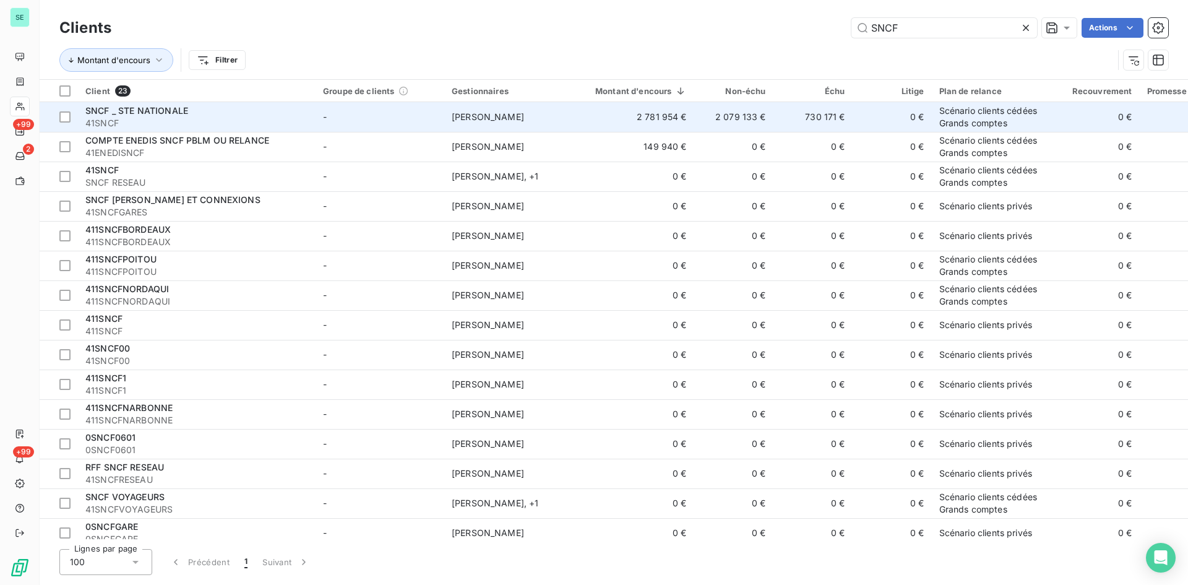
click at [164, 119] on span "41SNCF" at bounding box center [196, 123] width 223 height 12
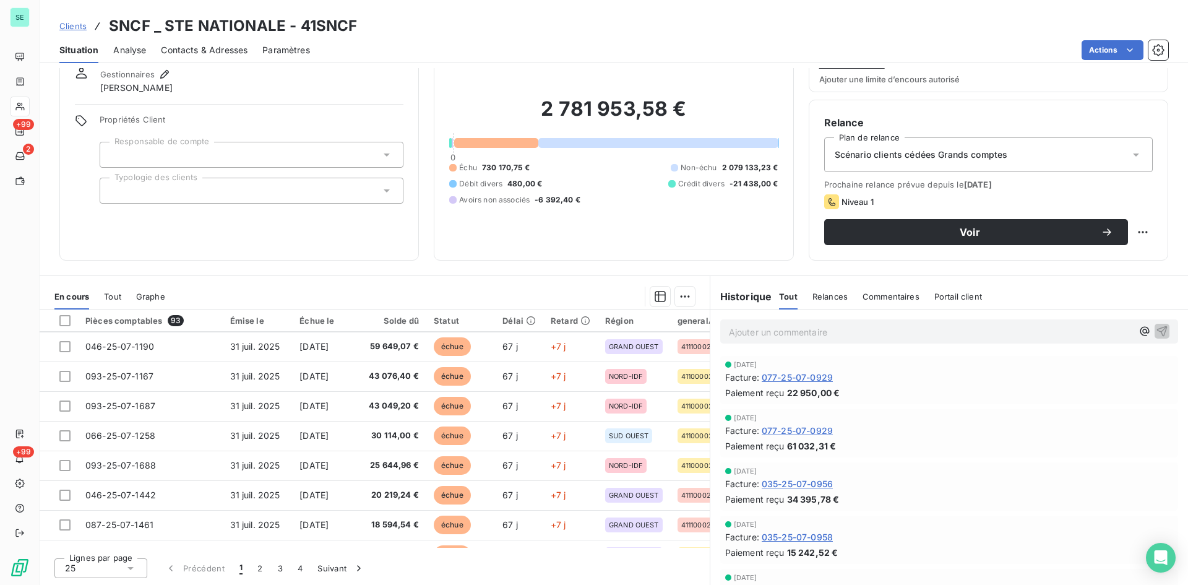
scroll to position [309, 0]
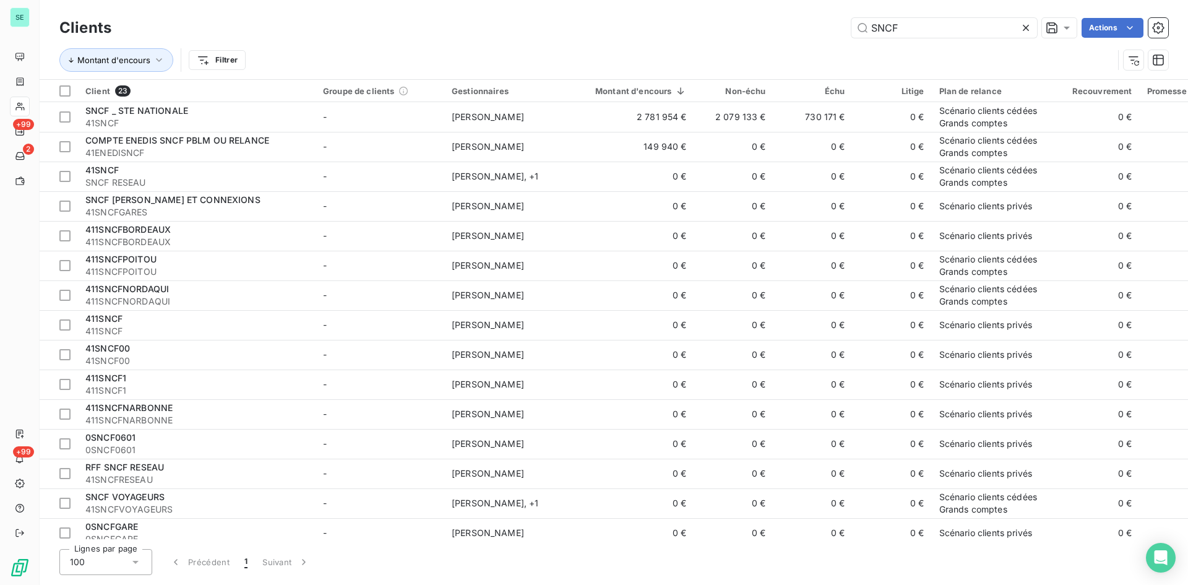
drag, startPoint x: 916, startPoint y: 24, endPoint x: 788, endPoint y: 54, distance: 131.1
click at [788, 54] on div "Clients SNCF Actions Montant d'encours Filtrer" at bounding box center [613, 47] width 1109 height 64
type input "T"
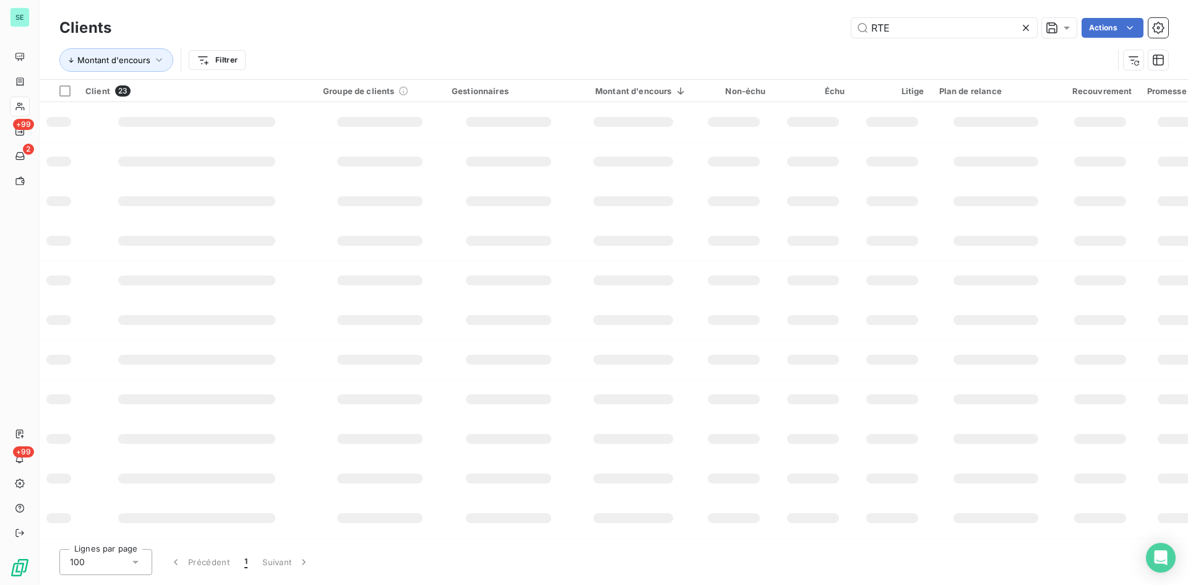
type input "RTE"
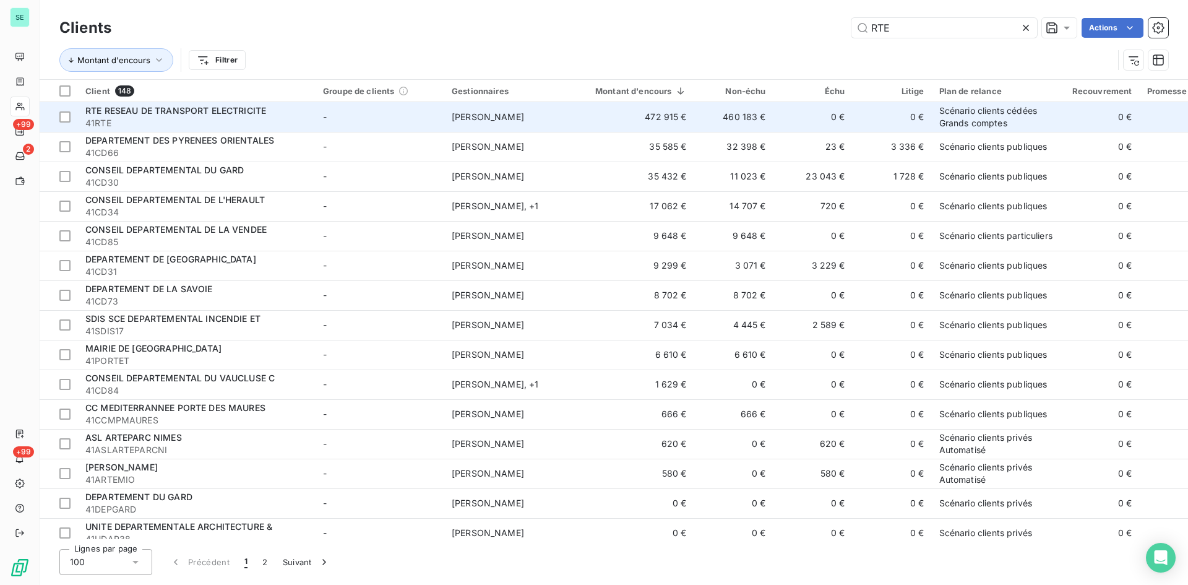
click at [187, 123] on span "41RTE" at bounding box center [196, 123] width 223 height 12
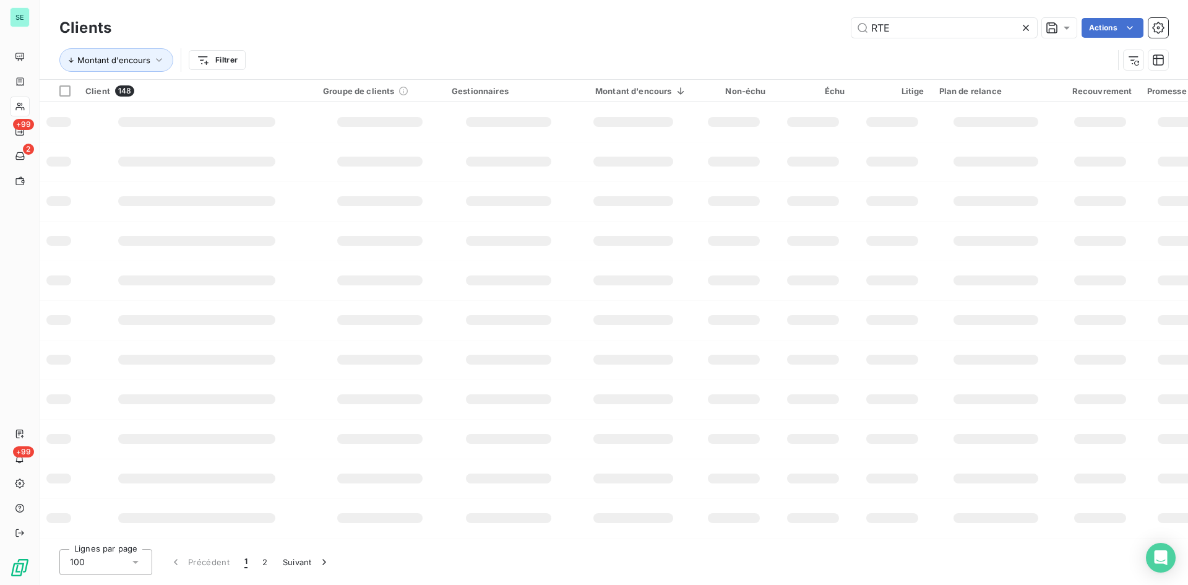
click at [703, 36] on div "RTE Actions" at bounding box center [647, 28] width 1042 height 20
type input "natran"
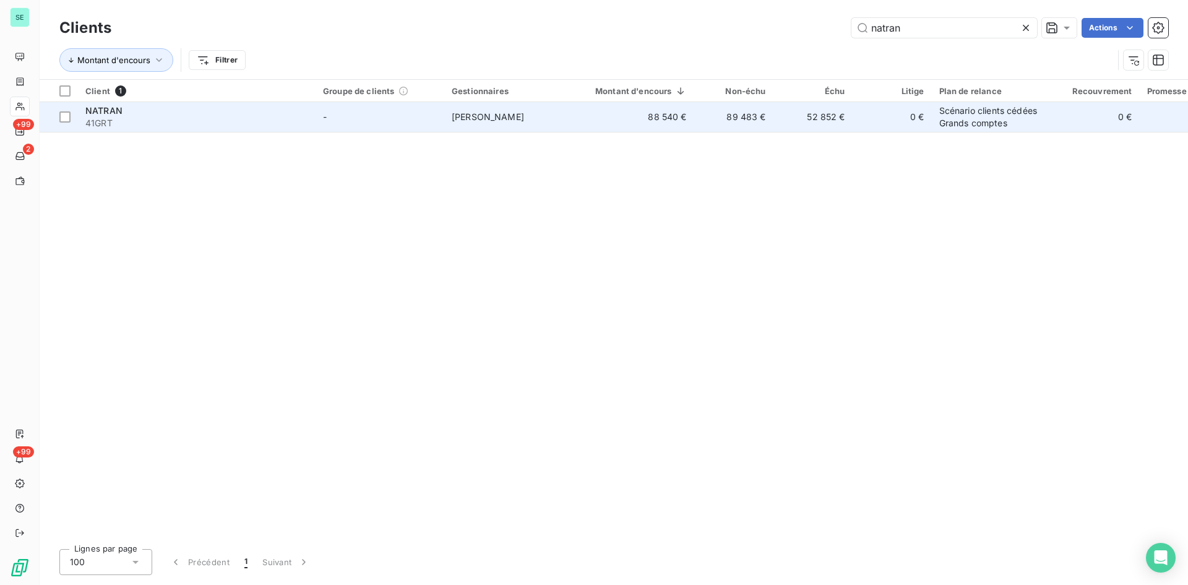
click at [494, 124] on td "[PERSON_NAME]" at bounding box center [508, 117] width 129 height 30
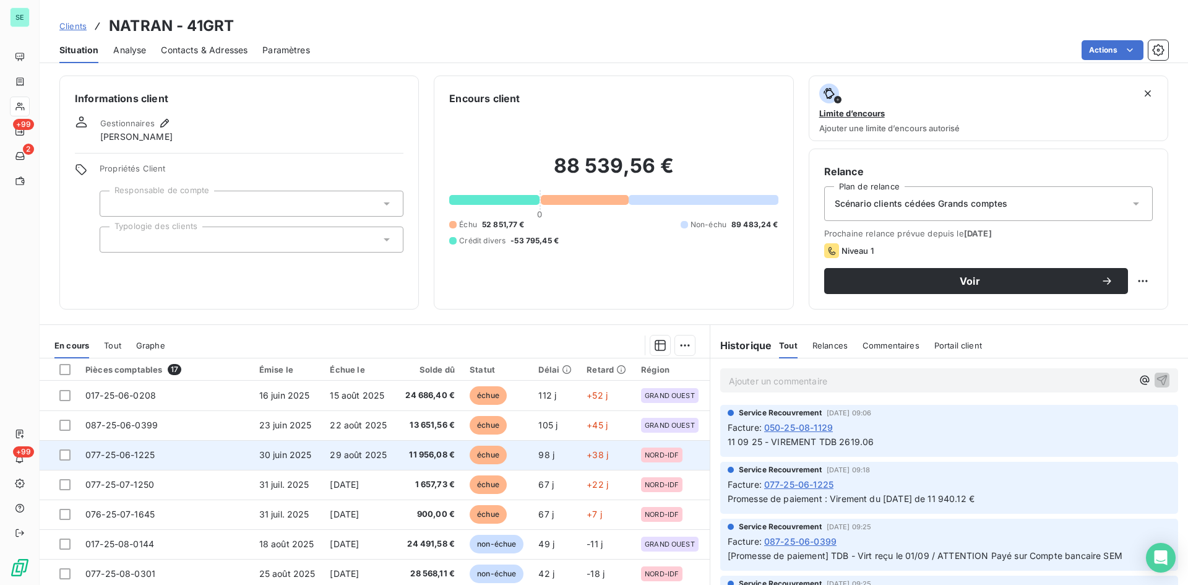
click at [424, 451] on span "11 956,08 €" at bounding box center [427, 455] width 53 height 12
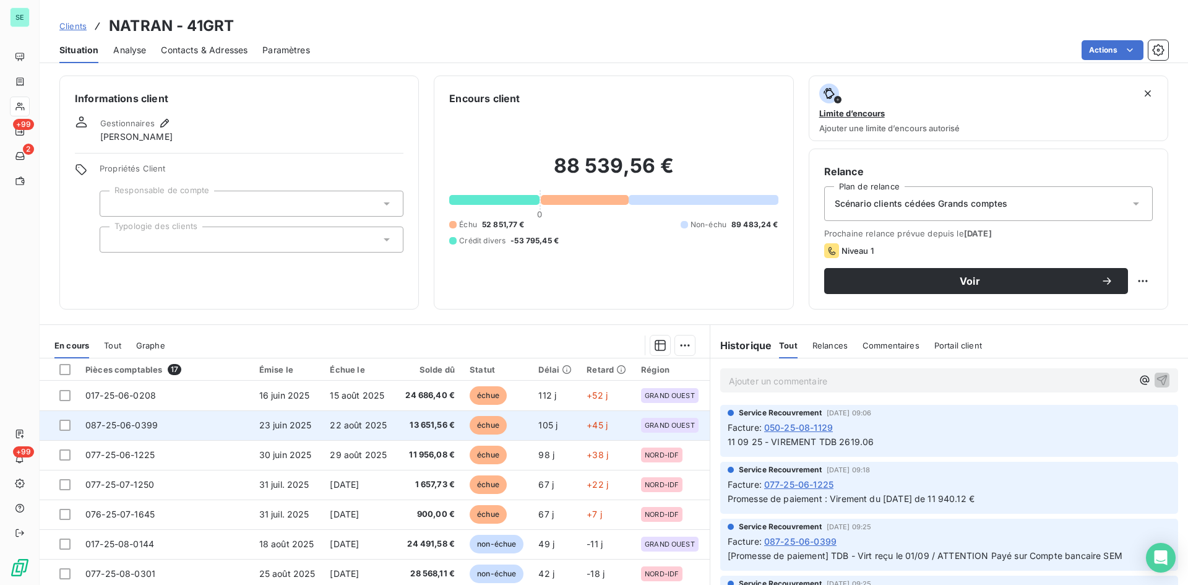
click at [421, 422] on span "13 651,56 €" at bounding box center [427, 425] width 53 height 12
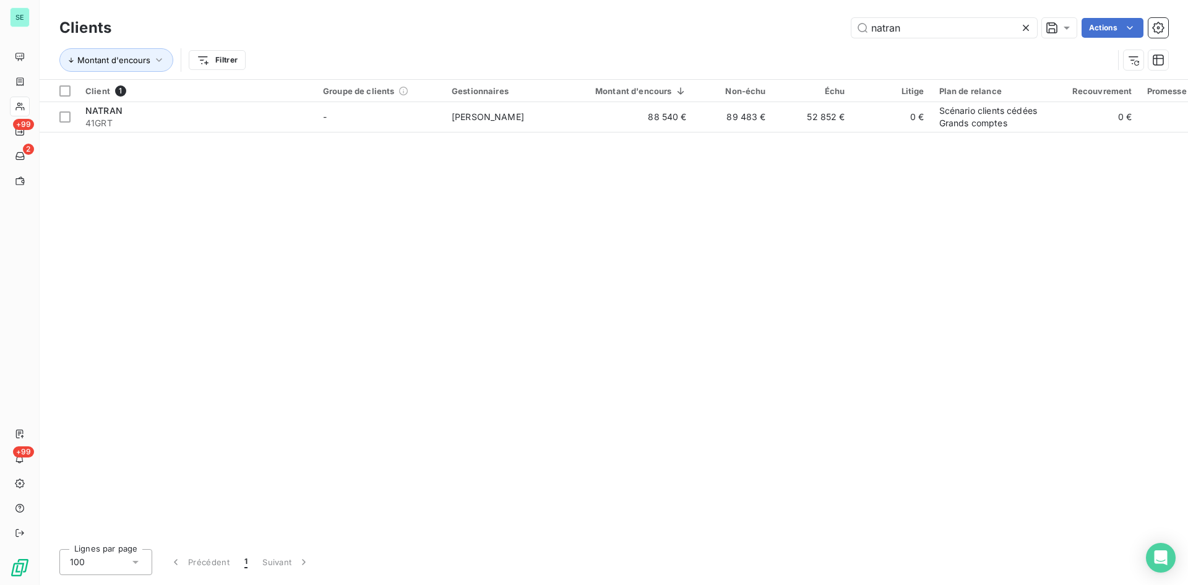
drag, startPoint x: 885, startPoint y: 22, endPoint x: 766, endPoint y: 12, distance: 118.6
click at [766, 12] on div "Clients natran Actions Montant d'encours Filtrer" at bounding box center [614, 39] width 1148 height 79
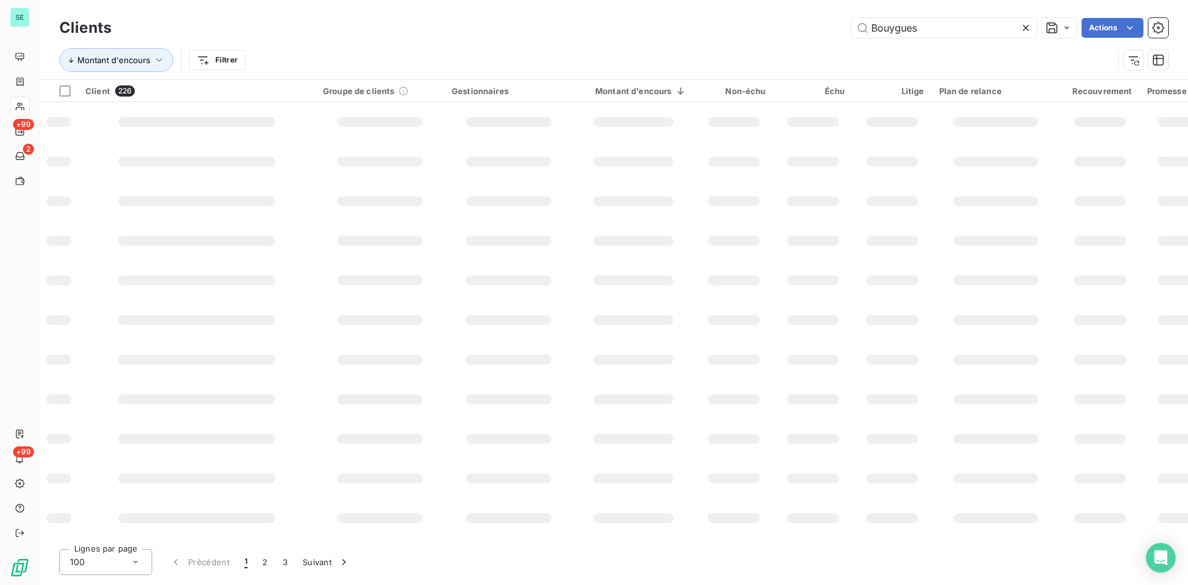
type input "Bouygues"
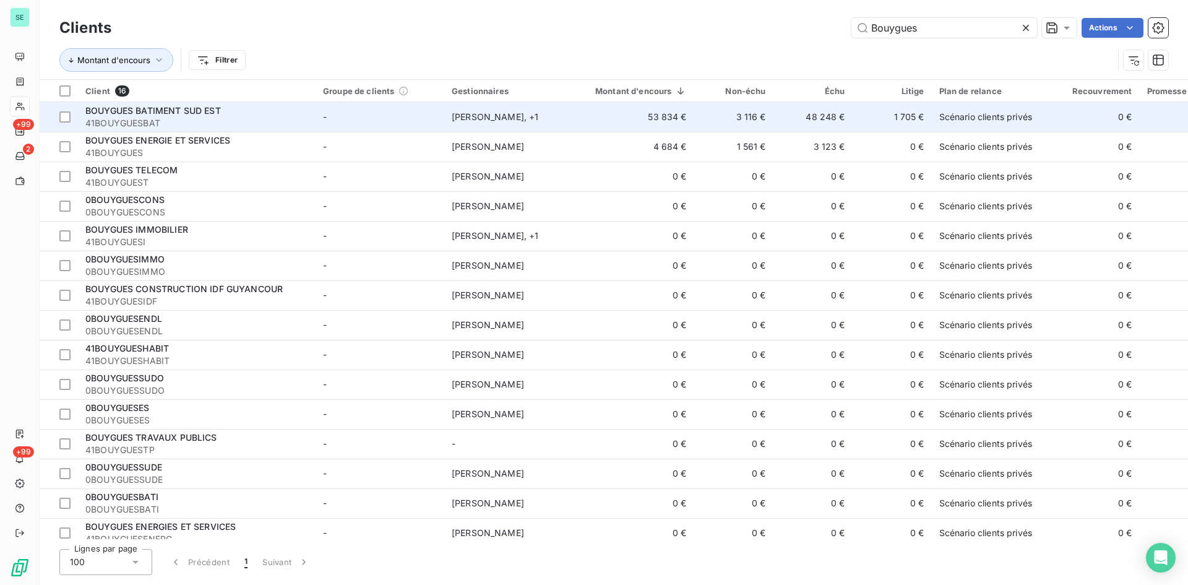
click at [163, 111] on span "BOUYGUES BATIMENT SUD EST" at bounding box center [152, 110] width 135 height 11
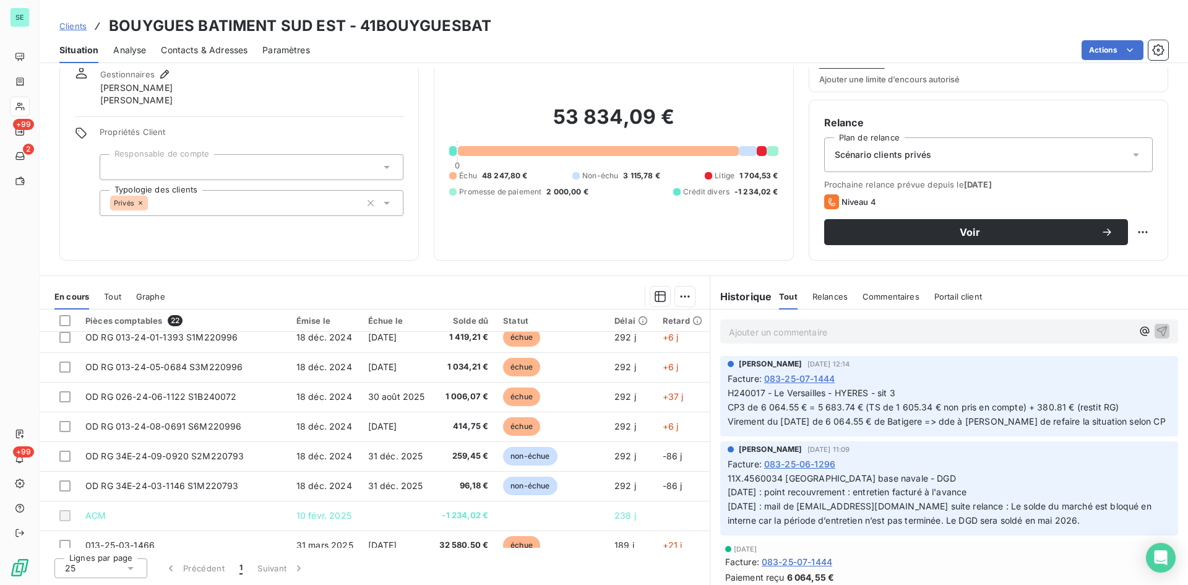
scroll to position [10, 0]
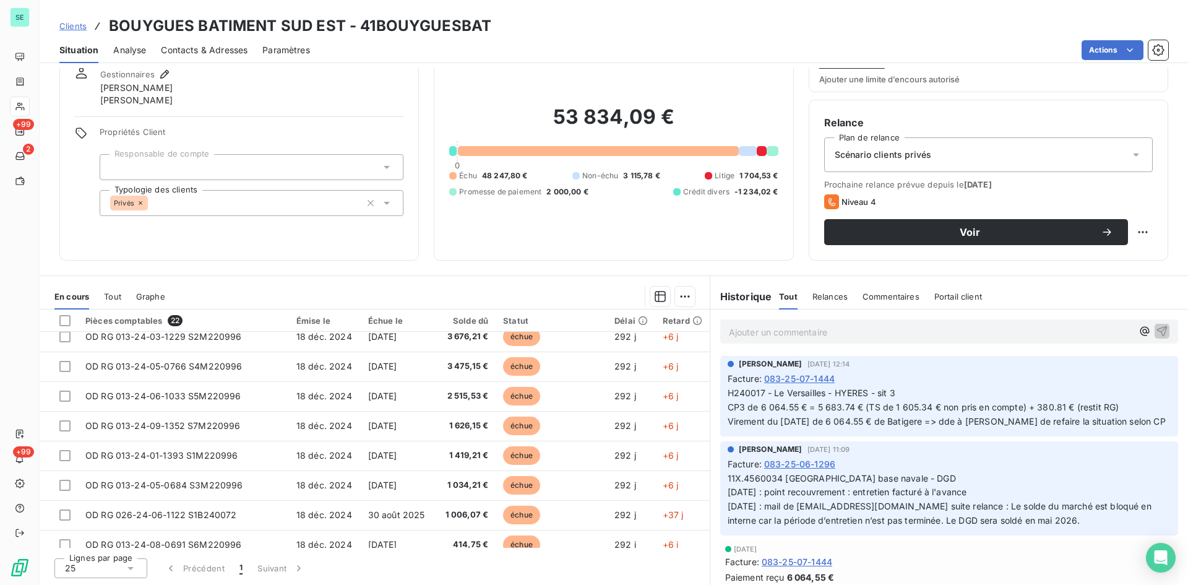
click at [503, 316] on div "Statut" at bounding box center [551, 321] width 97 height 10
click at [503, 319] on div "Statut" at bounding box center [551, 321] width 97 height 10
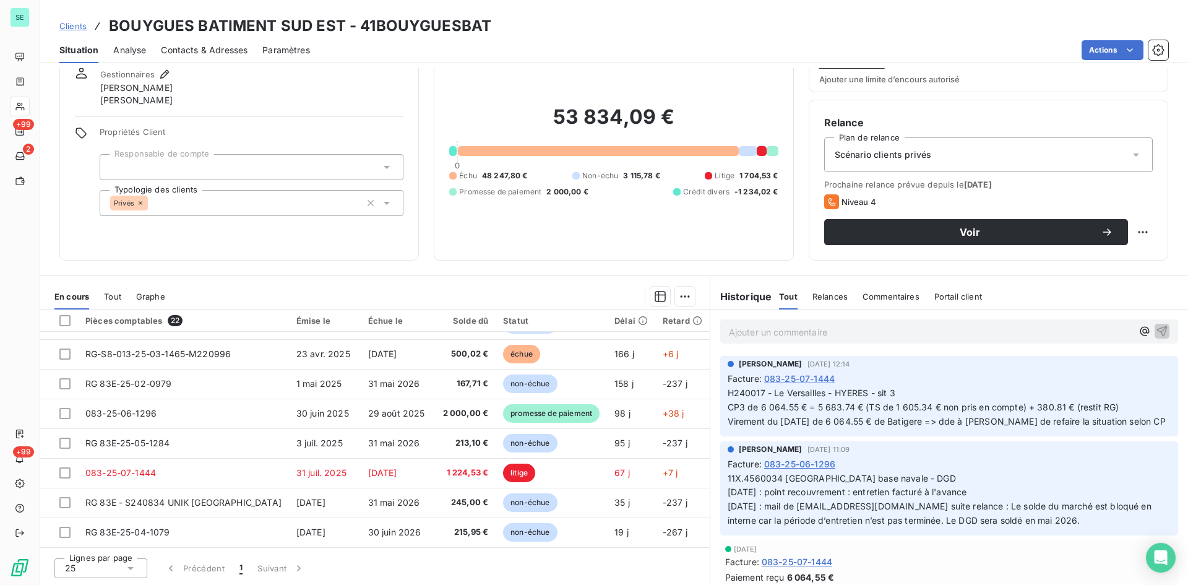
scroll to position [381, 0]
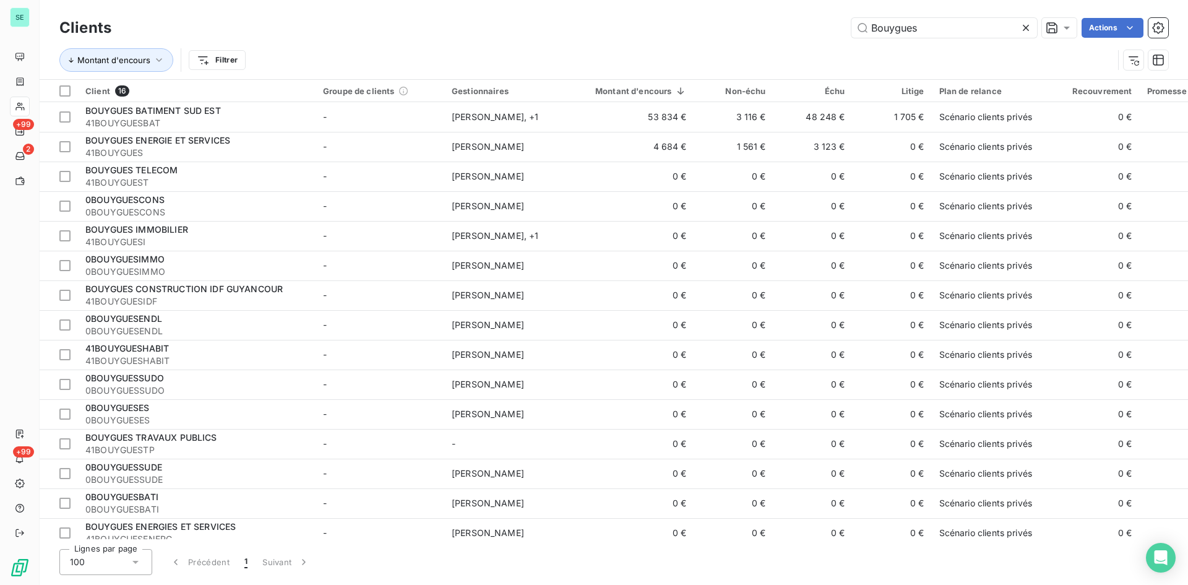
drag, startPoint x: 827, startPoint y: -1, endPoint x: 668, endPoint y: 20, distance: 160.3
click at [668, 20] on div "Bouygues Actions" at bounding box center [647, 28] width 1042 height 20
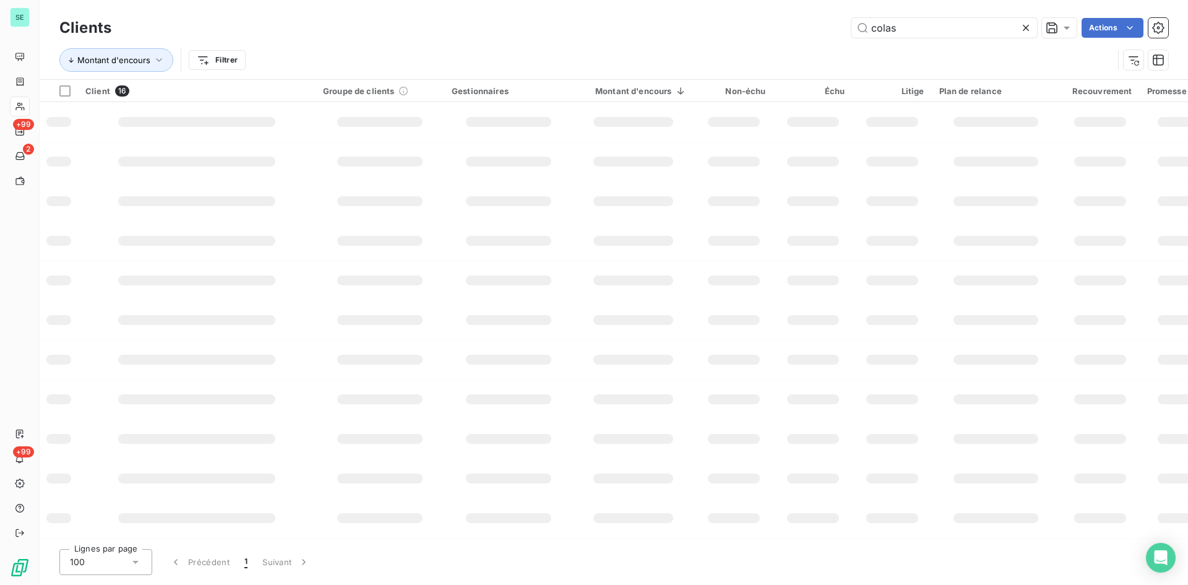
type input "colas"
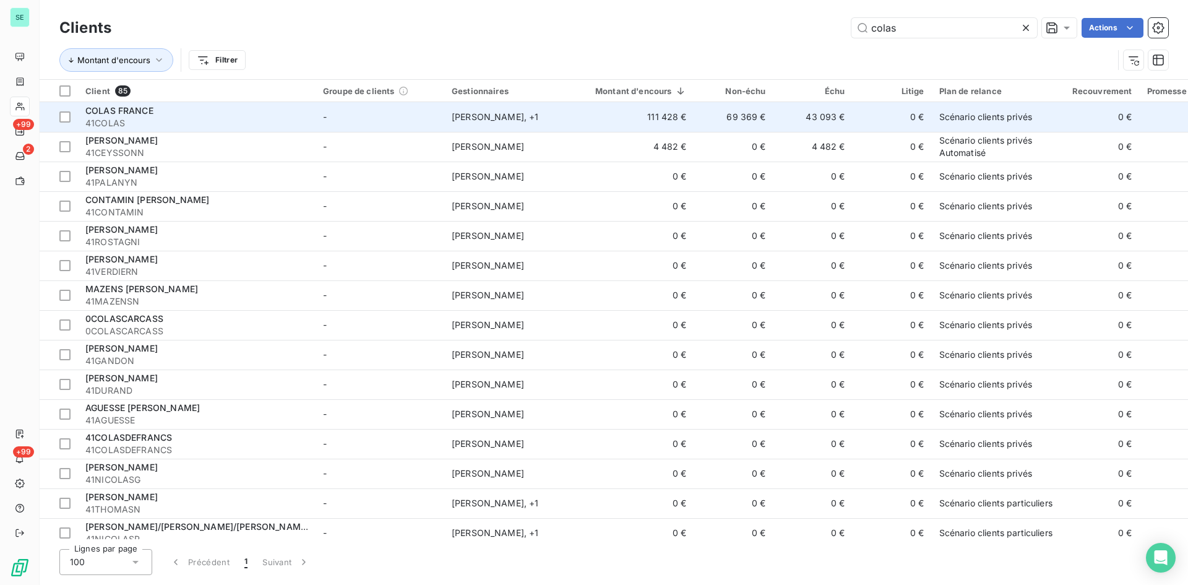
click at [134, 115] on span "COLAS FRANCE" at bounding box center [119, 110] width 68 height 11
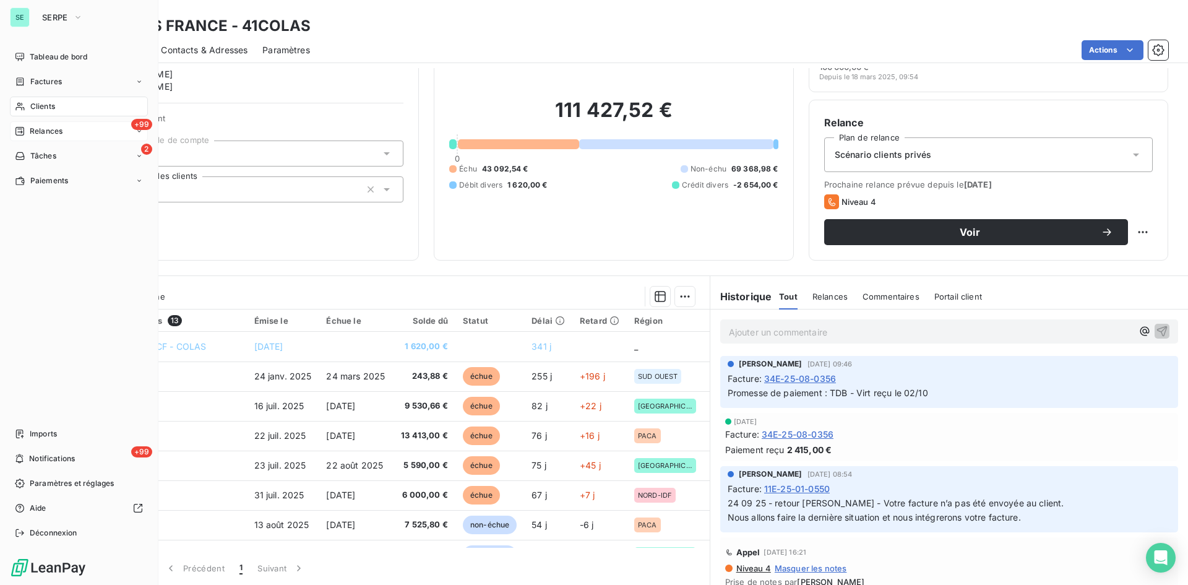
click at [38, 135] on span "Relances" at bounding box center [46, 131] width 33 height 11
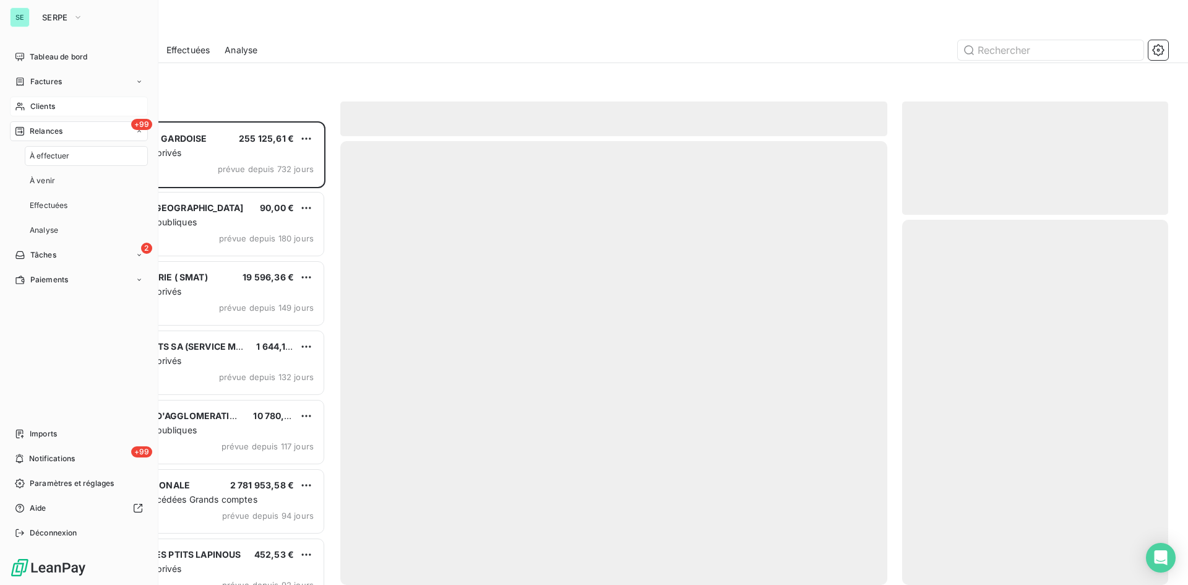
scroll to position [454, 257]
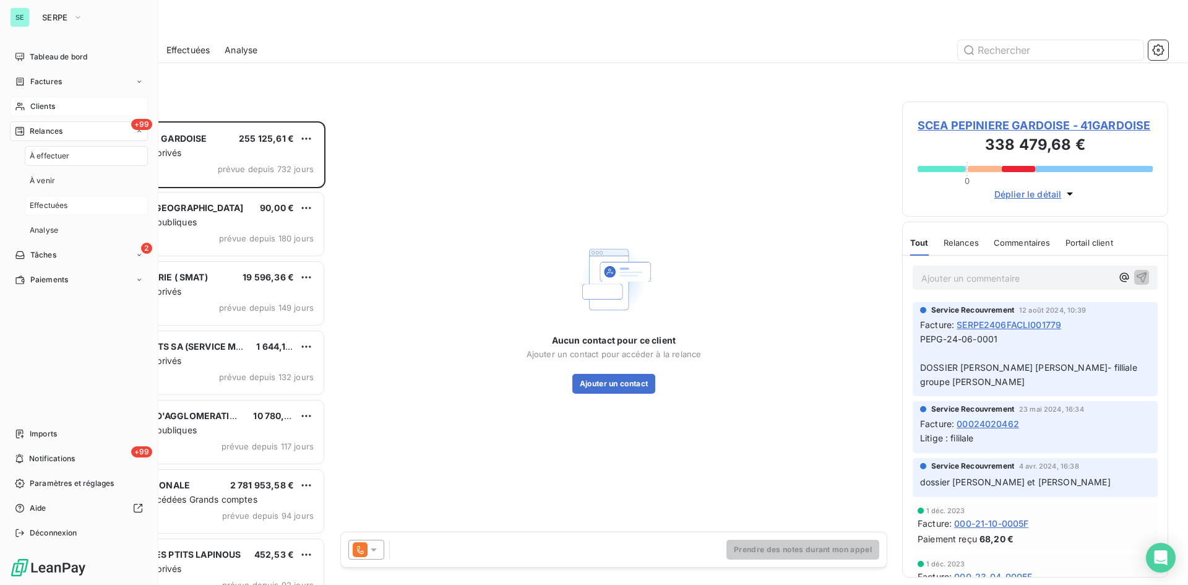
click at [50, 204] on span "Effectuées" at bounding box center [49, 205] width 38 height 11
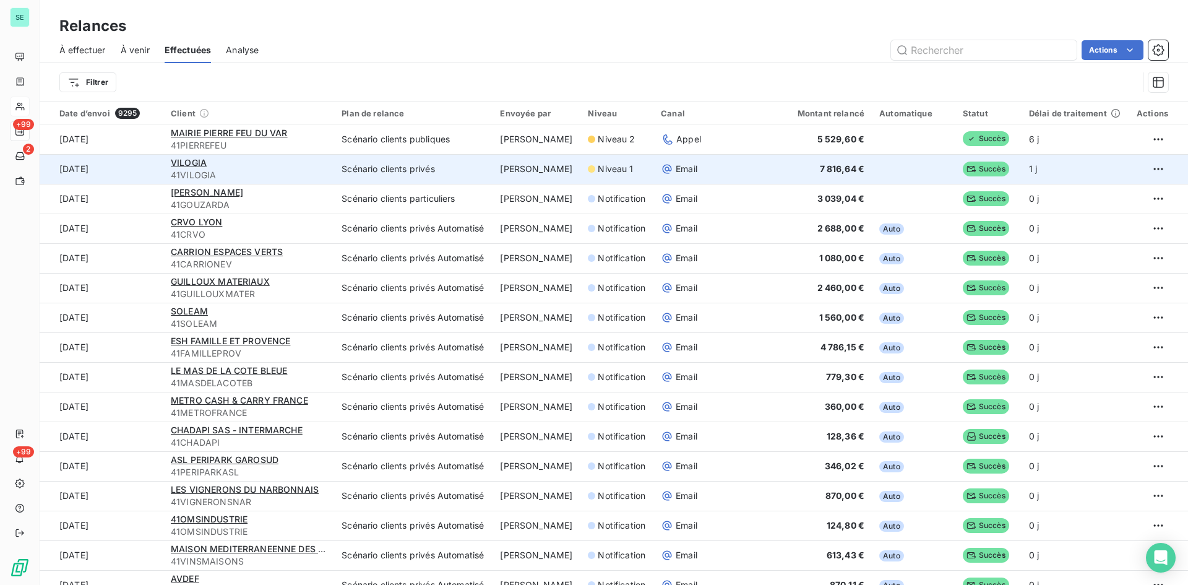
click at [191, 155] on td "VILOGIA 41VILOGIA" at bounding box center [248, 169] width 171 height 30
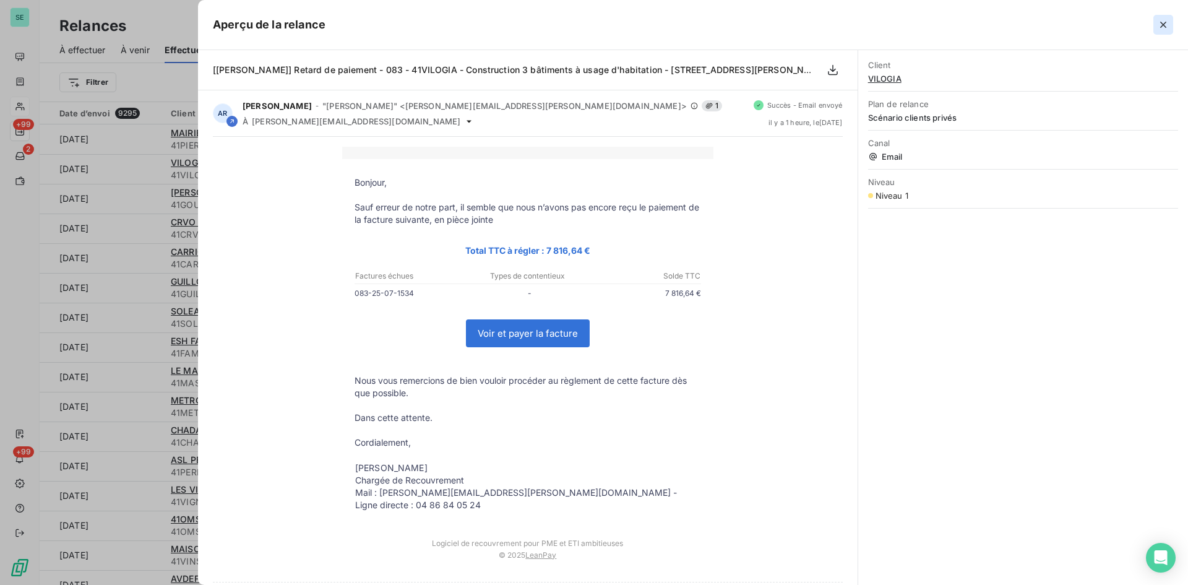
click at [953, 22] on icon "button" at bounding box center [1163, 25] width 12 height 12
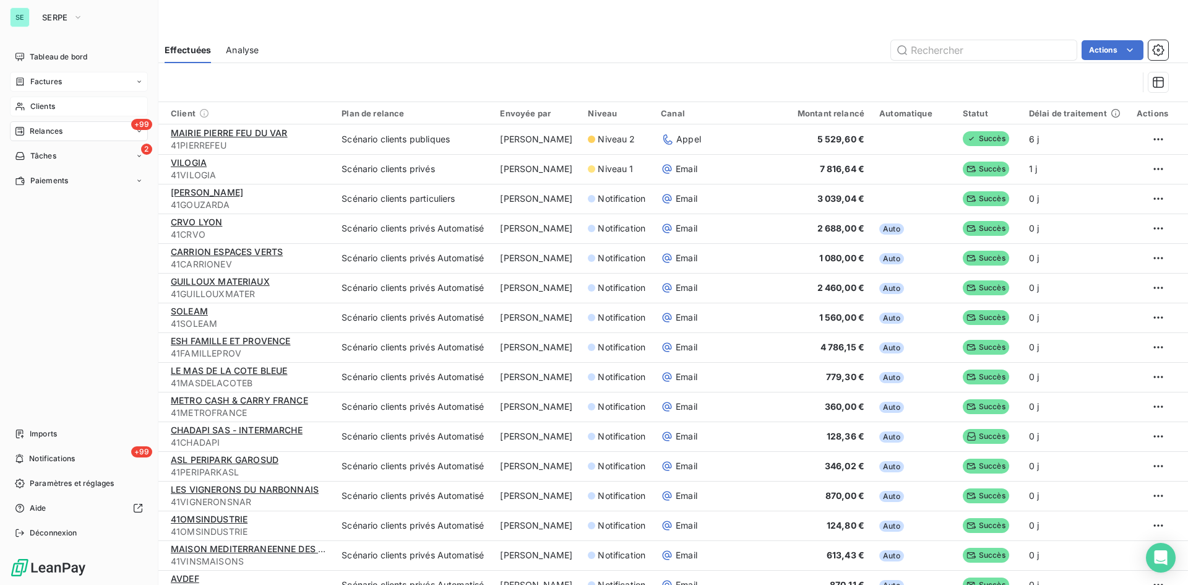
click at [40, 85] on span "Factures" at bounding box center [46, 81] width 32 height 11
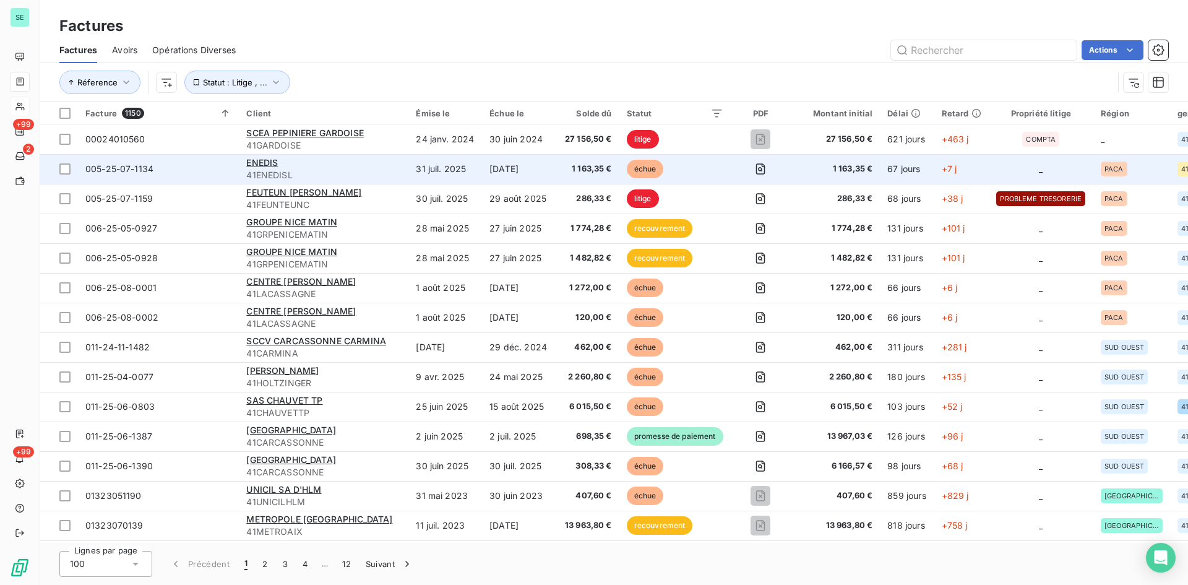
click at [586, 168] on span "1 163,35 €" at bounding box center [586, 169] width 49 height 12
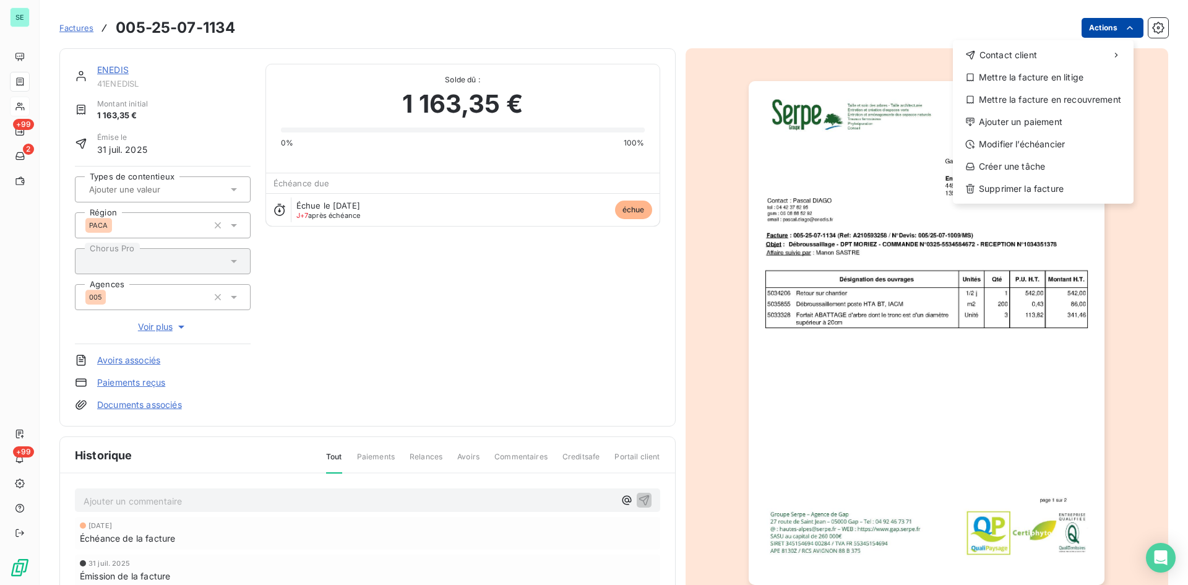
click at [953, 27] on html "SE +99 2 +99 Factures [PHONE_NUMBER] Actions Contact client Mettre la facture e…" at bounding box center [594, 292] width 1188 height 585
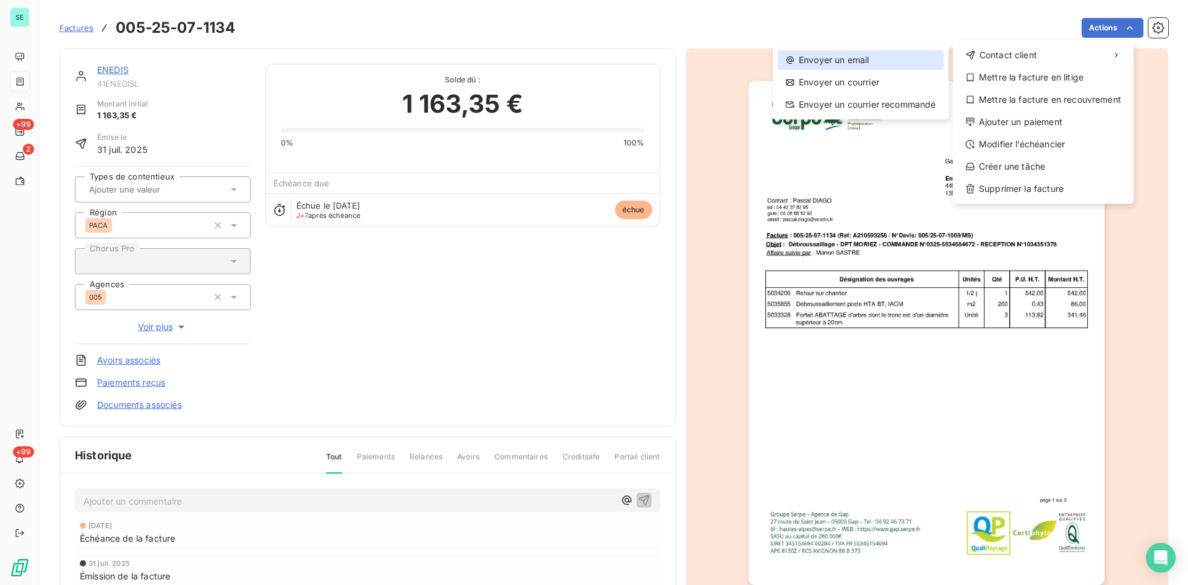
click at [854, 62] on div "Envoyer un email" at bounding box center [861, 60] width 166 height 20
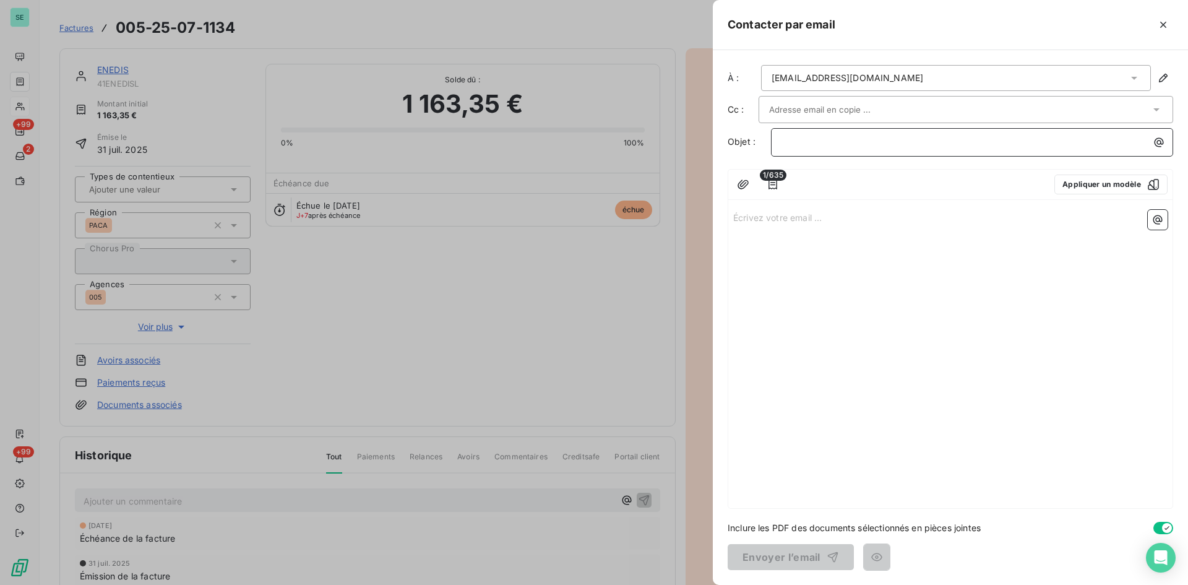
click at [935, 148] on p "﻿" at bounding box center [974, 142] width 387 height 14
click at [953, 74] on div "[EMAIL_ADDRESS][DOMAIN_NAME]" at bounding box center [956, 78] width 390 height 26
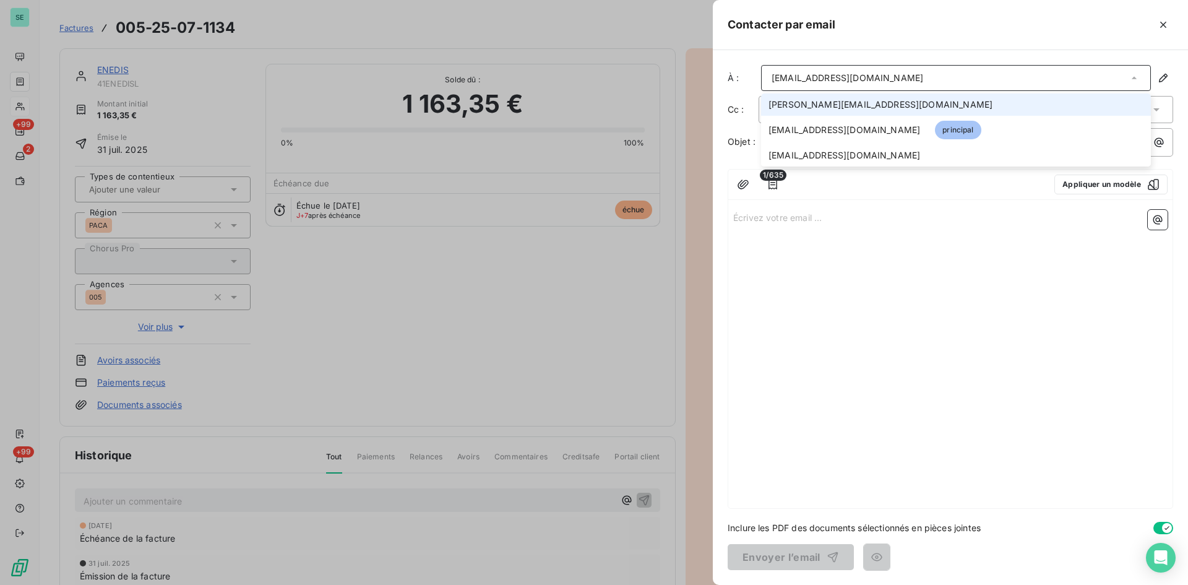
click at [953, 74] on div "[EMAIL_ADDRESS][DOMAIN_NAME]" at bounding box center [956, 78] width 390 height 26
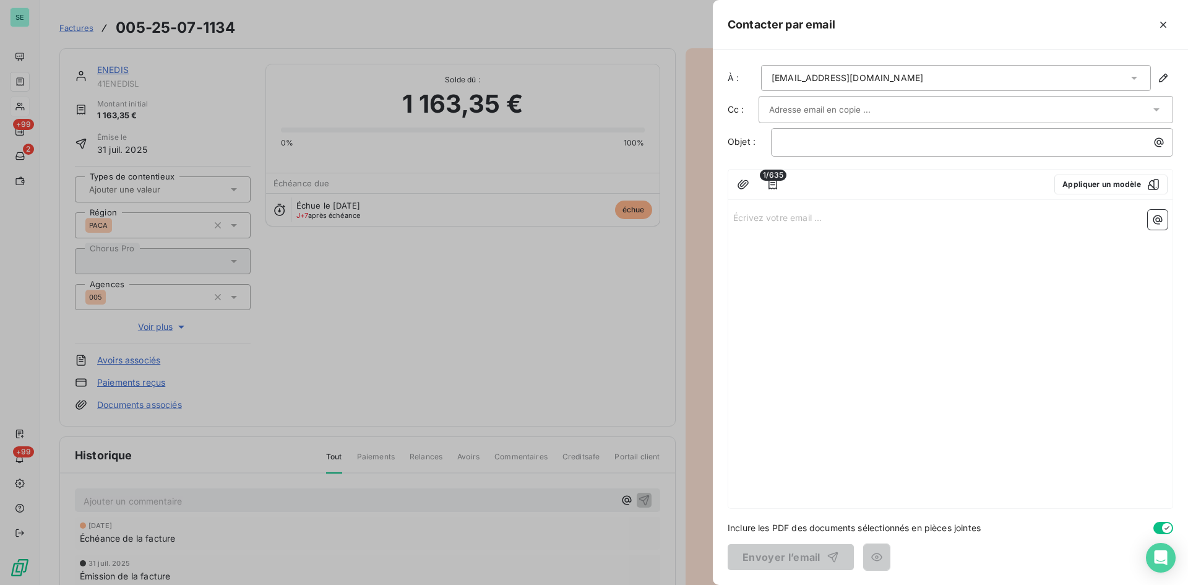
click at [953, 71] on div "[EMAIL_ADDRESS][DOMAIN_NAME]" at bounding box center [956, 78] width 390 height 26
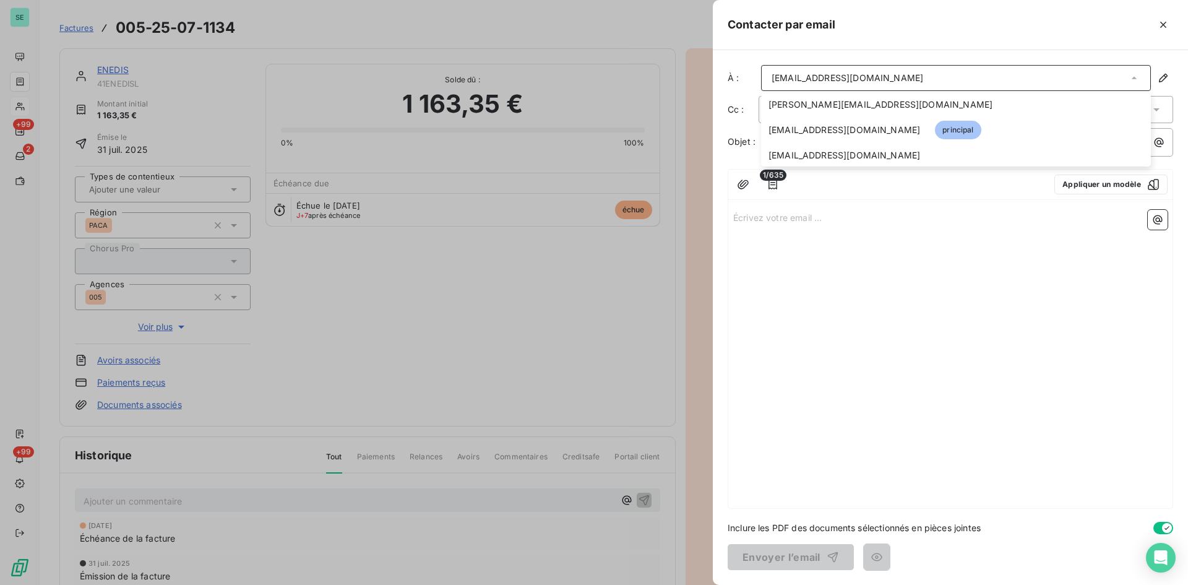
click at [949, 41] on div "Contacter par email" at bounding box center [950, 25] width 475 height 50
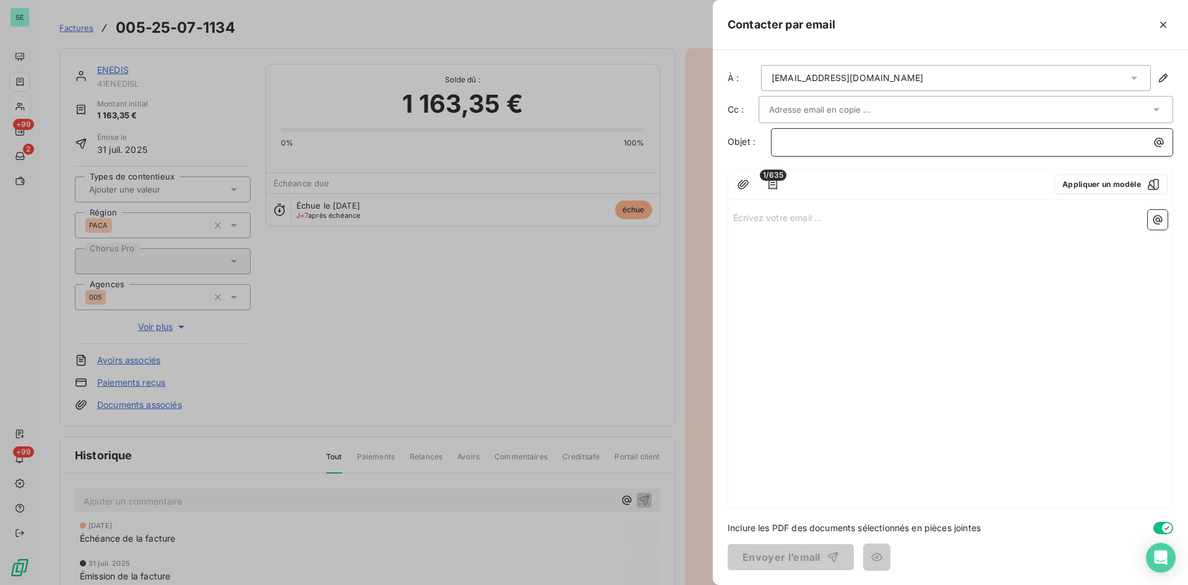
click at [953, 142] on p "﻿" at bounding box center [974, 142] width 387 height 14
